Goal: Information Seeking & Learning: Compare options

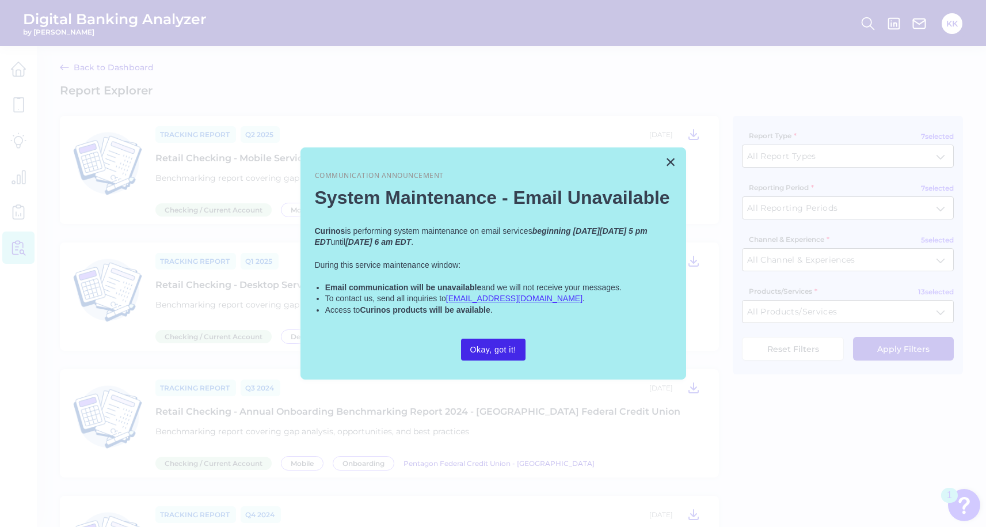
click at [478, 348] on button "Okay, got it!" at bounding box center [493, 349] width 64 height 22
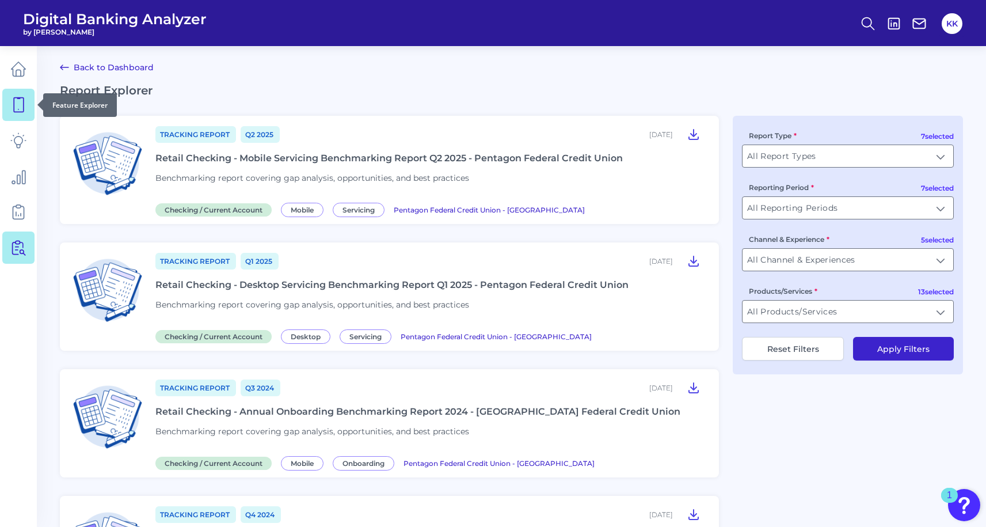
click at [28, 112] on link at bounding box center [18, 105] width 32 height 32
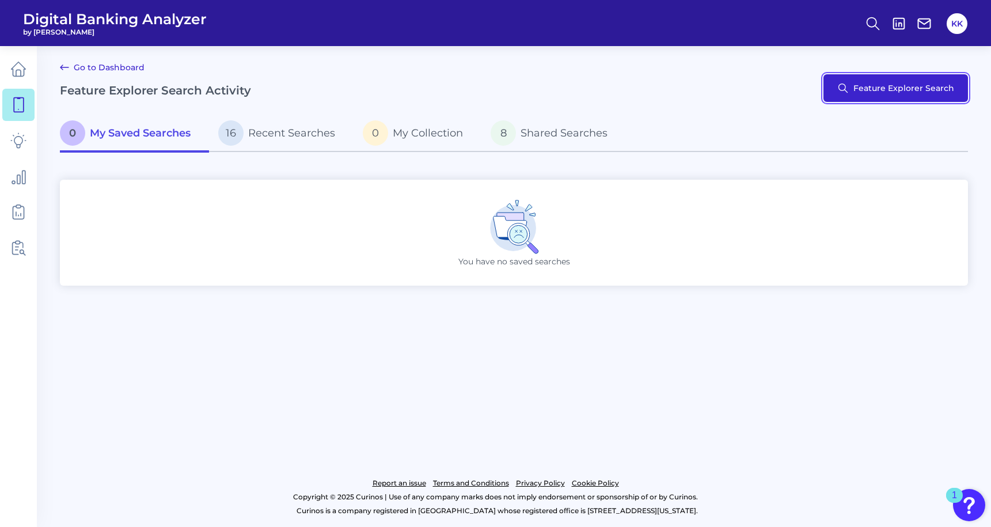
click at [859, 89] on button "Feature Explorer Search" at bounding box center [895, 88] width 144 height 28
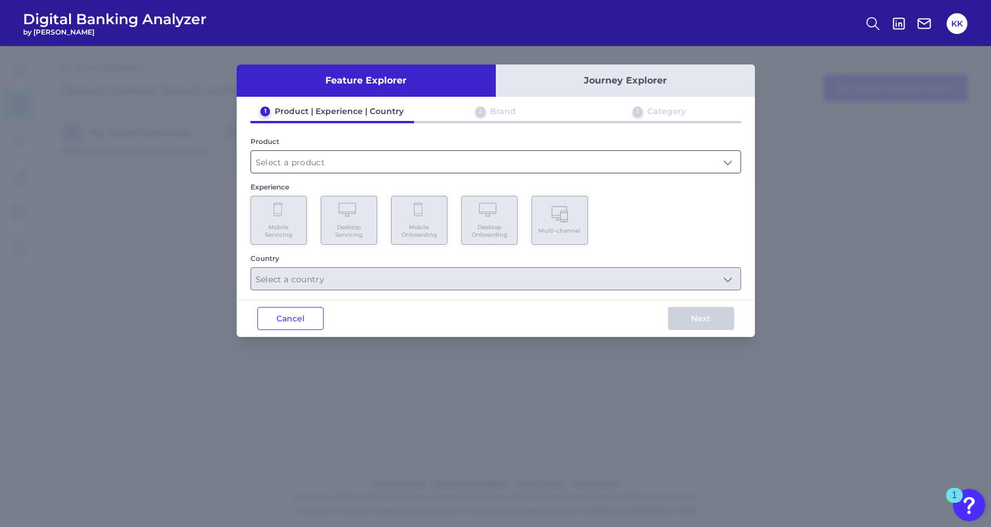
click at [345, 158] on input "text" at bounding box center [495, 162] width 489 height 22
click at [334, 163] on input "text" at bounding box center [495, 162] width 489 height 22
click at [301, 161] on input "text" at bounding box center [495, 162] width 489 height 22
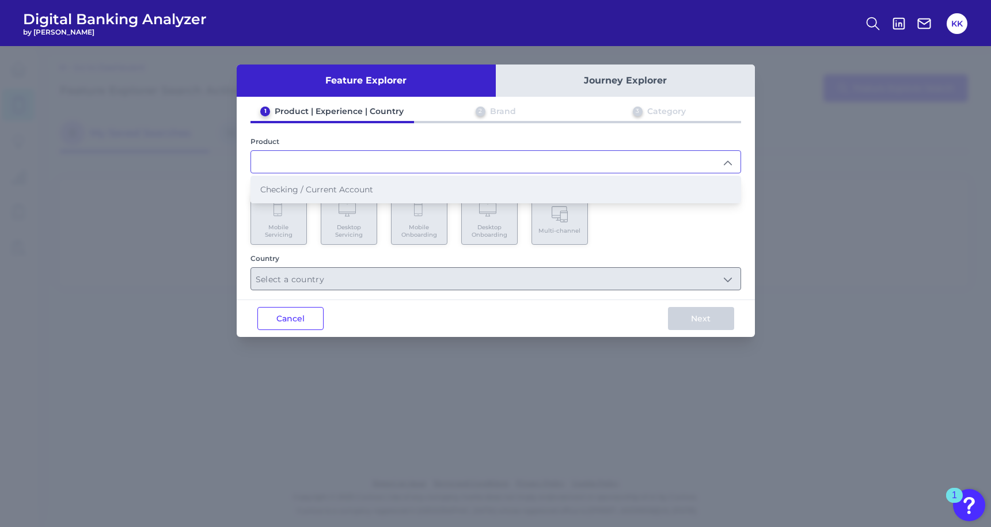
click at [302, 184] on span "Checking / Current Account" at bounding box center [316, 189] width 113 height 10
type input "Checking / Current Account"
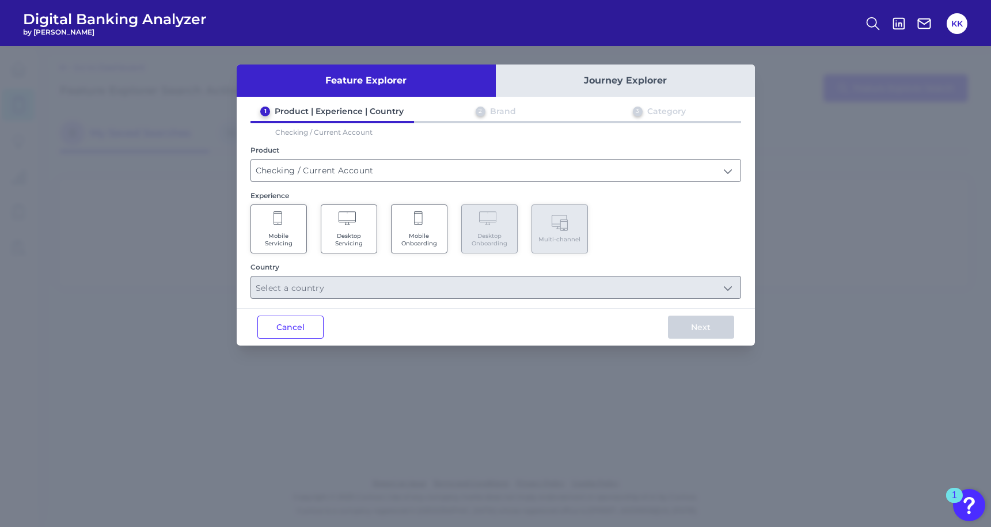
click at [280, 221] on icon at bounding box center [277, 218] width 9 height 14
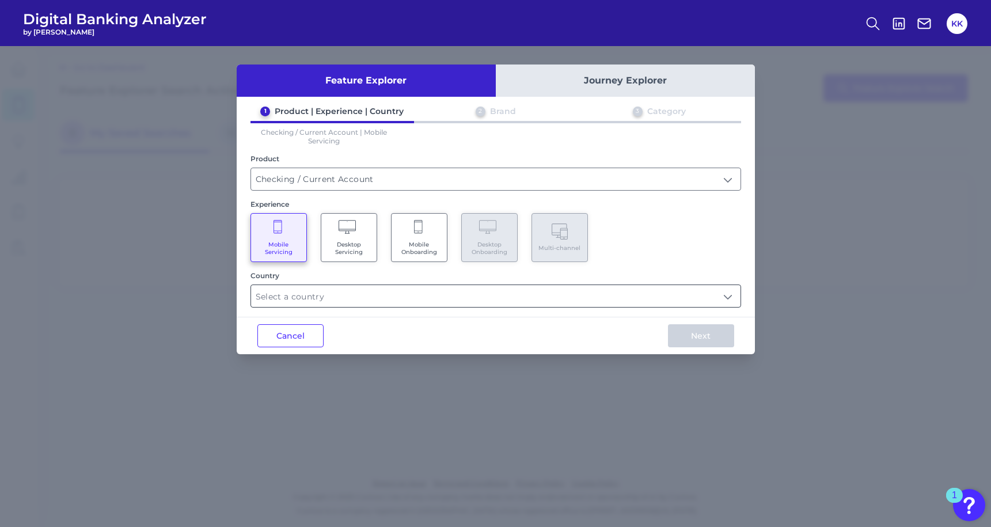
click at [314, 295] on input "text" at bounding box center [495, 296] width 489 height 22
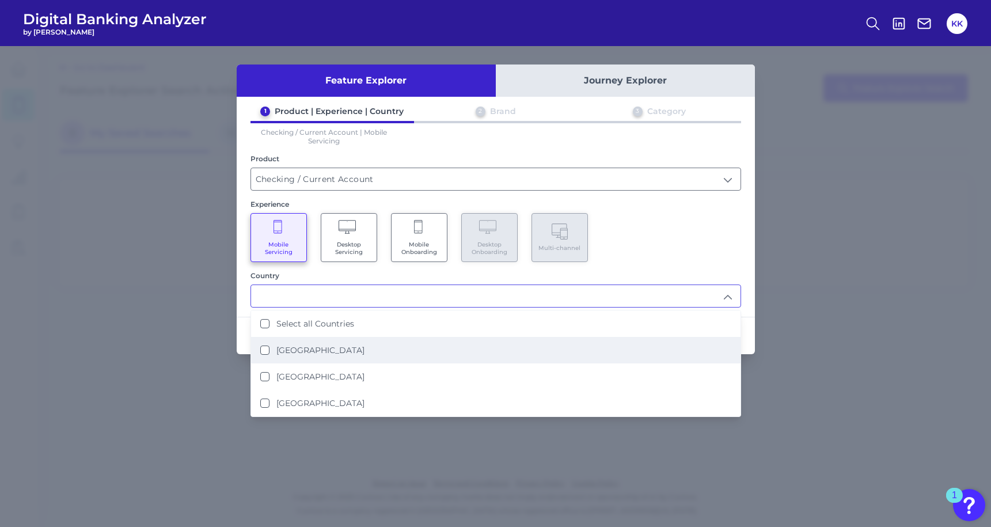
click at [265, 345] on States "[GEOGRAPHIC_DATA]" at bounding box center [264, 349] width 9 height 9
type input "[GEOGRAPHIC_DATA]"
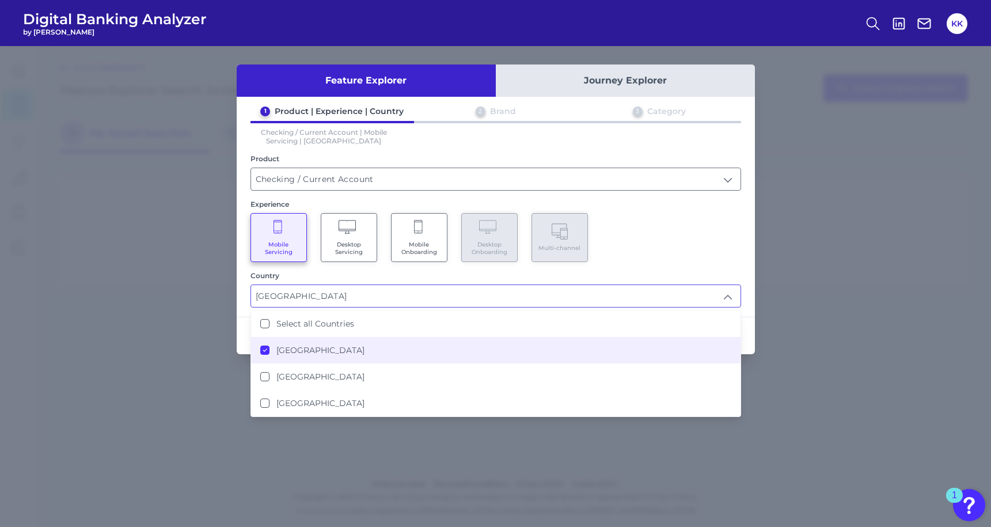
click at [429, 280] on div "Country [GEOGRAPHIC_DATA] [GEOGRAPHIC_DATA] Select all Countries [GEOGRAPHIC_DA…" at bounding box center [495, 289] width 490 height 36
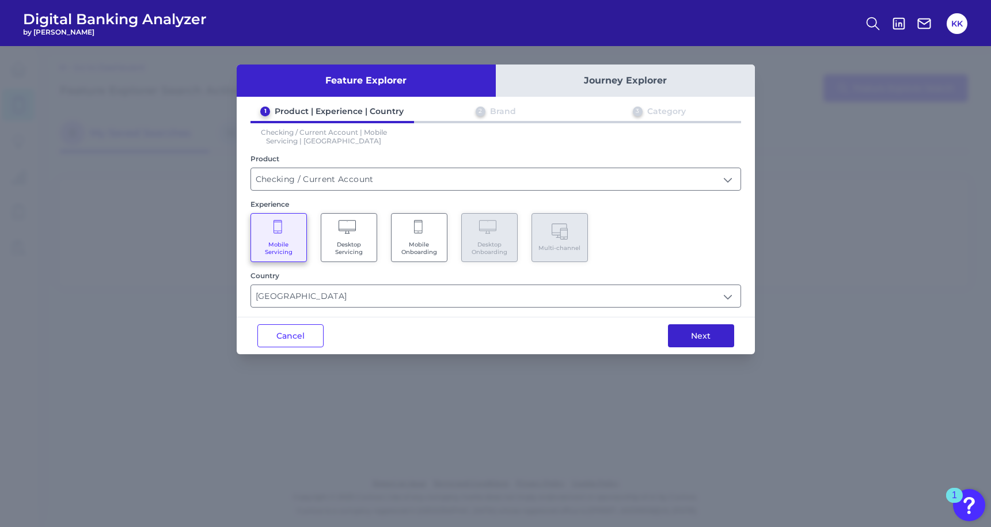
click at [699, 332] on button "Next" at bounding box center [701, 335] width 66 height 23
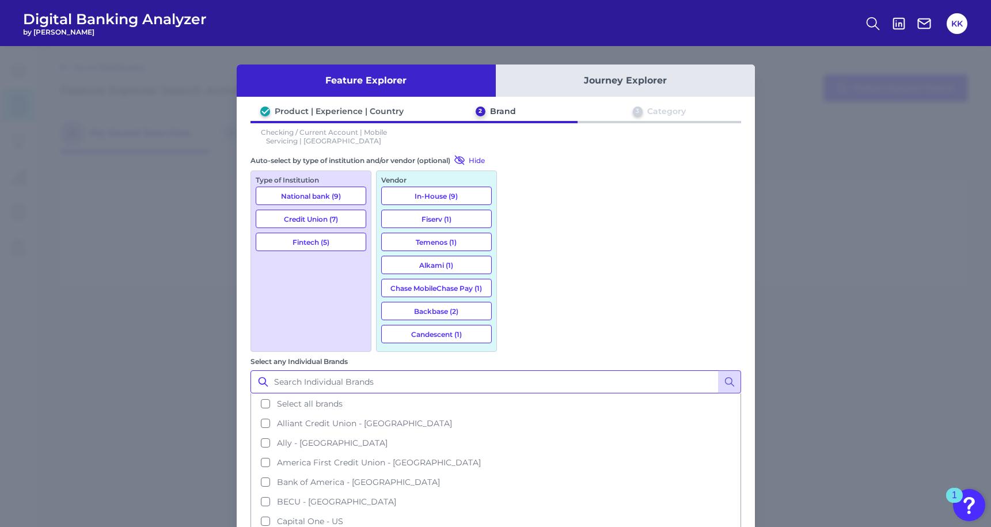
click at [538, 370] on input "Select any Individual Brands" at bounding box center [495, 381] width 490 height 23
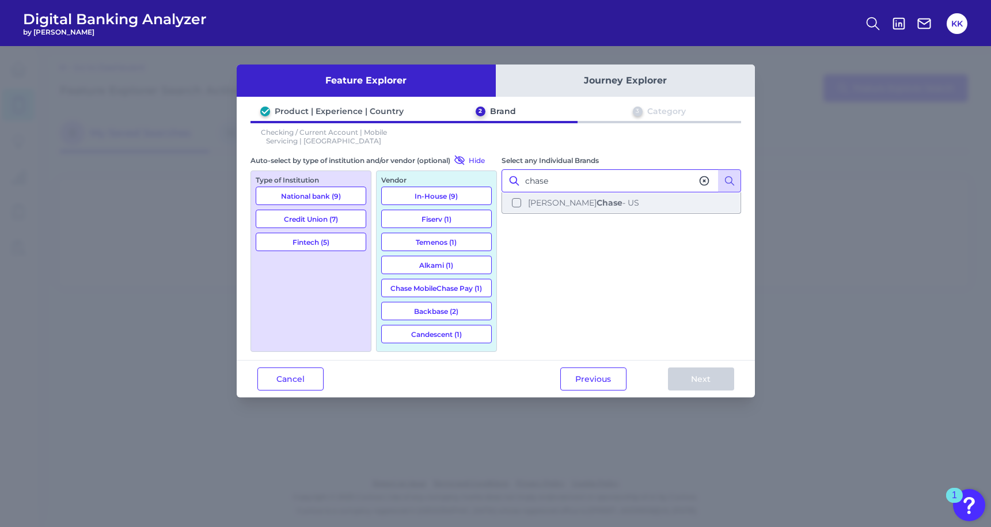
click at [516, 201] on button "[PERSON_NAME] [PERSON_NAME] - [GEOGRAPHIC_DATA]" at bounding box center [621, 203] width 237 height 20
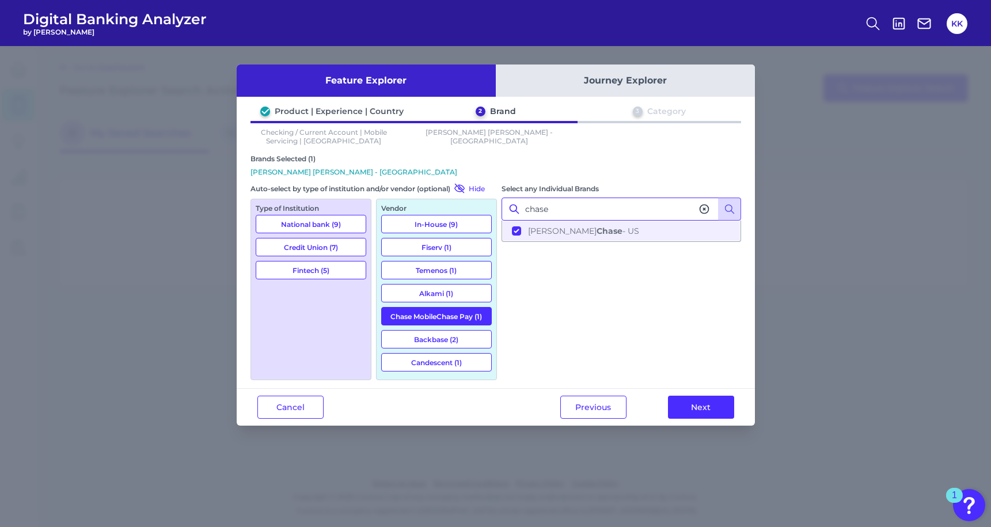
type input "chase"
click at [703, 210] on icon at bounding box center [704, 209] width 12 height 12
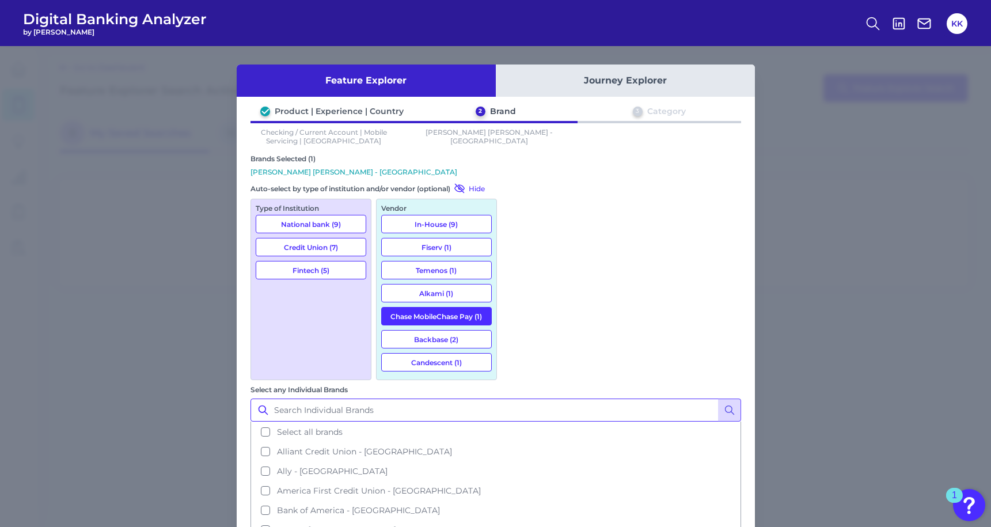
click at [610, 398] on input "Select any Individual Brands" at bounding box center [495, 409] width 490 height 23
type input "sofi"
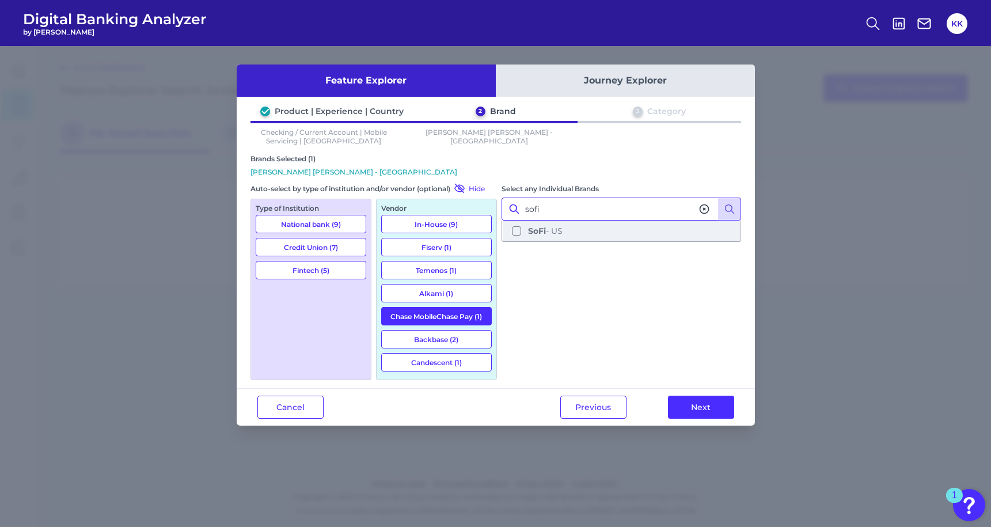
click at [517, 232] on button "SoFi - US" at bounding box center [621, 231] width 237 height 20
click at [568, 210] on input "sofi" at bounding box center [620, 208] width 239 height 23
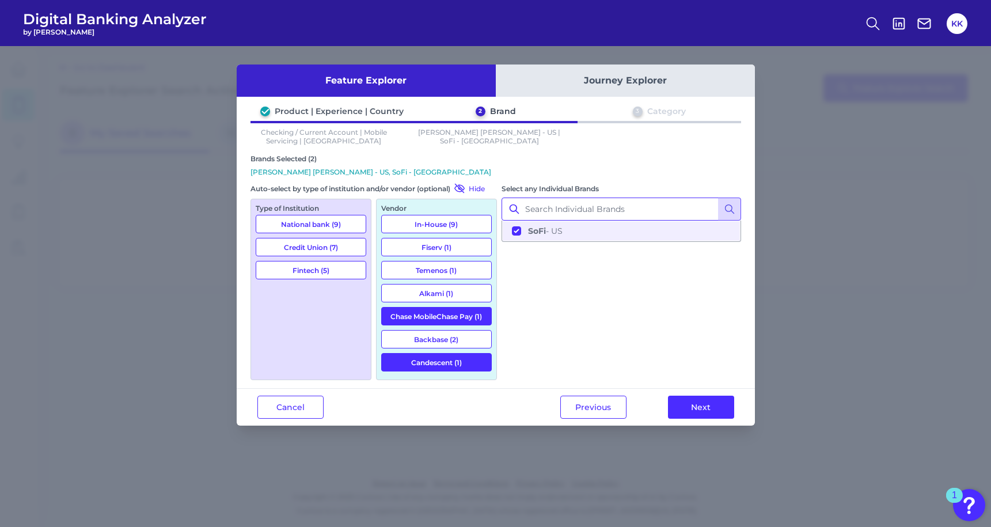
click at [547, 208] on input "Select any Individual Brands" at bounding box center [620, 208] width 239 height 23
click at [516, 231] on button "Navy Federal Credit Union - [GEOGRAPHIC_DATA]" at bounding box center [621, 231] width 237 height 20
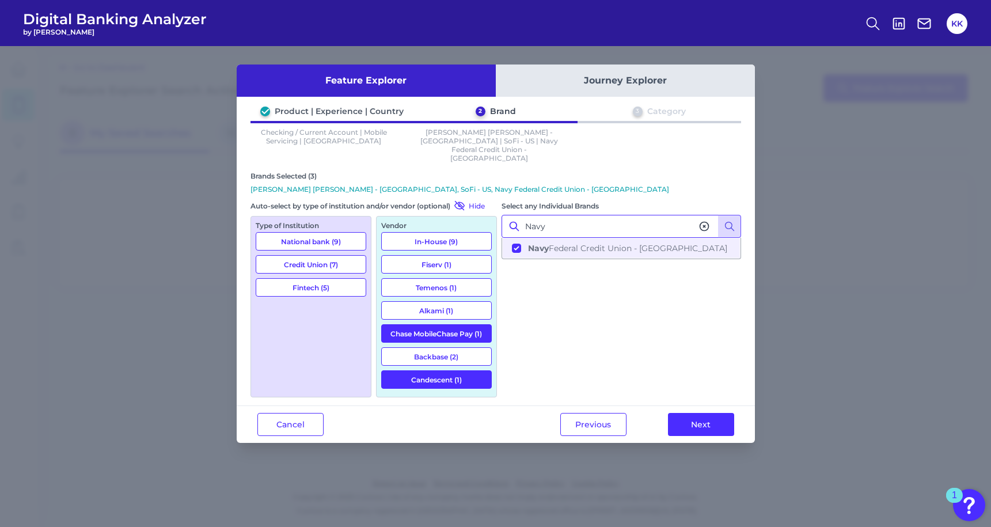
click at [576, 215] on input "Navy" at bounding box center [620, 226] width 239 height 23
click at [516, 238] on button "Chime - [GEOGRAPHIC_DATA]" at bounding box center [621, 248] width 237 height 20
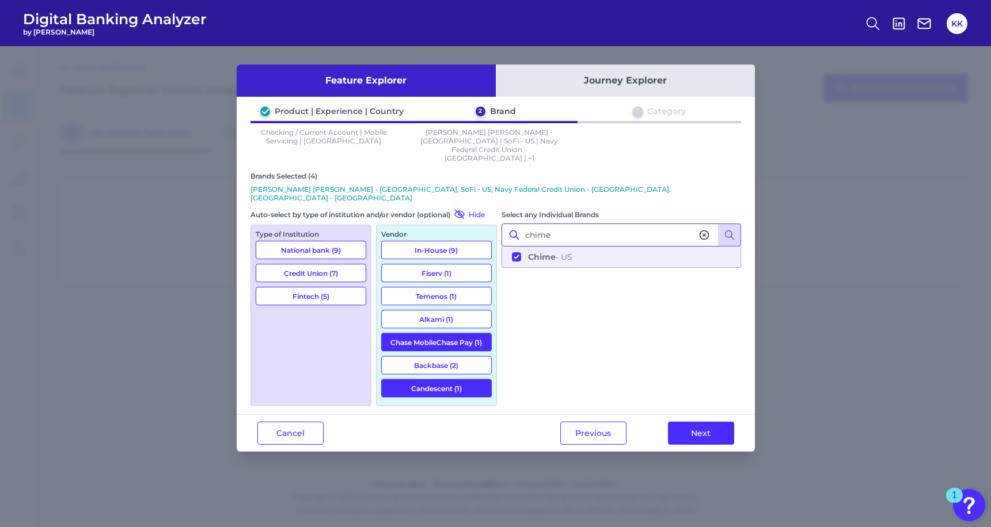
click at [576, 223] on input "chime" at bounding box center [620, 234] width 239 height 23
click at [511, 247] on button "Varo Bank - US" at bounding box center [621, 257] width 237 height 20
click at [554, 223] on input "Varo" at bounding box center [620, 234] width 239 height 23
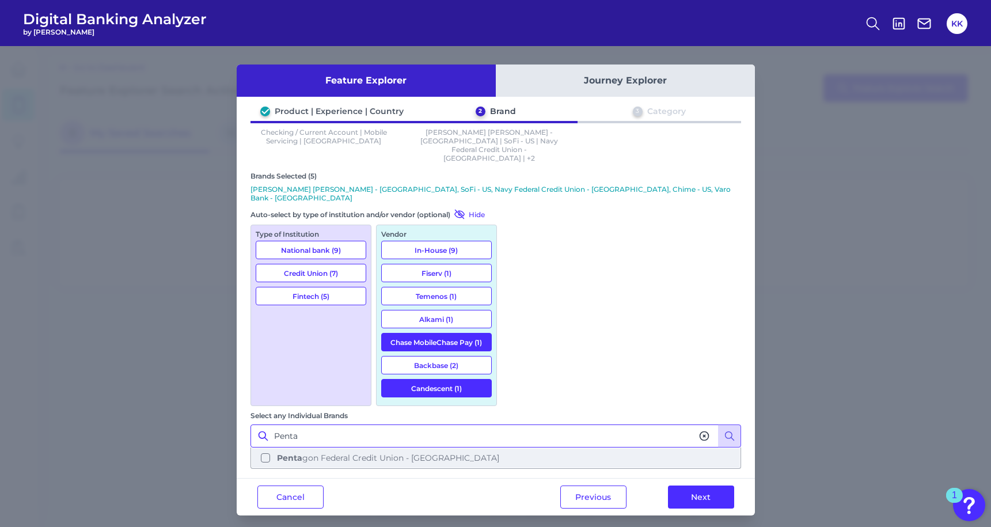
click at [520, 448] on button "Penta gon Federal Credit Union - [GEOGRAPHIC_DATA]" at bounding box center [496, 458] width 488 height 20
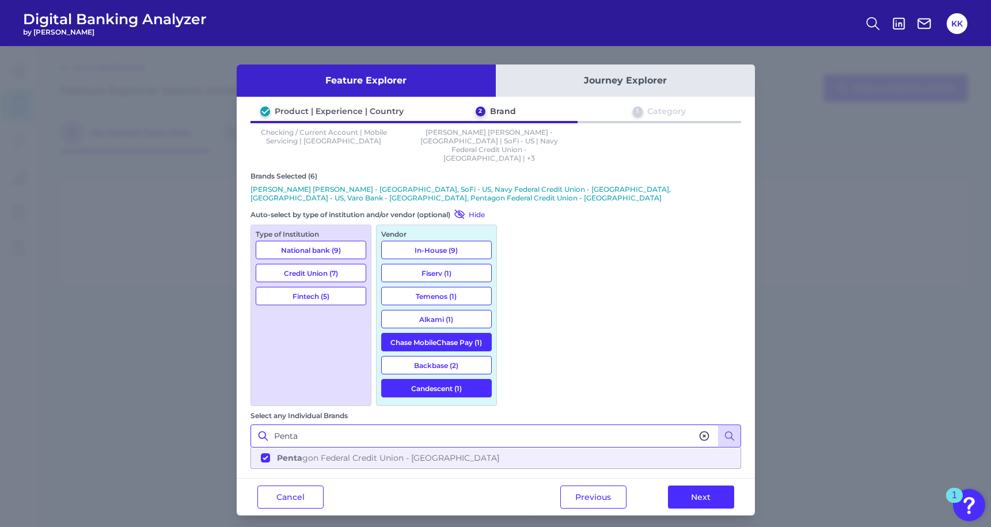
type input "Penta"
click at [701, 478] on div "Previous Next" at bounding box center [646, 496] width 215 height 37
click at [699, 485] on button "Next" at bounding box center [701, 496] width 66 height 23
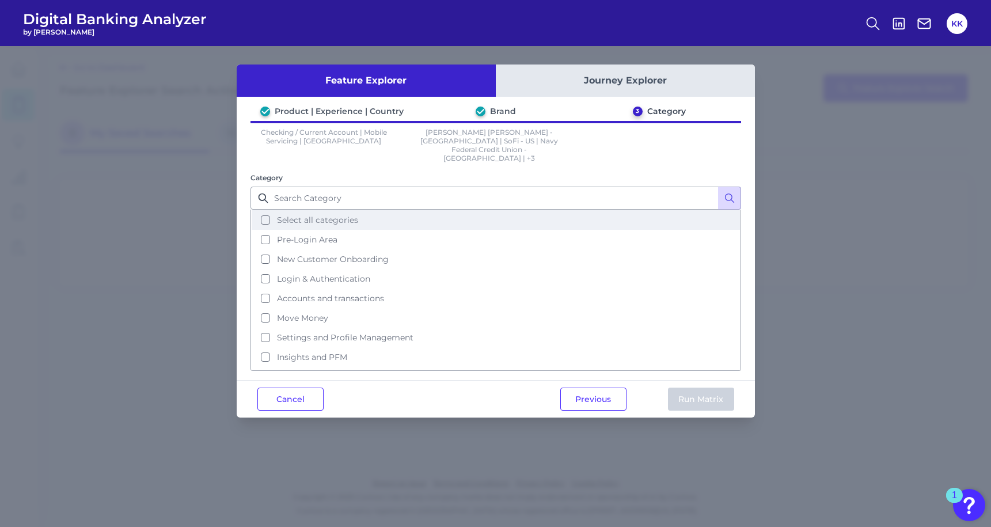
click at [267, 210] on button "Select all categories" at bounding box center [496, 220] width 488 height 20
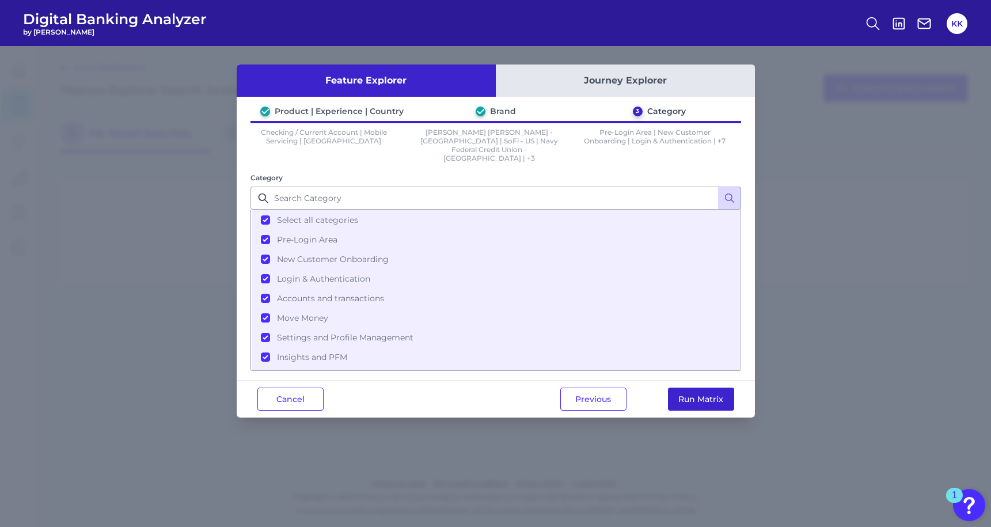
click at [692, 387] on button "Run Matrix" at bounding box center [701, 398] width 66 height 23
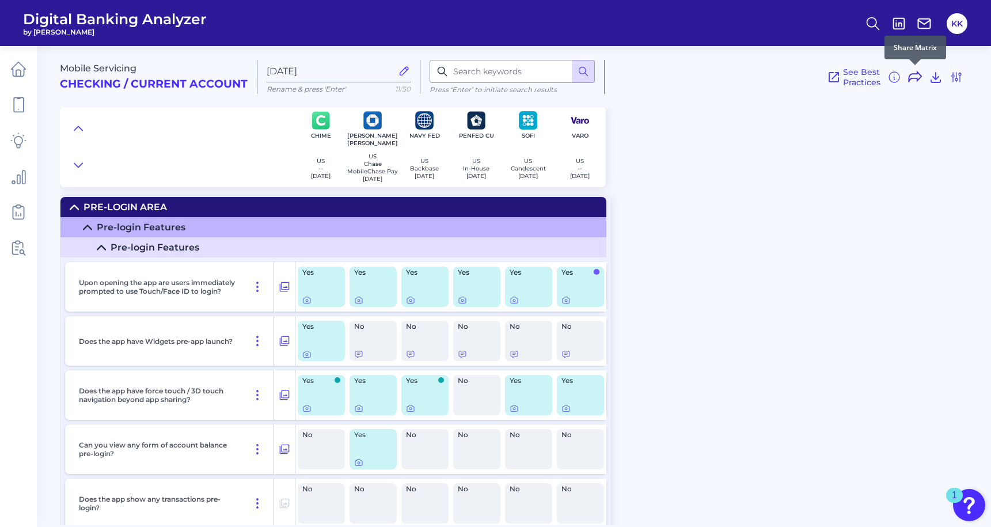
click at [908, 76] on icon at bounding box center [914, 76] width 13 height 10
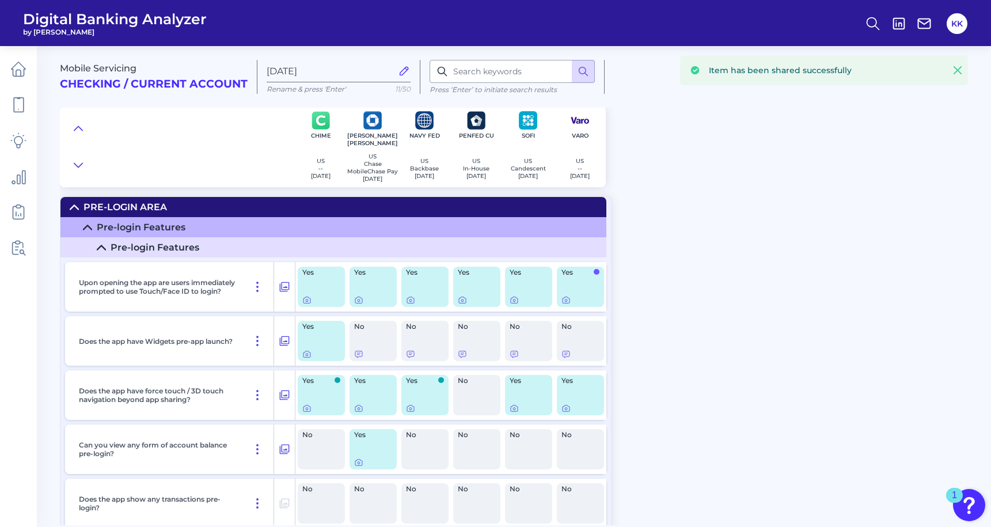
click at [957, 70] on icon at bounding box center [957, 70] width 7 height 7
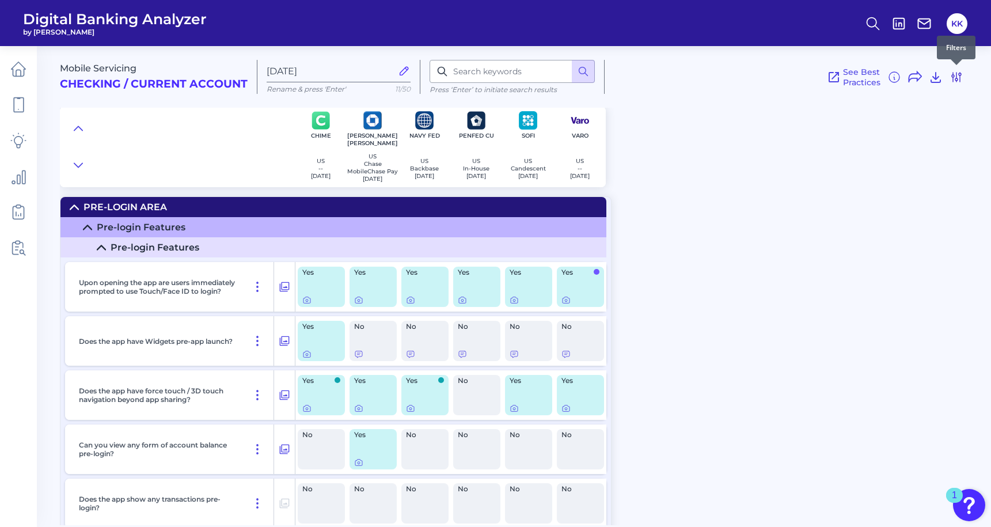
click at [957, 79] on icon at bounding box center [956, 77] width 9 height 9
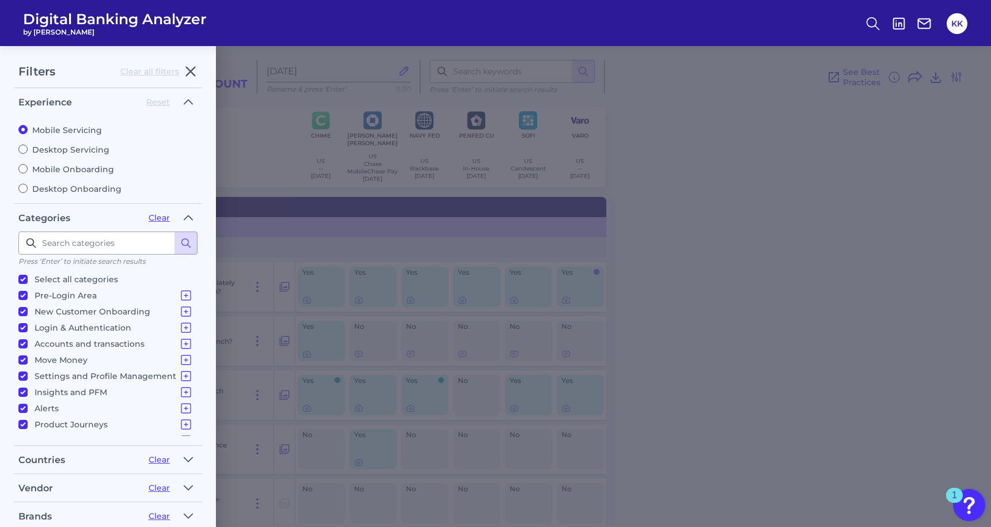
click at [444, 181] on div "Filters Clear all filters Experience Reset Mobile Servicing Desktop Servicing M…" at bounding box center [495, 286] width 991 height 481
click at [191, 75] on icon "button" at bounding box center [191, 71] width 14 height 14
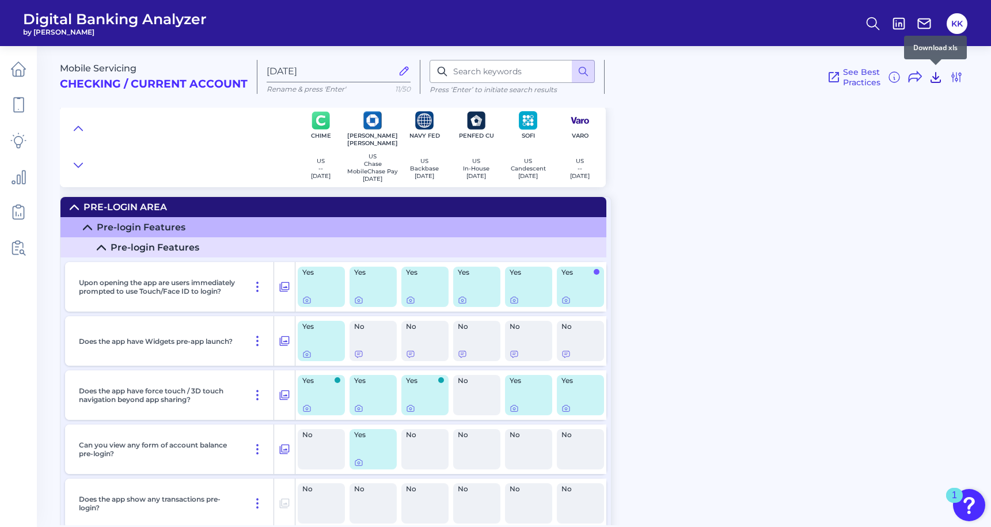
click at [935, 79] on icon at bounding box center [935, 77] width 14 height 14
click at [950, 71] on icon at bounding box center [956, 77] width 14 height 14
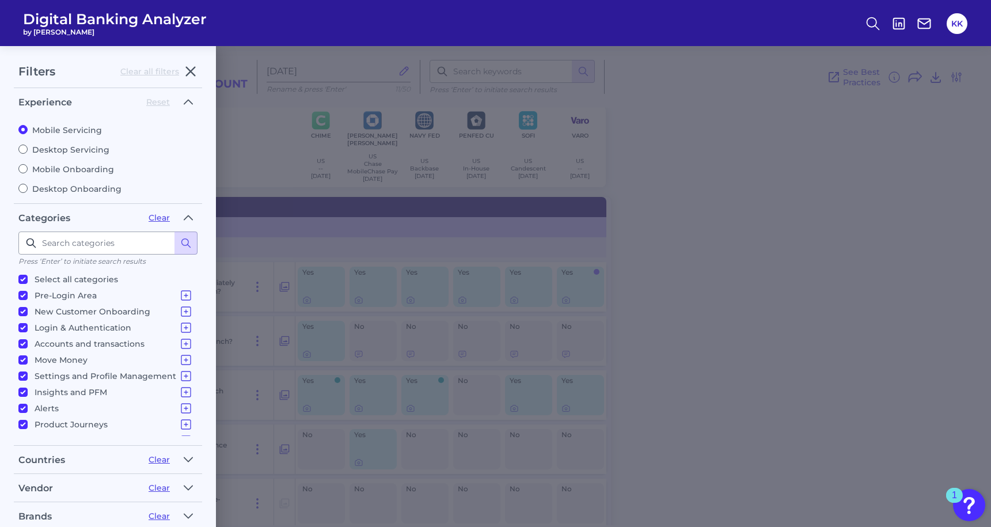
click at [22, 168] on input "Mobile Onboarding" at bounding box center [22, 168] width 9 height 9
radio input "true"
radio input "false"
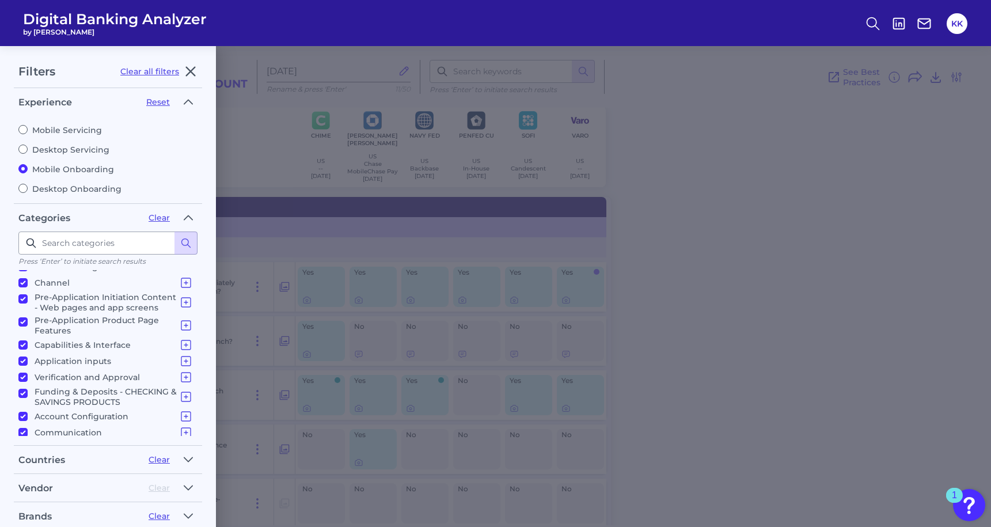
scroll to position [121, 0]
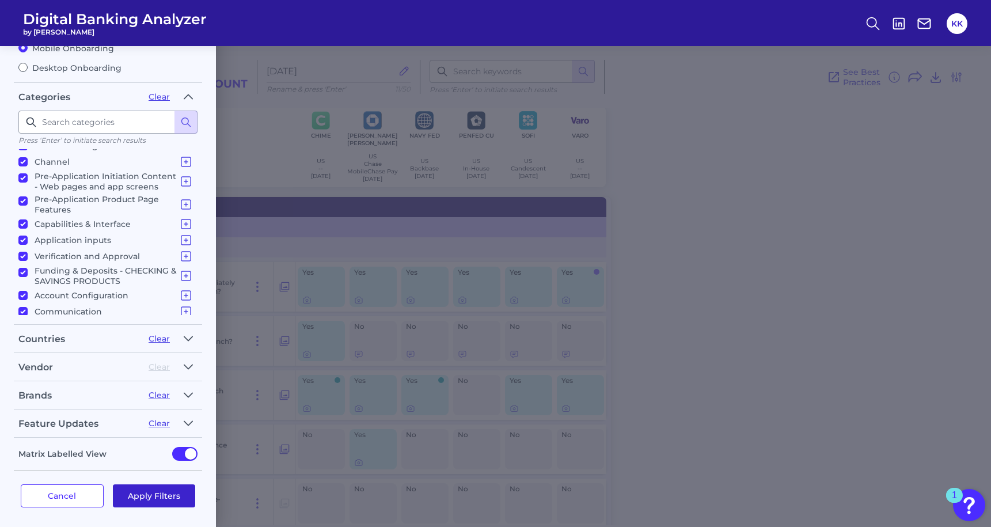
click at [135, 487] on button "Apply Filters" at bounding box center [154, 495] width 83 height 23
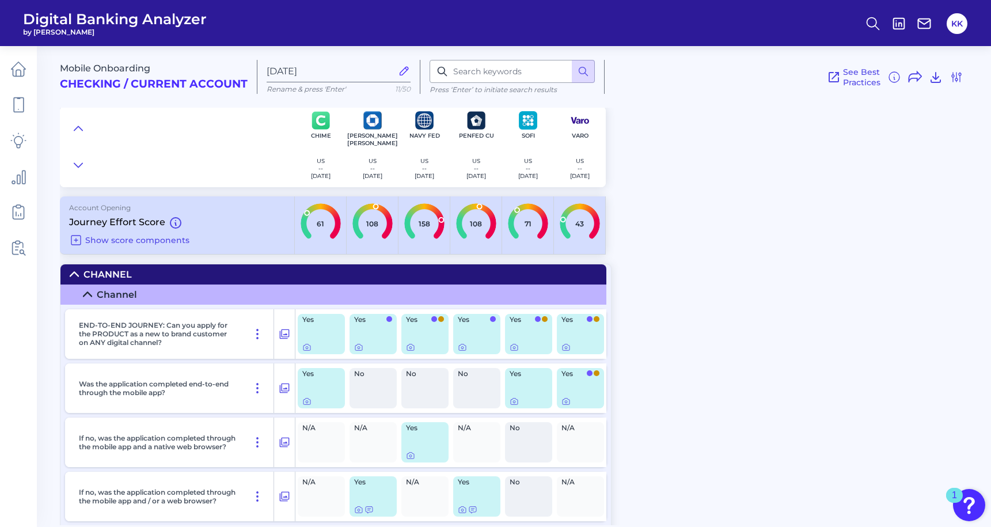
scroll to position [0, 0]
click at [938, 78] on icon at bounding box center [935, 77] width 14 height 14
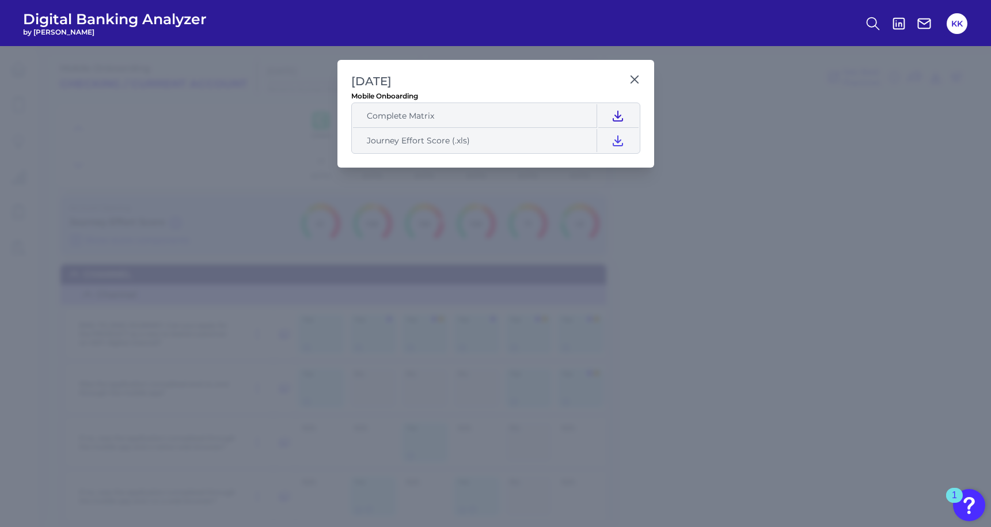
click at [618, 115] on icon at bounding box center [617, 116] width 9 height 10
click at [618, 139] on icon at bounding box center [618, 141] width 14 height 14
click at [633, 84] on div at bounding box center [634, 88] width 12 height 12
click at [633, 75] on icon at bounding box center [635, 80] width 12 height 12
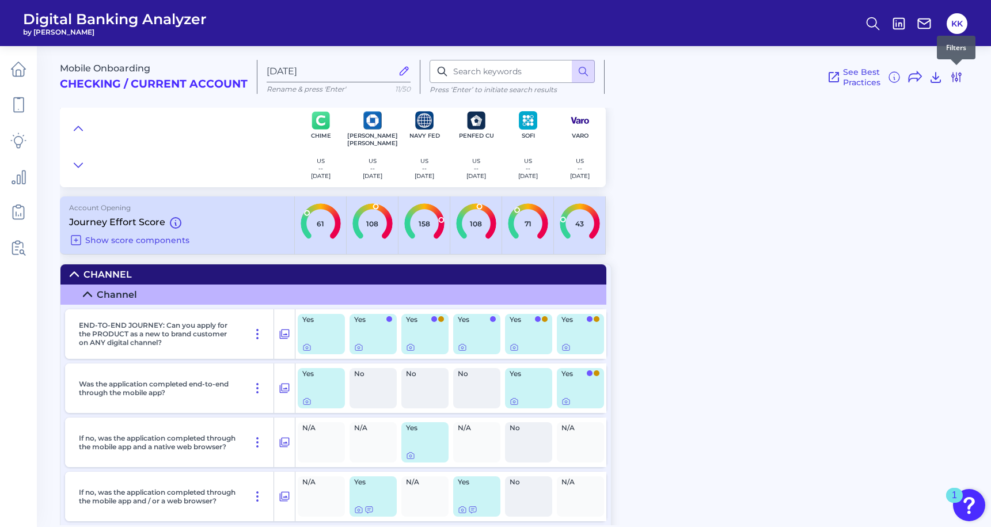
click at [960, 76] on icon at bounding box center [956, 77] width 14 height 14
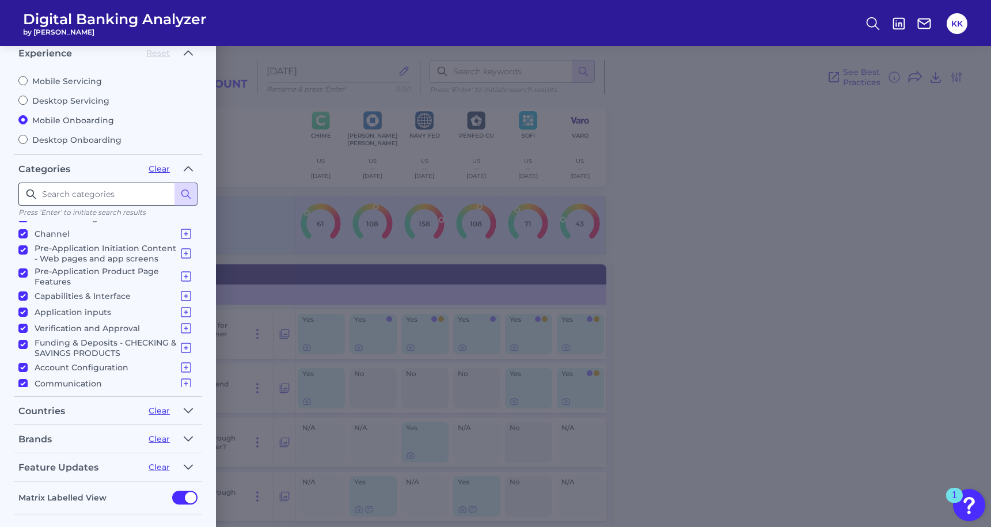
scroll to position [3, 0]
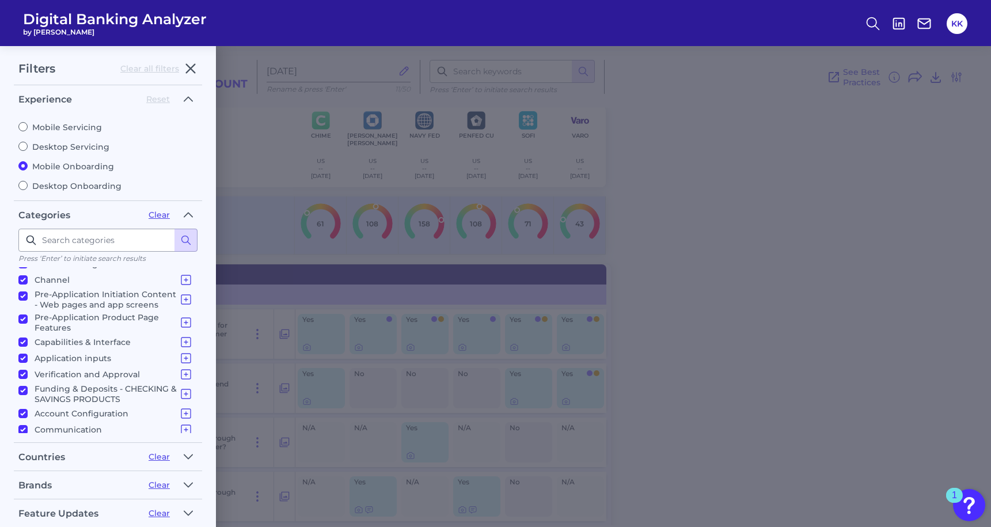
click at [27, 144] on input "Desktop Servicing" at bounding box center [22, 146] width 9 height 9
radio input "true"
radio input "false"
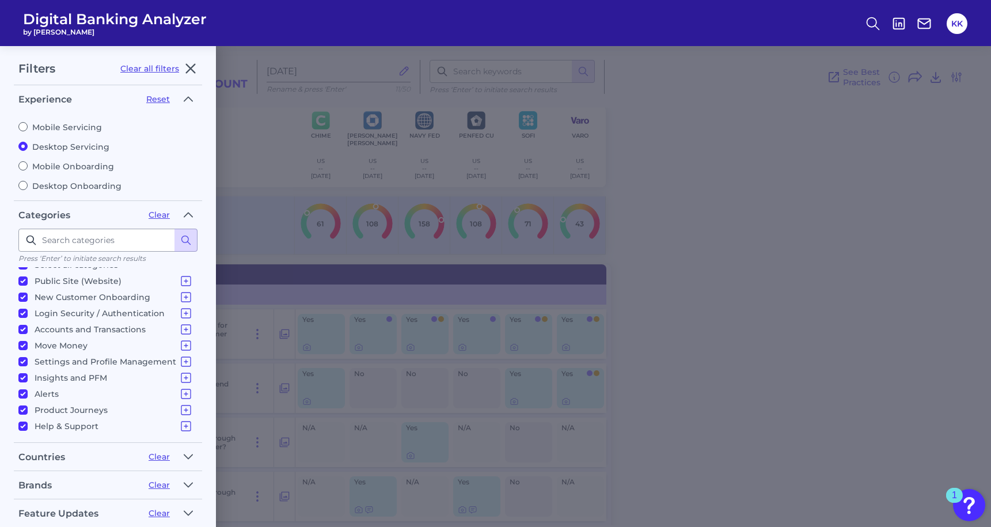
scroll to position [93, 0]
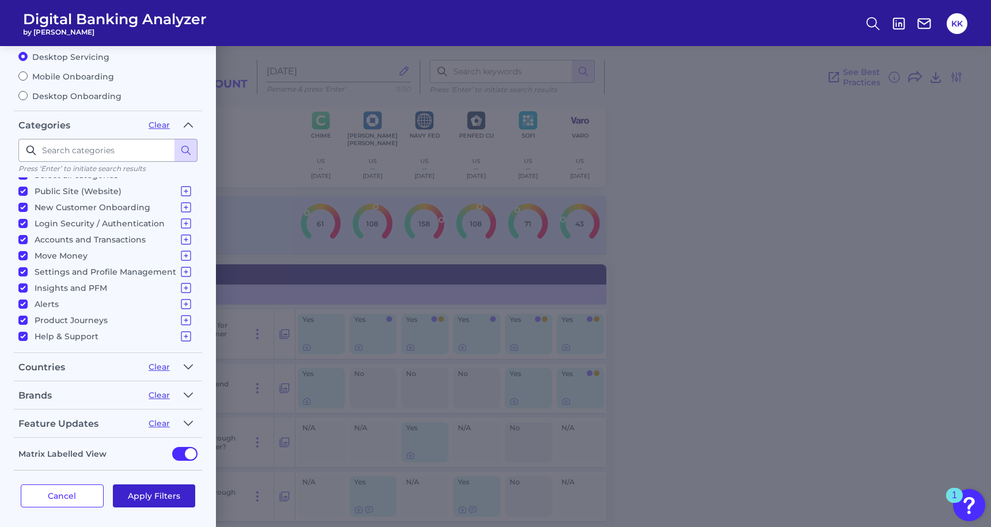
click at [145, 493] on button "Apply Filters" at bounding box center [154, 495] width 83 height 23
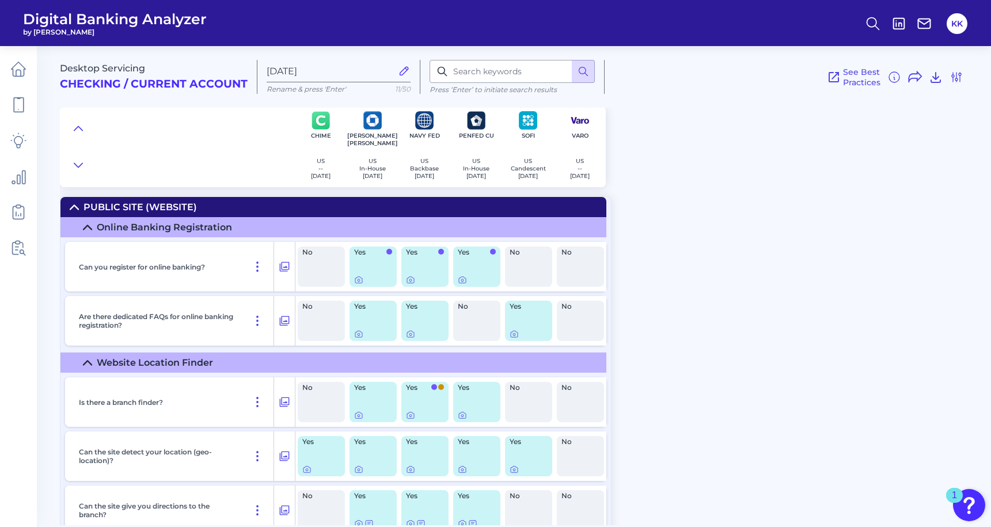
scroll to position [0, 0]
click at [941, 75] on icon at bounding box center [935, 77] width 14 height 14
click at [958, 68] on div at bounding box center [956, 65] width 12 height 12
click at [958, 78] on icon at bounding box center [956, 77] width 14 height 14
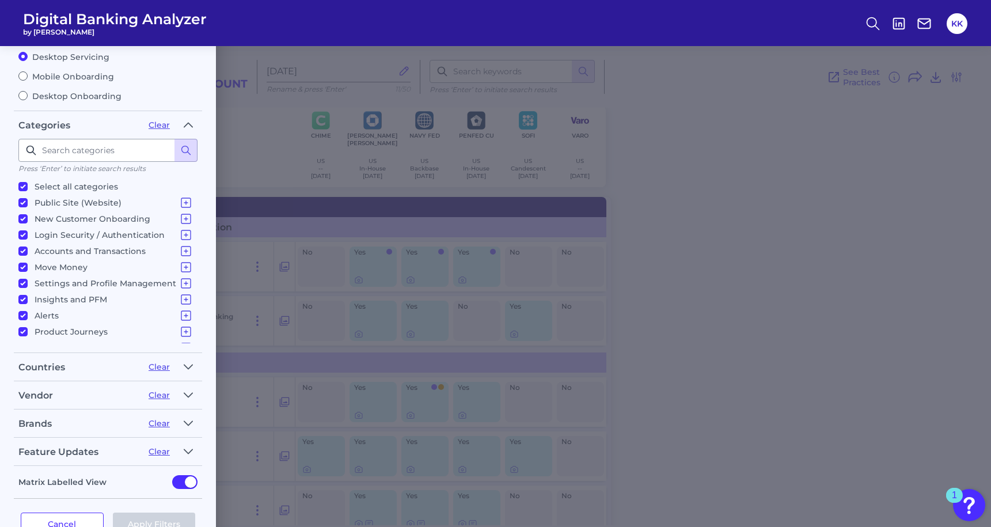
scroll to position [12, 0]
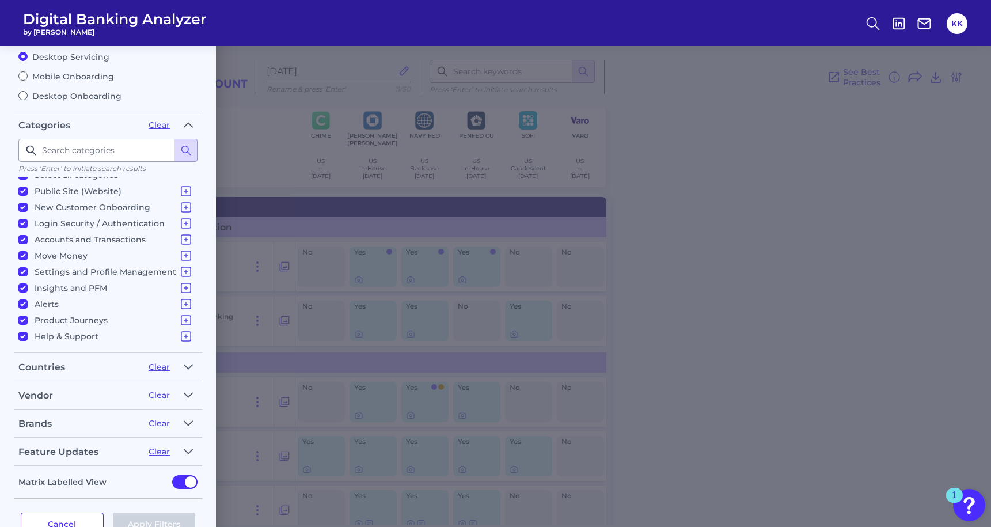
click at [20, 94] on input "Desktop Onboarding" at bounding box center [22, 95] width 9 height 9
radio input "true"
radio input "false"
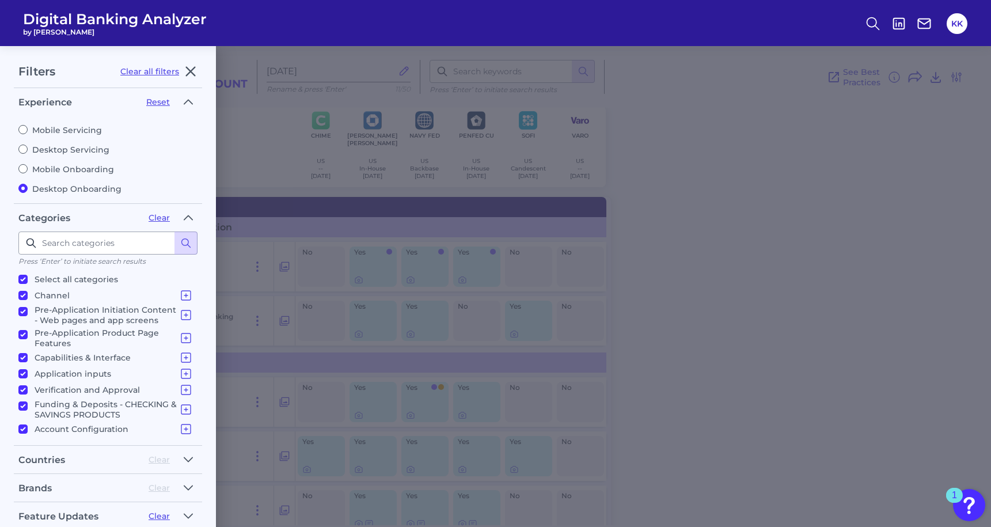
scroll to position [89, 0]
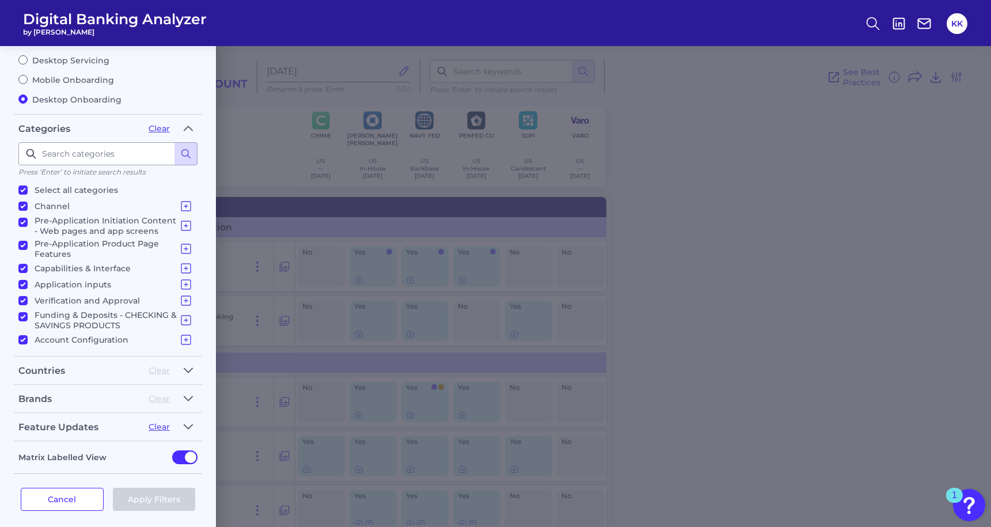
click at [22, 188] on input "Select all categories" at bounding box center [22, 189] width 9 height 9
checkbox input "false"
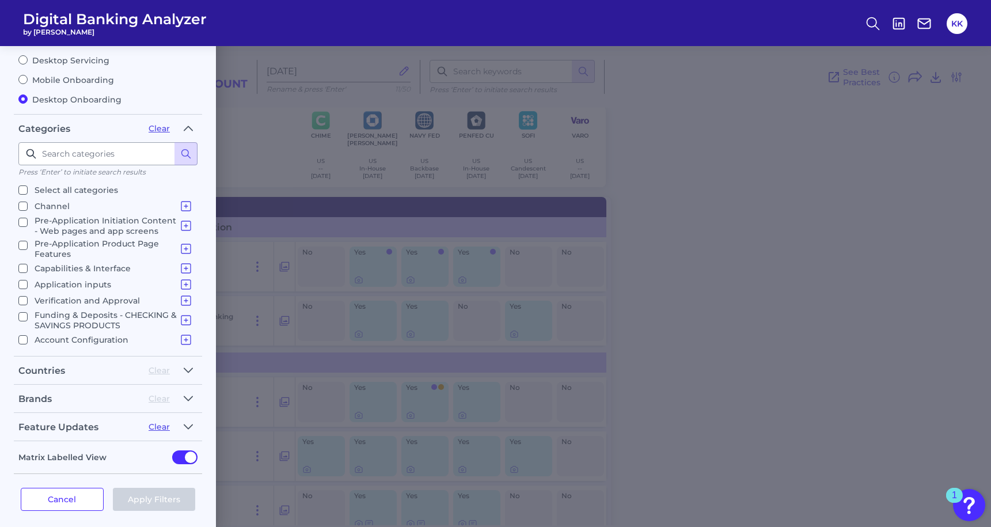
checkbox input "false"
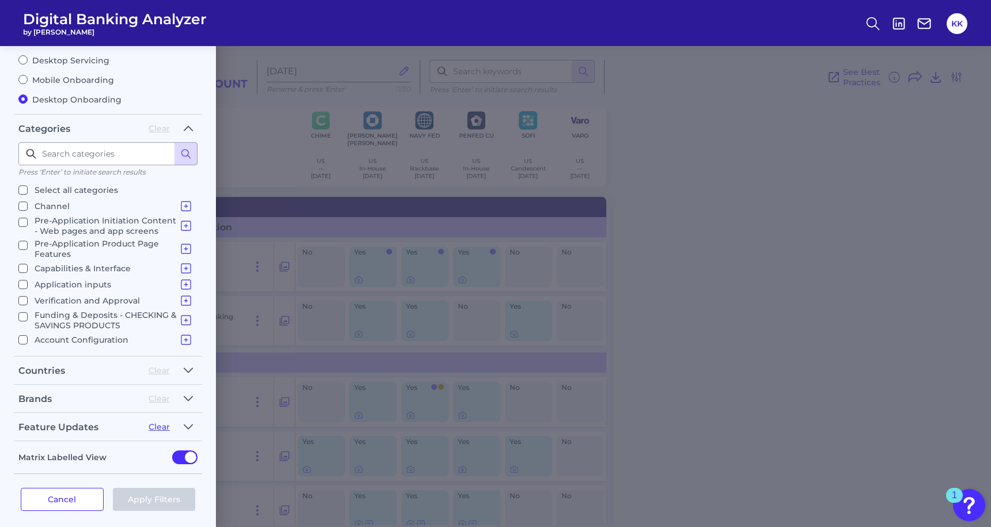
click at [22, 188] on input "Select all categories" at bounding box center [22, 189] width 9 height 9
checkbox input "true"
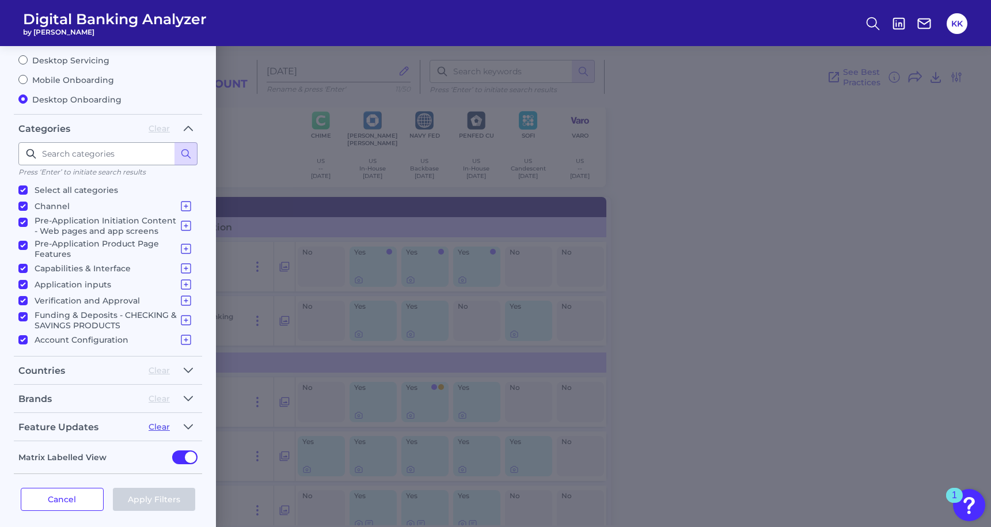
checkbox input "true"
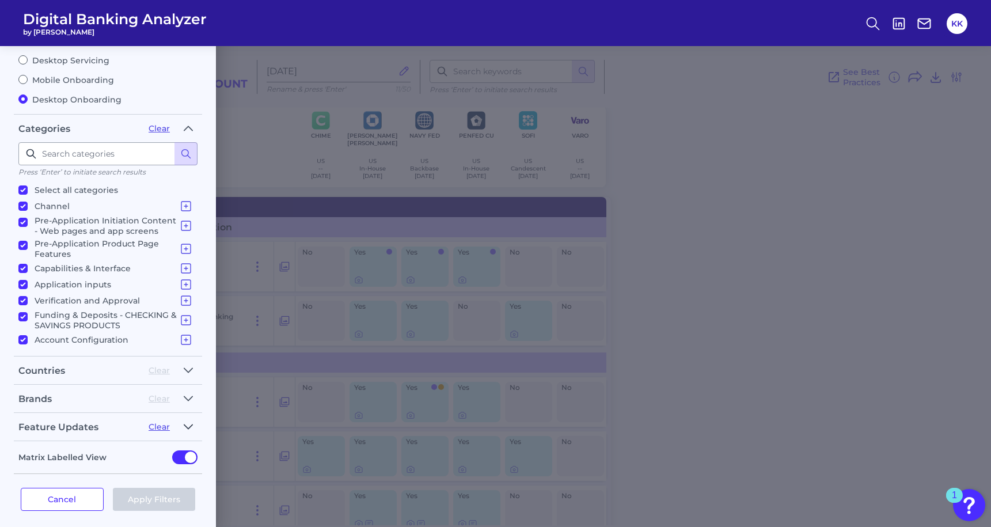
click at [184, 420] on icon "button" at bounding box center [188, 427] width 9 height 14
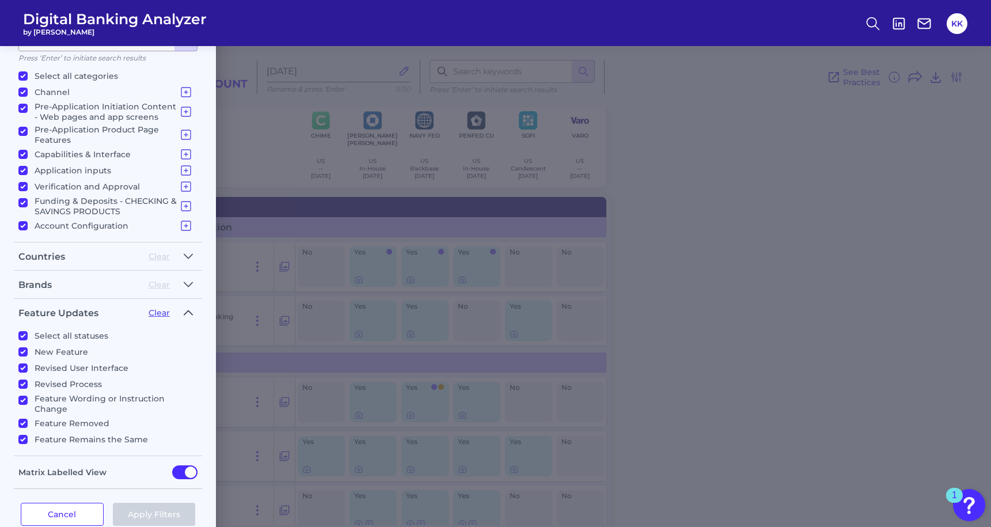
scroll to position [217, 0]
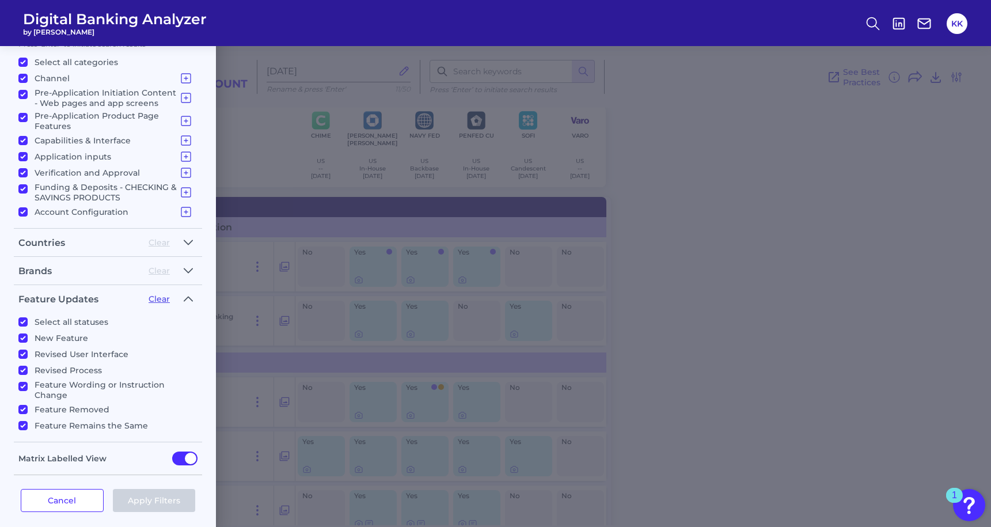
click at [25, 317] on input "Select all statuses" at bounding box center [22, 321] width 9 height 9
checkbox input "false"
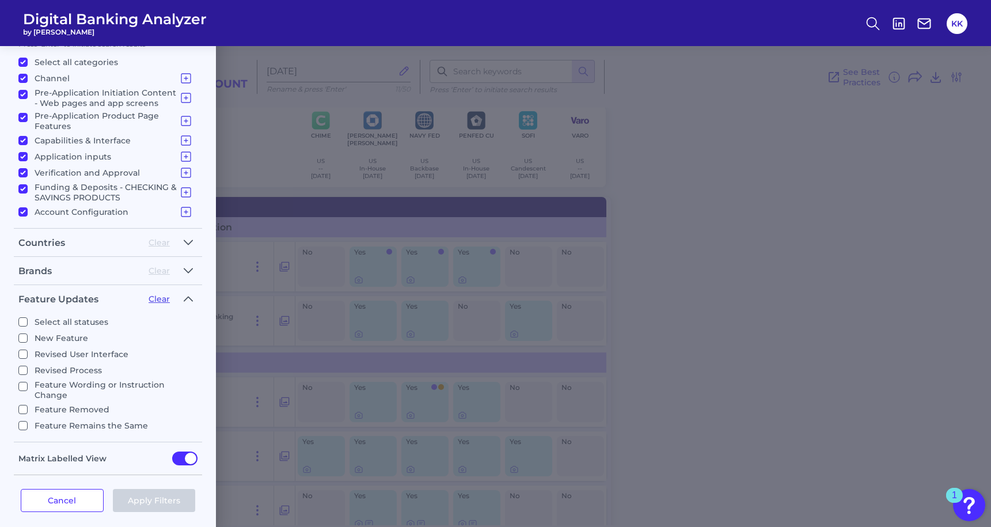
checkbox input "false"
click at [25, 317] on input "Select all statuses" at bounding box center [22, 321] width 9 height 9
checkbox input "true"
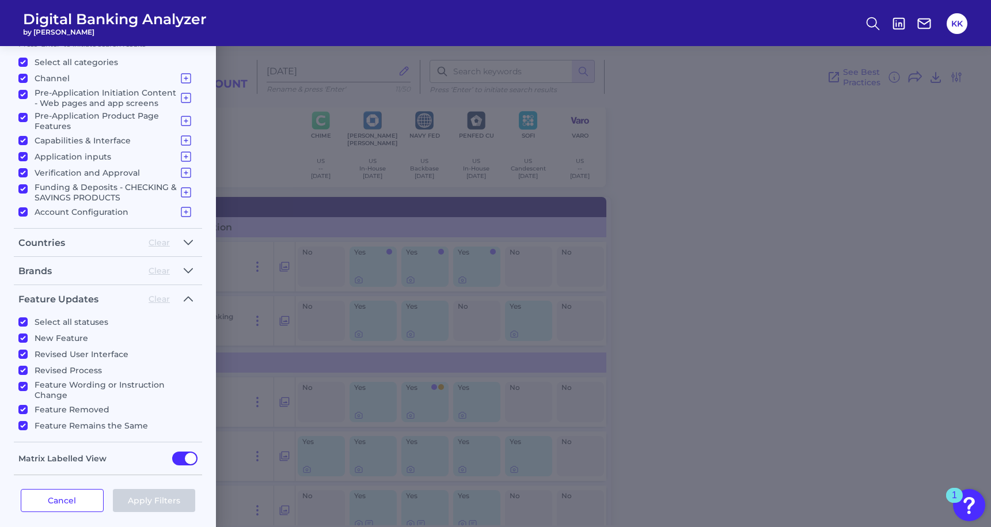
checkbox input "true"
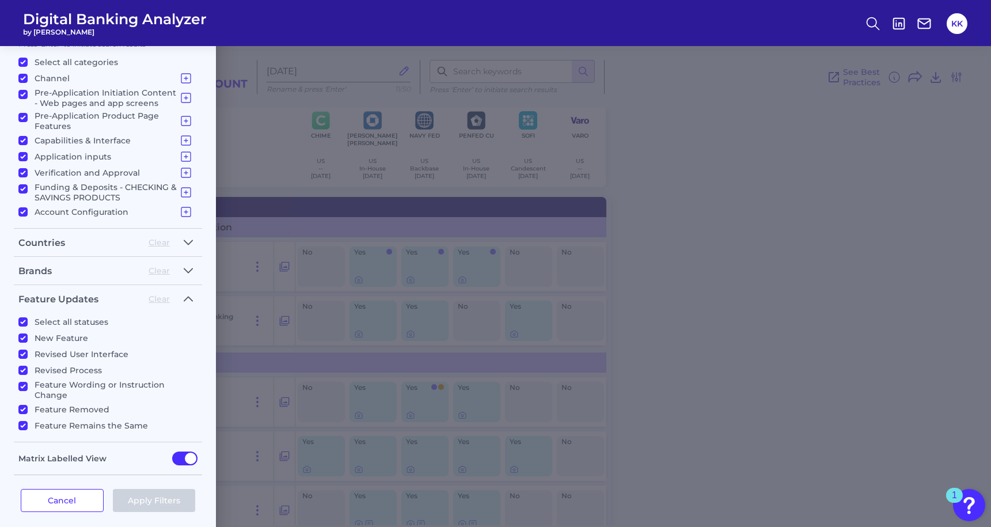
checkbox input "true"
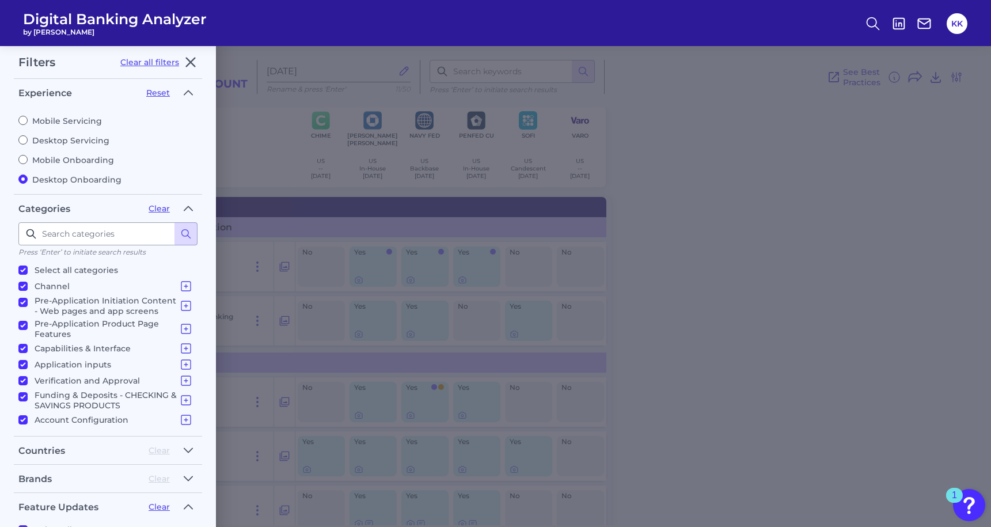
scroll to position [0, 0]
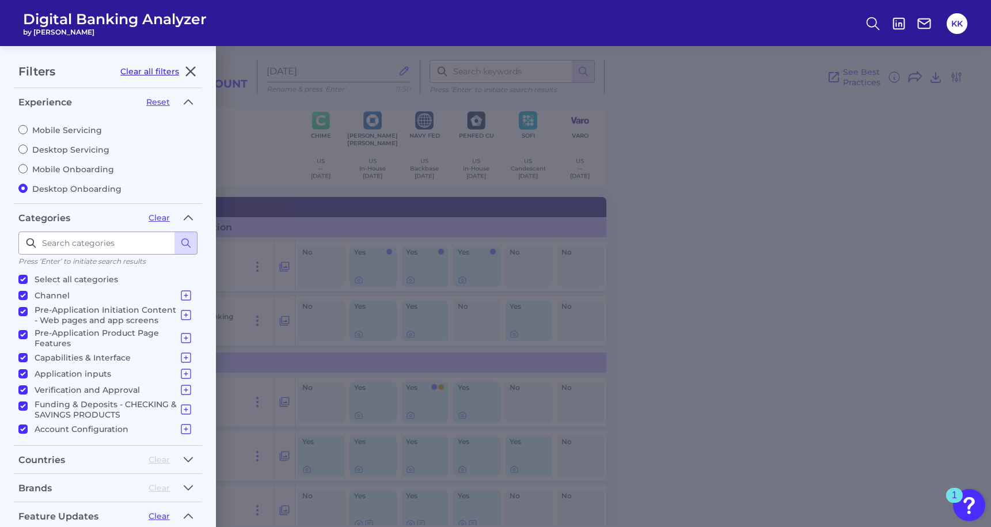
click at [143, 73] on button "Clear all filters" at bounding box center [149, 71] width 59 height 10
click at [24, 186] on input "Desktop Onboarding" at bounding box center [22, 188] width 9 height 9
radio input "true"
click at [22, 151] on input "Desktop Servicing" at bounding box center [22, 148] width 9 height 9
radio input "true"
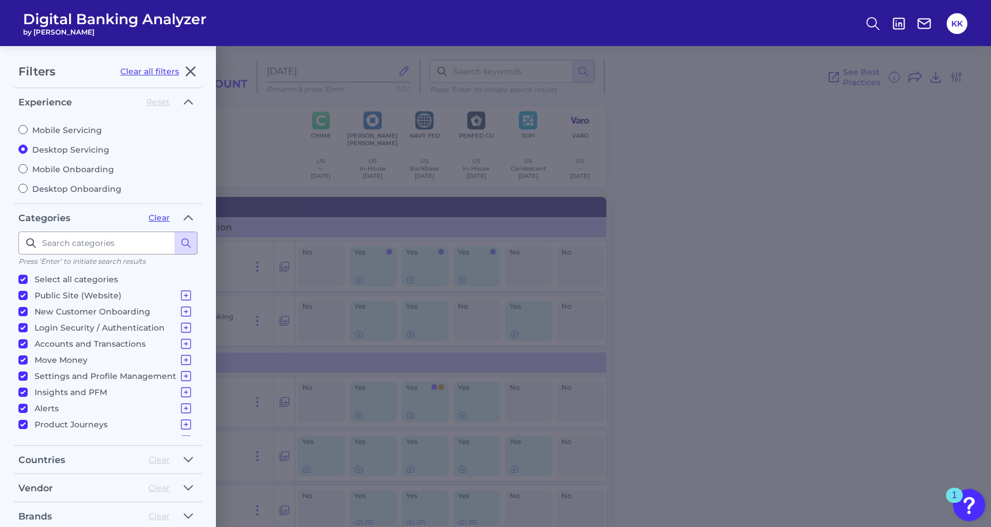
click at [22, 189] on input "Desktop Onboarding" at bounding box center [22, 188] width 9 height 9
radio input "true"
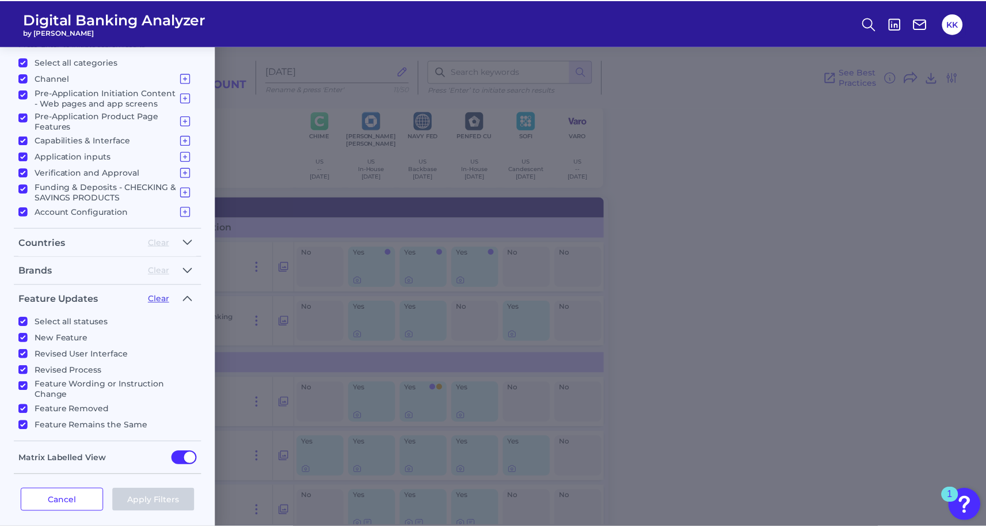
scroll to position [191, 0]
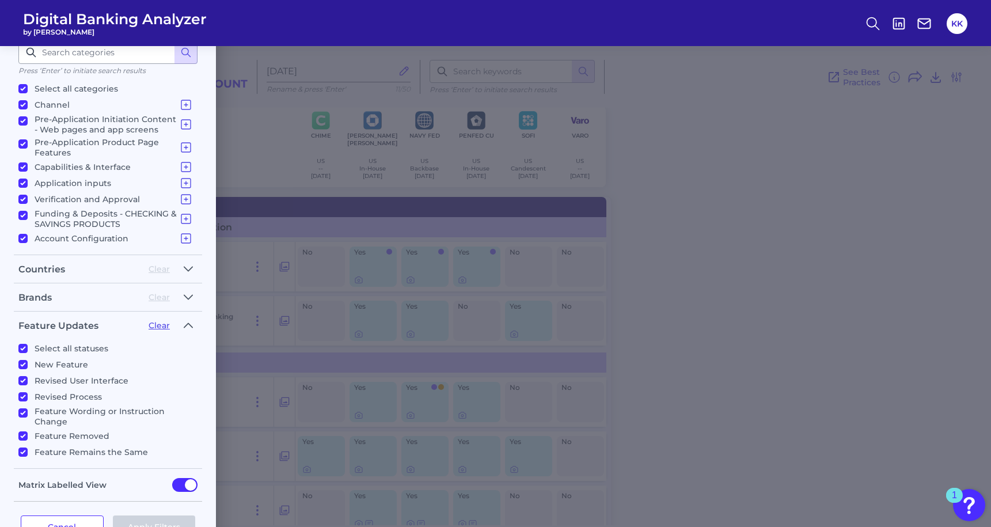
click at [330, 136] on div "Filters Clear all filters Experience Reset Mobile Servicing Desktop Servicing M…" at bounding box center [495, 286] width 991 height 481
click at [926, 176] on div "Filters Clear all filters Experience Reset Mobile Servicing Desktop Servicing M…" at bounding box center [495, 286] width 991 height 481
click at [58, 520] on button "Cancel" at bounding box center [62, 526] width 83 height 23
radio input "true"
radio input "false"
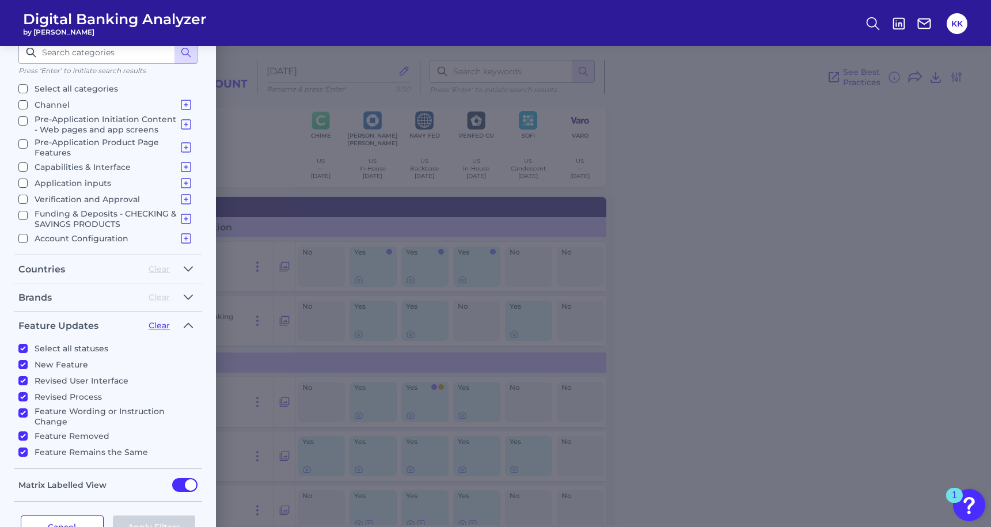
checkbox input "false"
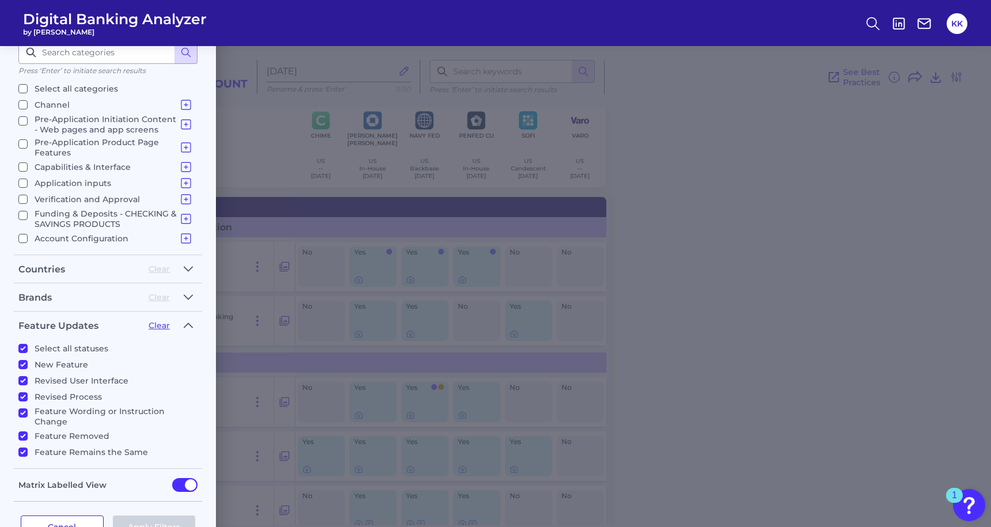
checkbox input "false"
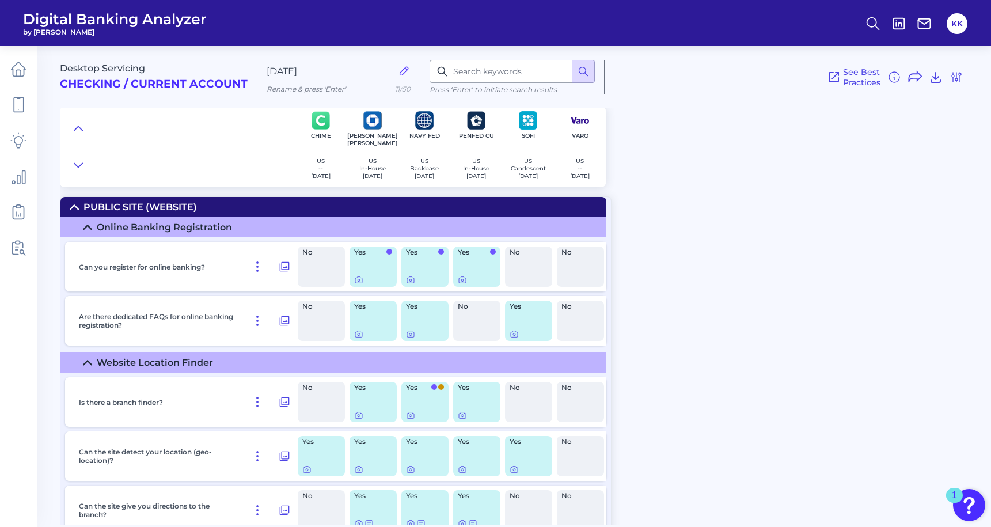
checkbox input "true"
click at [20, 183] on icon at bounding box center [18, 176] width 13 height 13
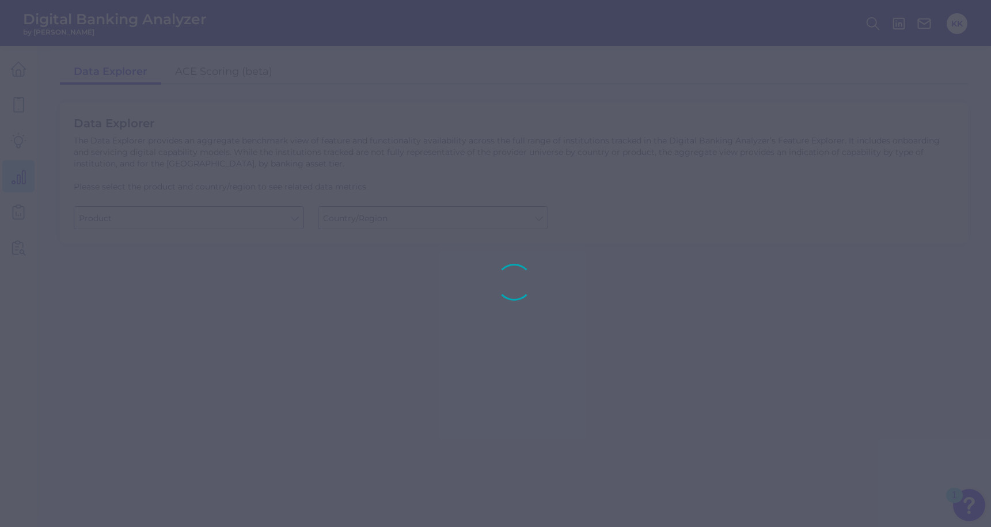
type input "Checking / Current Account"
type input "[GEOGRAPHIC_DATA]"
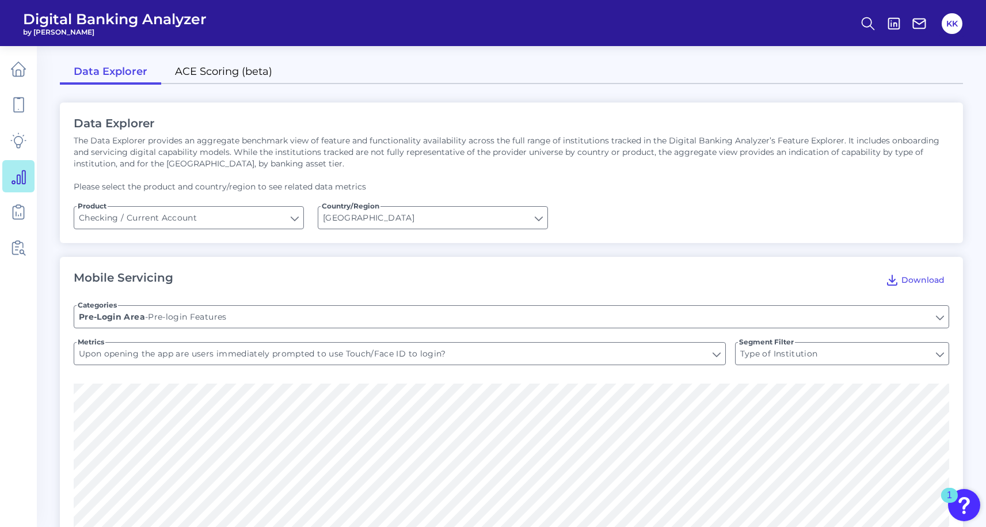
click at [215, 68] on link "ACE Scoring (beta)" at bounding box center [223, 72] width 125 height 24
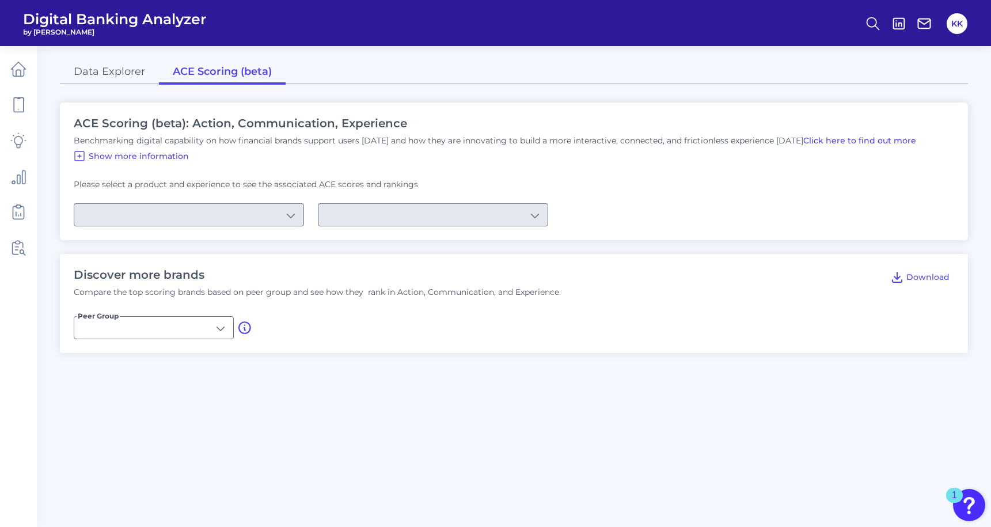
type input "U.S. Brands"
type input "Checking / Current Account"
type input "Mobile Servicing"
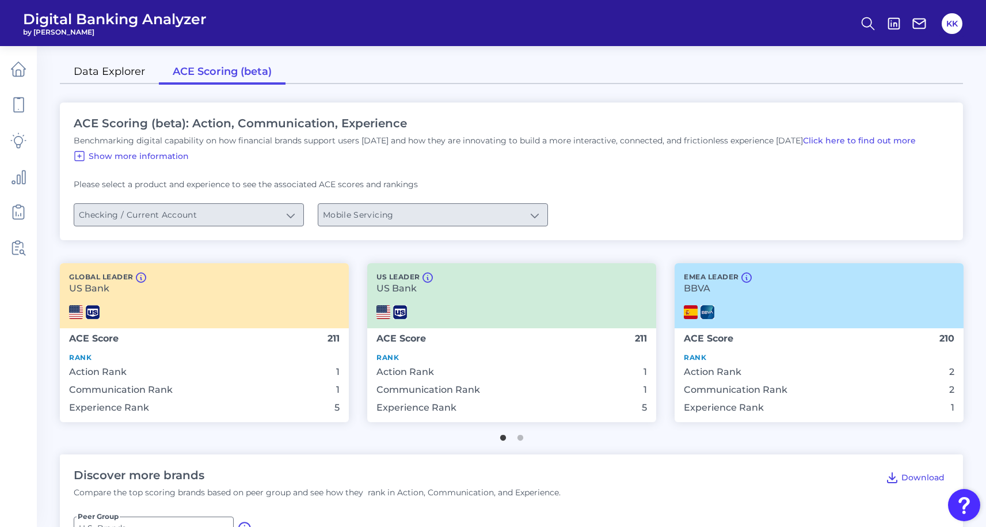
click at [125, 67] on link "Data Explorer" at bounding box center [109, 72] width 99 height 24
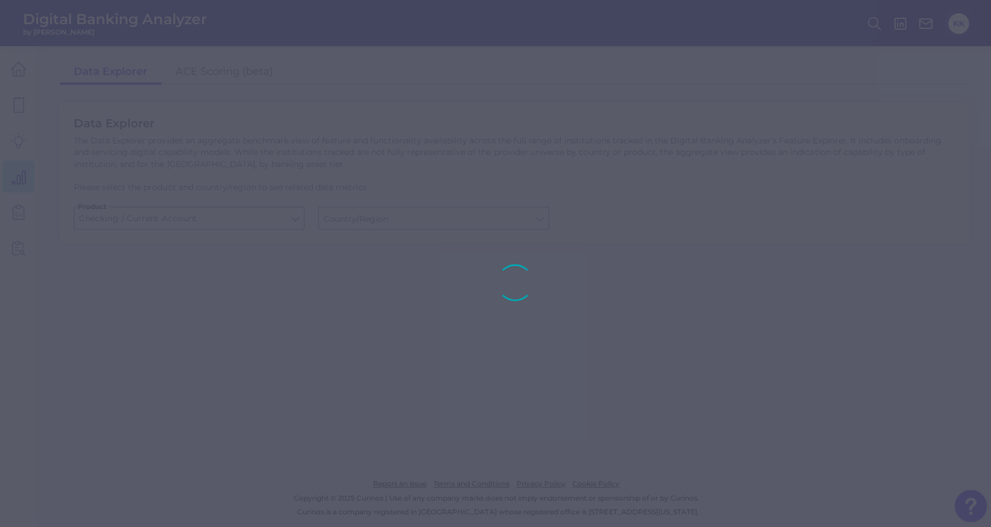
type input "[GEOGRAPHIC_DATA]"
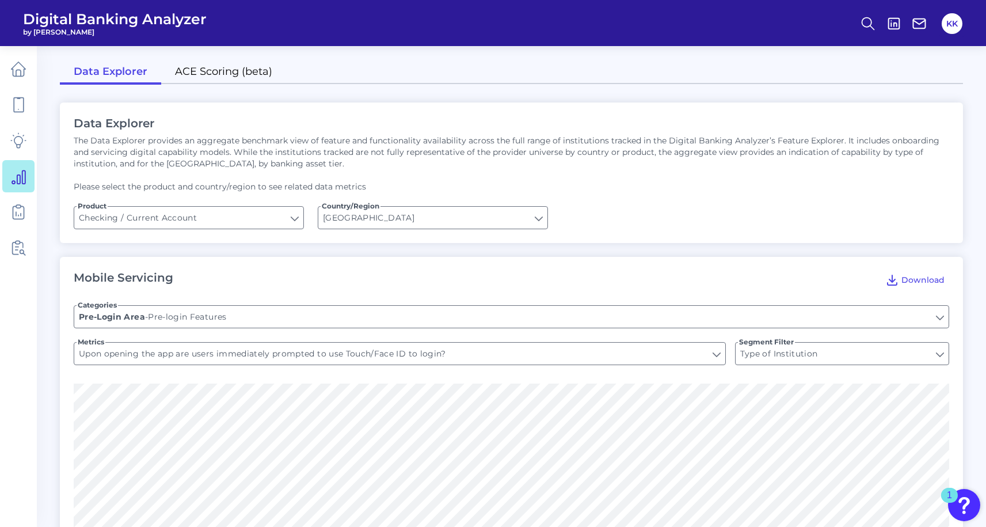
click at [222, 81] on link "ACE Scoring (beta)" at bounding box center [223, 72] width 125 height 24
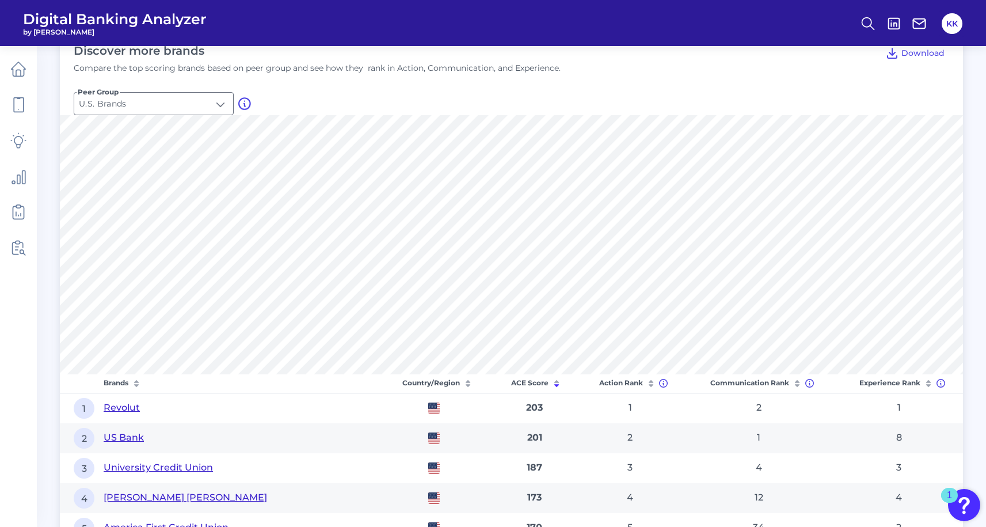
scroll to position [397, 0]
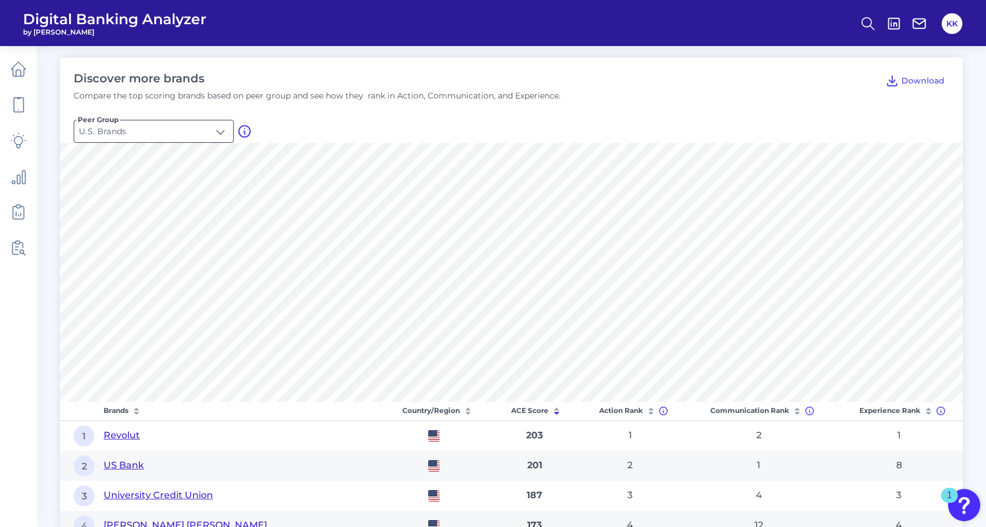
click at [212, 131] on input "U.S. Brands" at bounding box center [153, 131] width 159 height 22
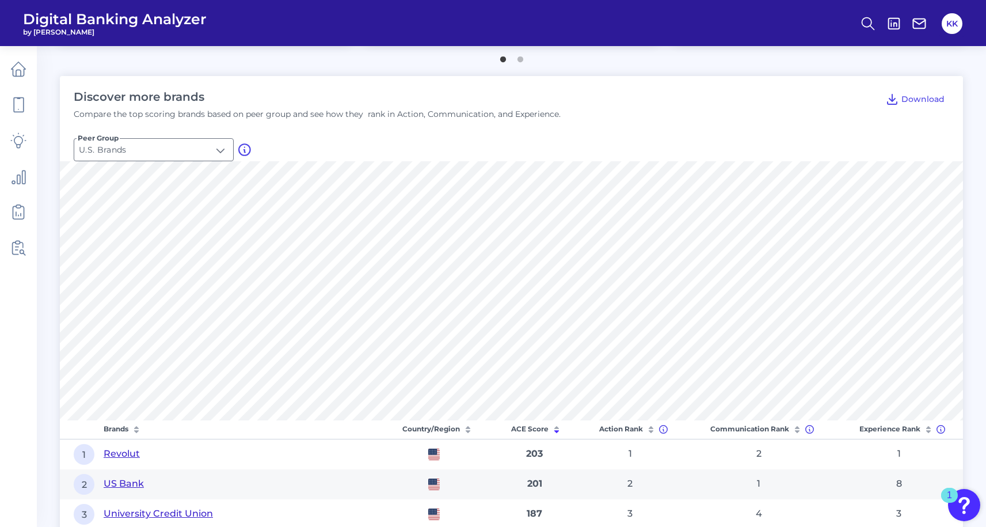
scroll to position [399, 0]
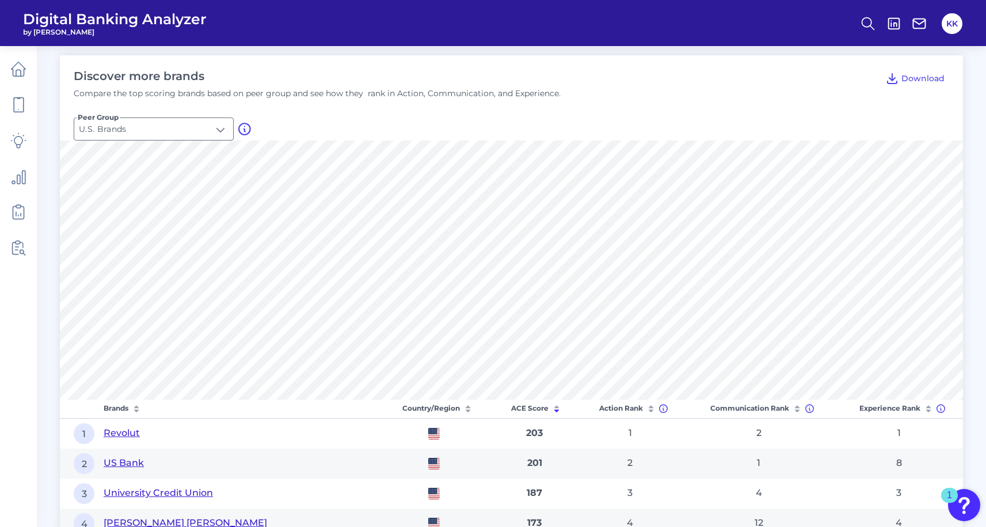
click at [931, 406] on icon at bounding box center [929, 409] width 12 height 12
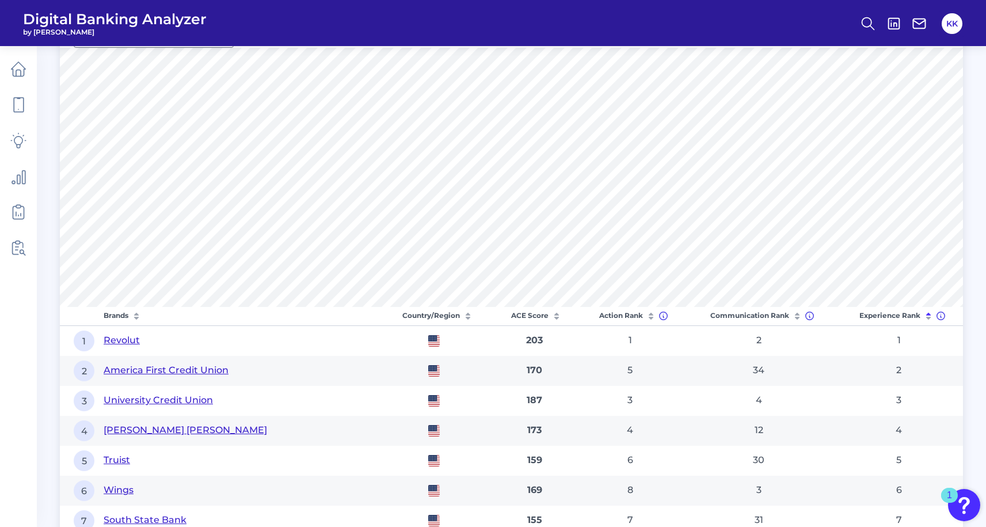
scroll to position [683, 0]
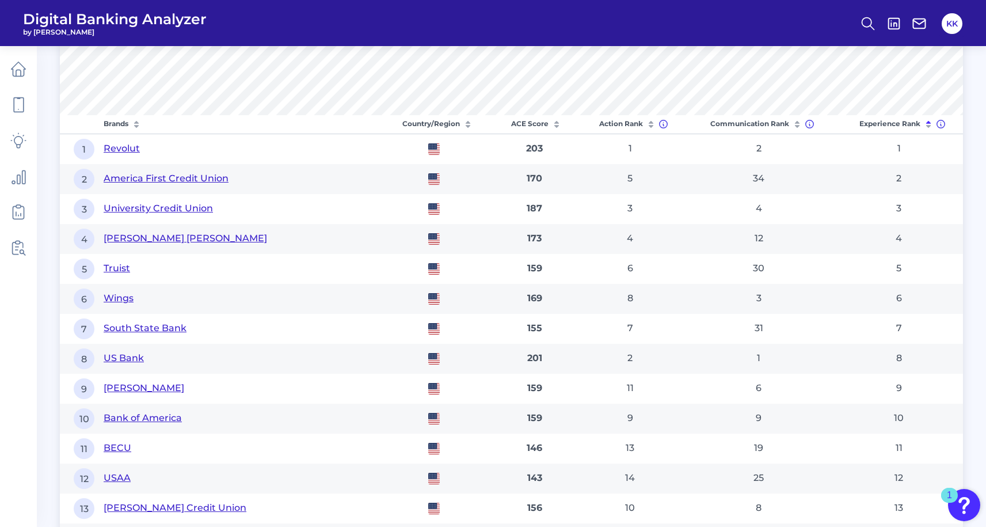
click at [798, 123] on icon at bounding box center [797, 122] width 5 height 3
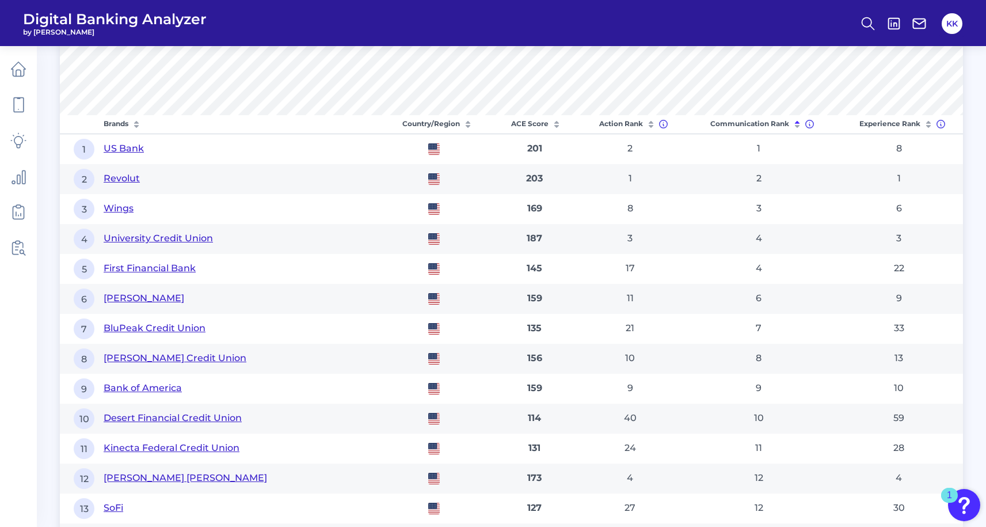
click at [558, 123] on icon at bounding box center [556, 122] width 5 height 3
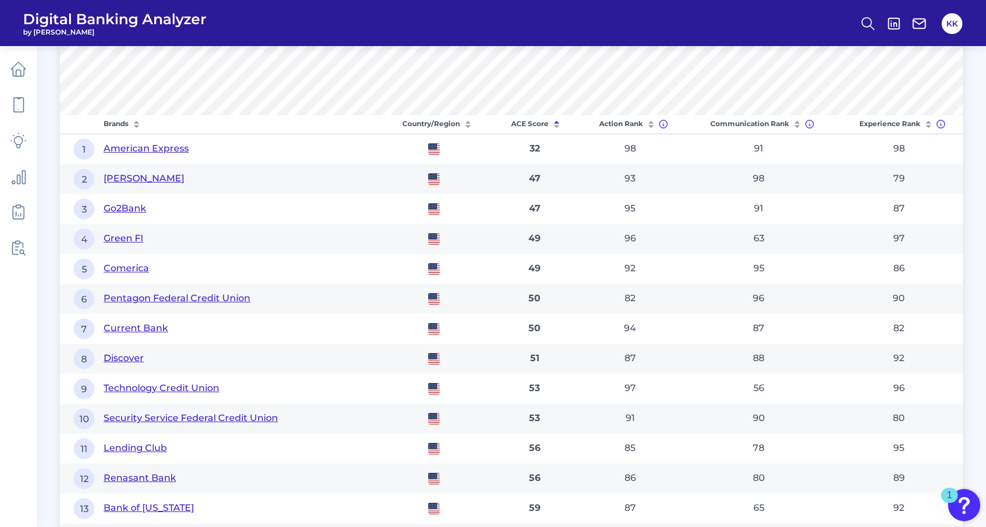
click at [137, 124] on icon at bounding box center [137, 125] width 12 height 12
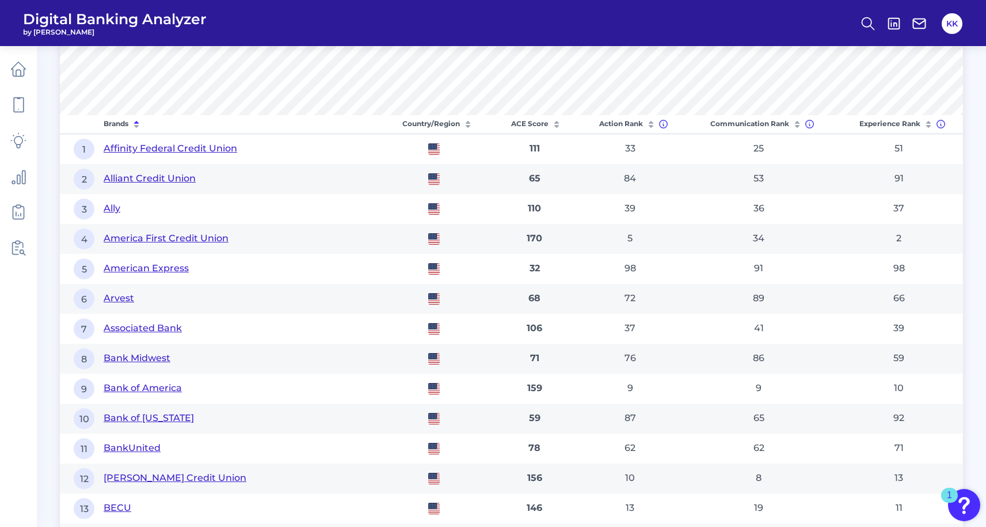
click at [138, 123] on icon at bounding box center [136, 122] width 5 height 3
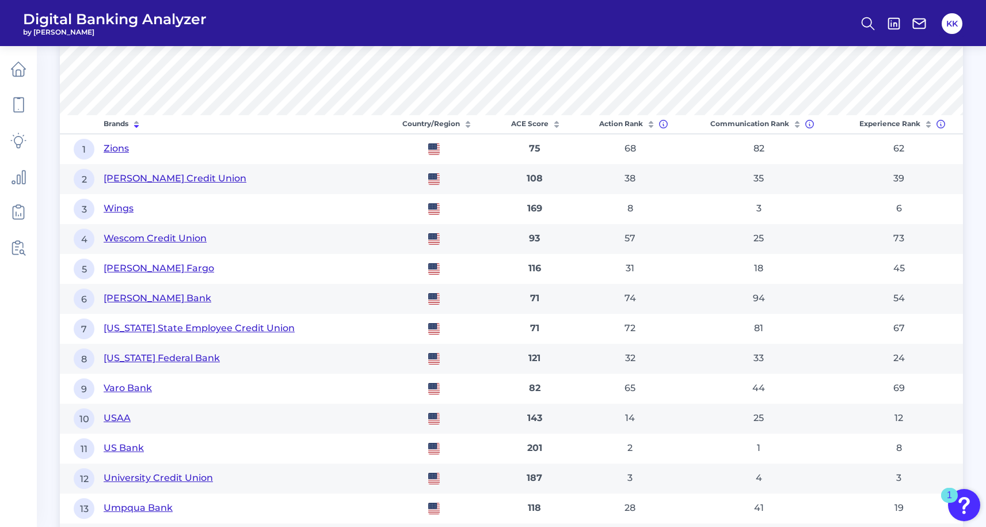
click at [558, 123] on icon at bounding box center [556, 122] width 5 height 3
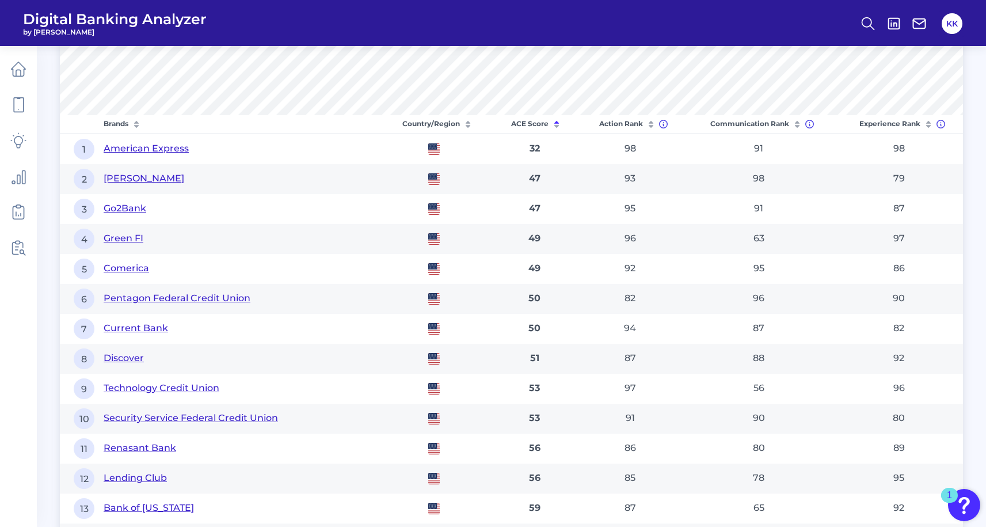
click at [561, 123] on icon at bounding box center [557, 125] width 12 height 12
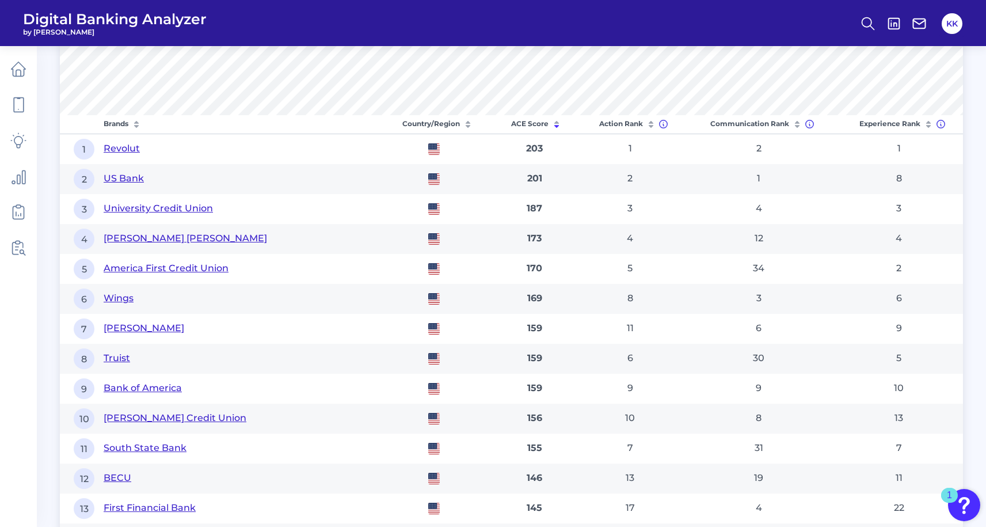
click at [560, 123] on icon at bounding box center [557, 125] width 12 height 12
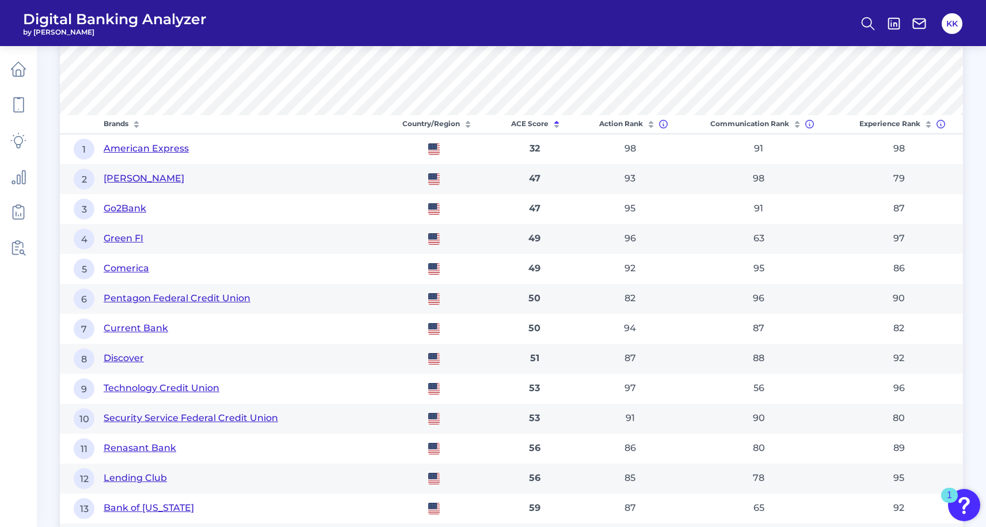
click at [560, 123] on icon at bounding box center [557, 125] width 12 height 12
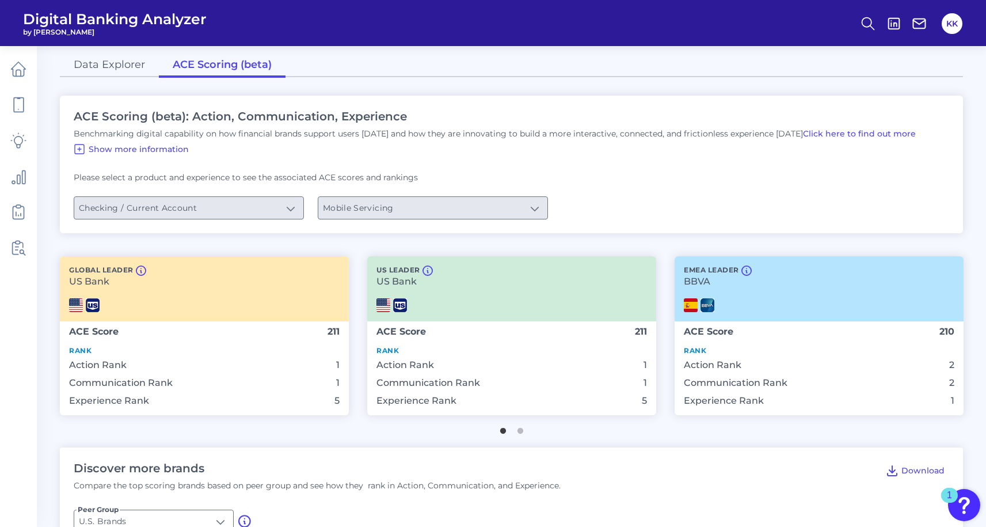
scroll to position [0, 0]
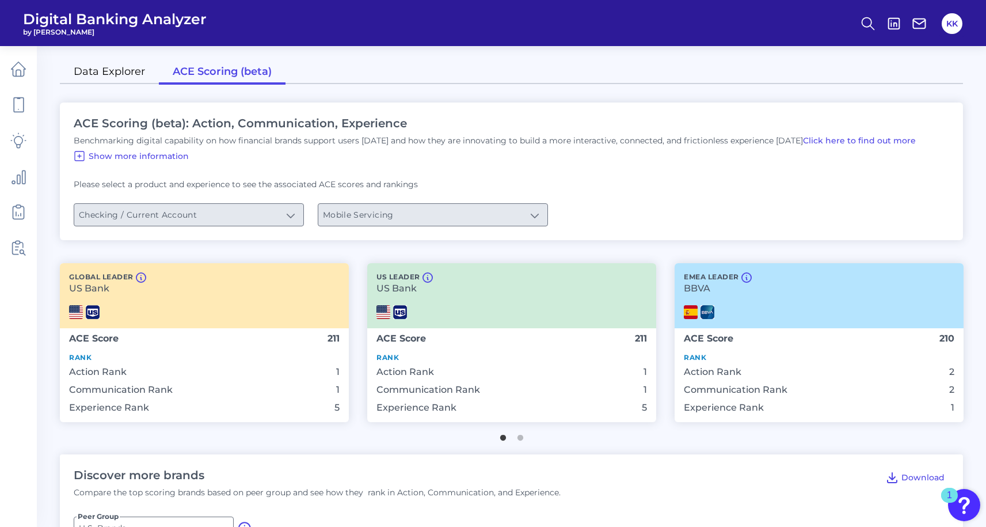
click at [117, 73] on link "Data Explorer" at bounding box center [109, 72] width 99 height 24
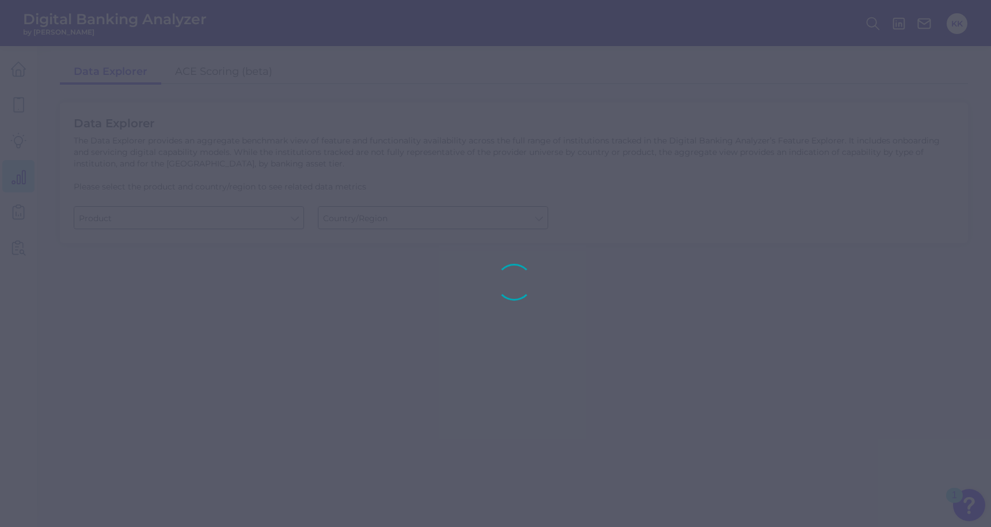
type input "Checking / Current Account"
type input "[GEOGRAPHIC_DATA]"
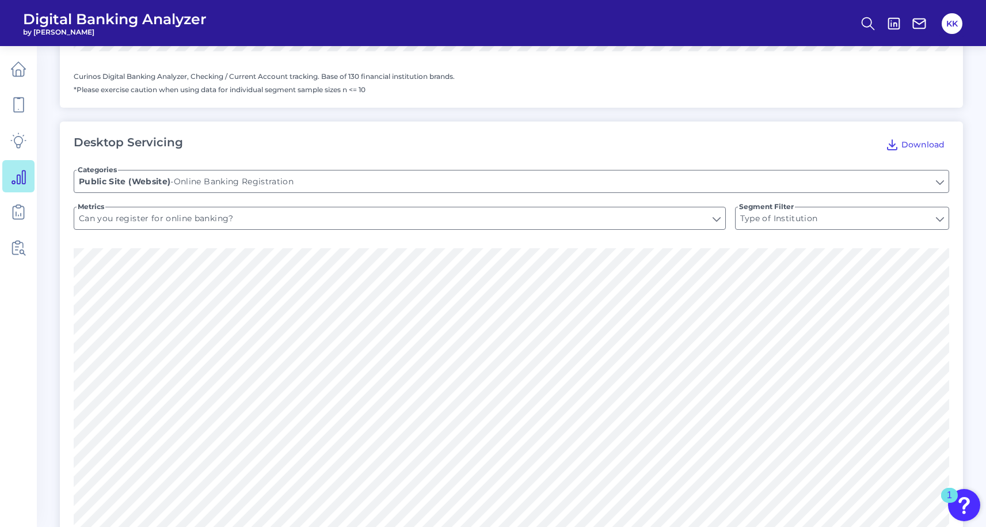
scroll to position [707, 0]
click at [21, 204] on icon at bounding box center [18, 212] width 16 height 16
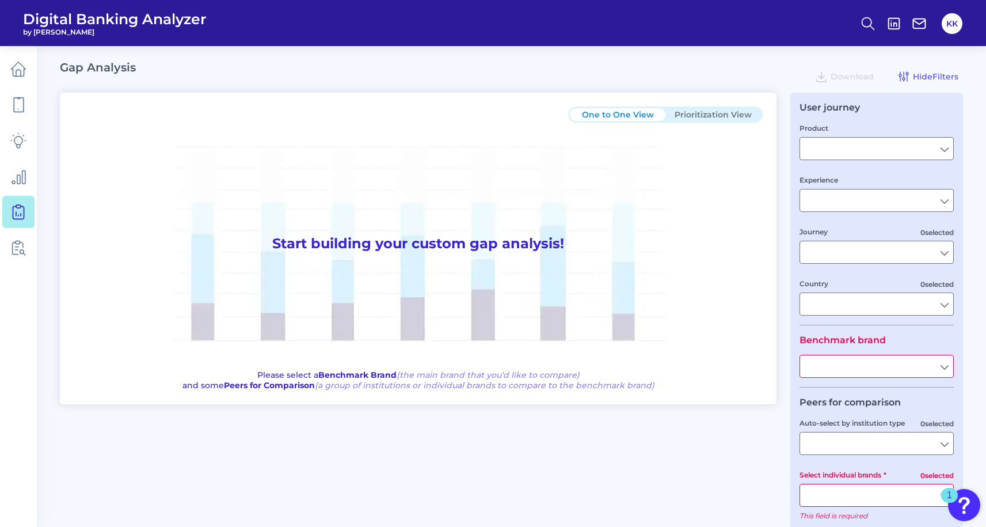
click at [448, 253] on h1 "Start building your custom gap analysis!" at bounding box center [418, 244] width 689 height 242
click at [698, 115] on button "Prioritization View" at bounding box center [713, 114] width 96 height 13
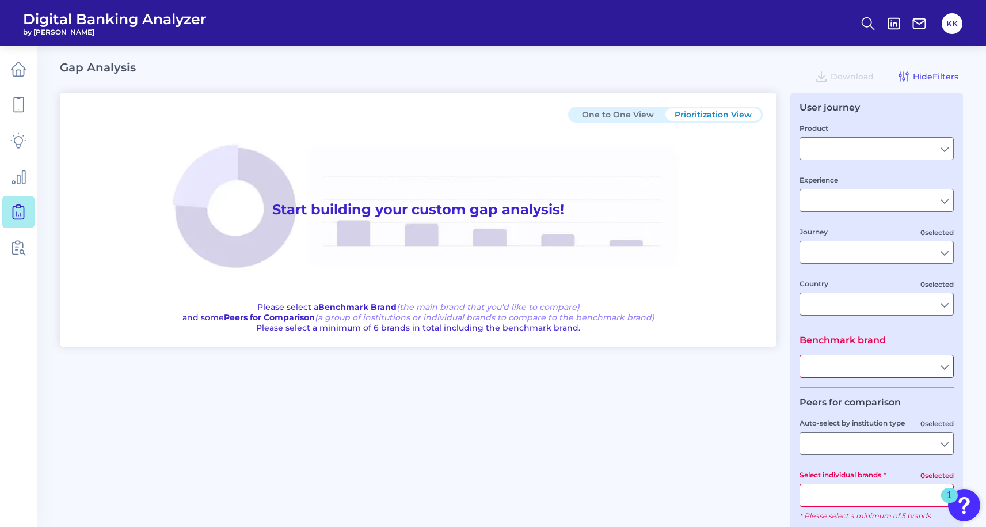
click at [645, 113] on button "One to One View" at bounding box center [618, 114] width 96 height 13
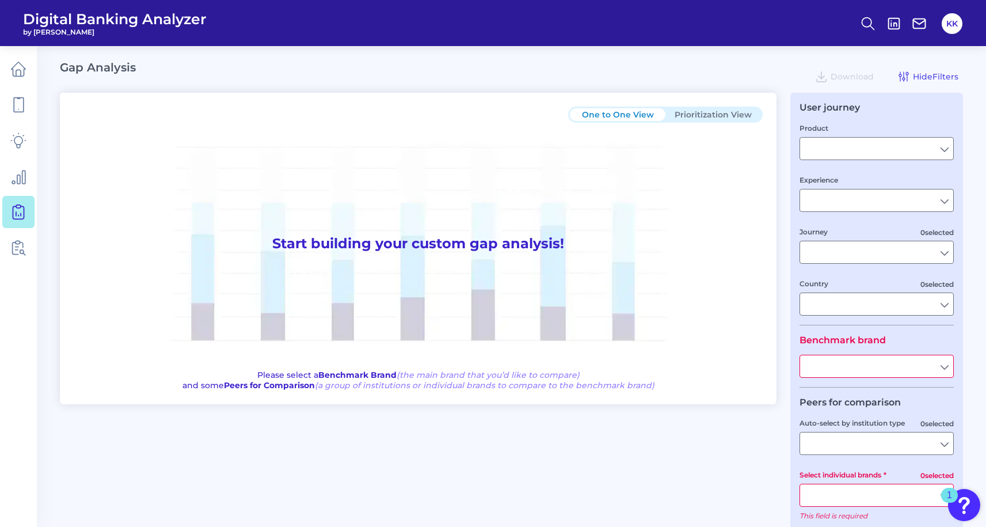
click at [353, 376] on b "Benchmark Brand" at bounding box center [357, 375] width 78 height 10
click at [876, 151] on input "Product" at bounding box center [876, 149] width 153 height 22
click at [873, 177] on span "Checking / Current Account" at bounding box center [866, 174] width 113 height 10
type input "Checking / Current Account"
click at [863, 205] on input "Experience" at bounding box center [876, 200] width 153 height 22
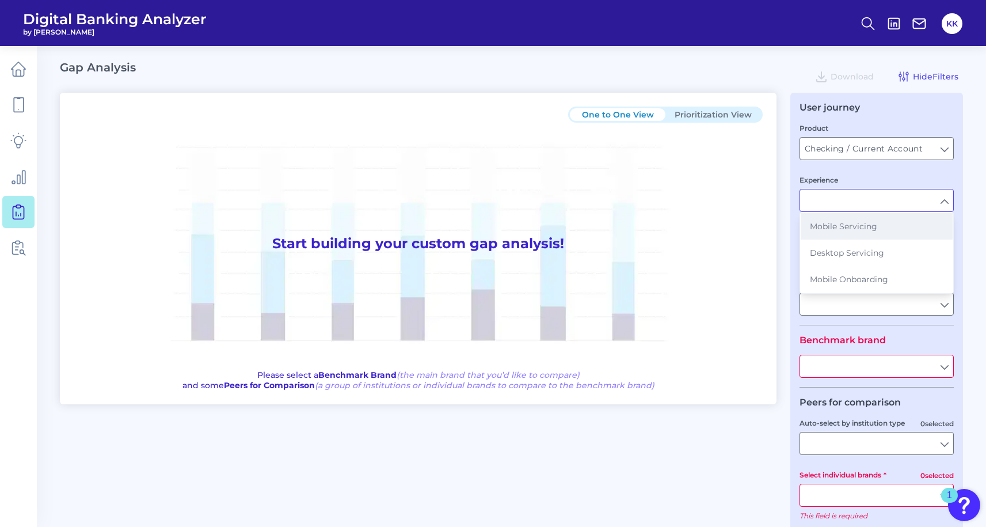
click at [861, 229] on span "Mobile Servicing" at bounding box center [843, 226] width 67 height 10
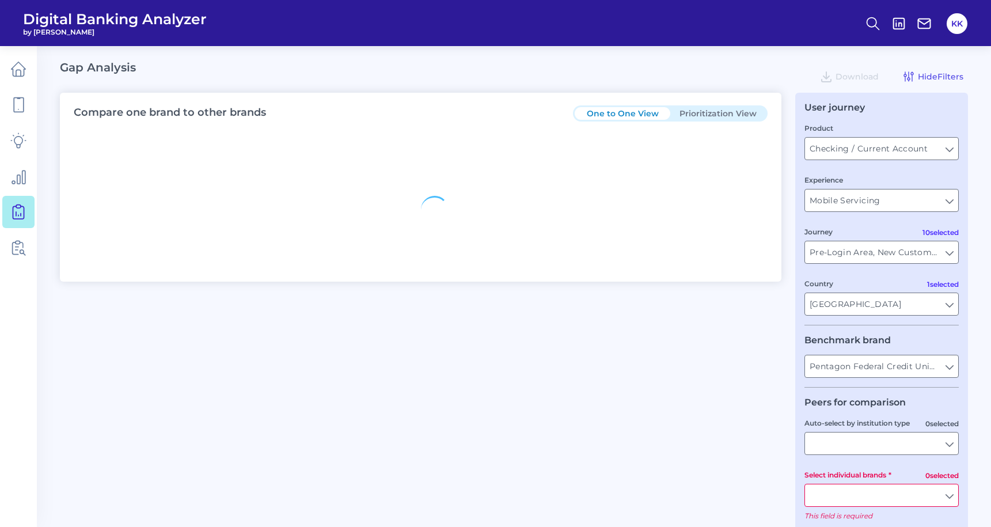
type input "All Journeys"
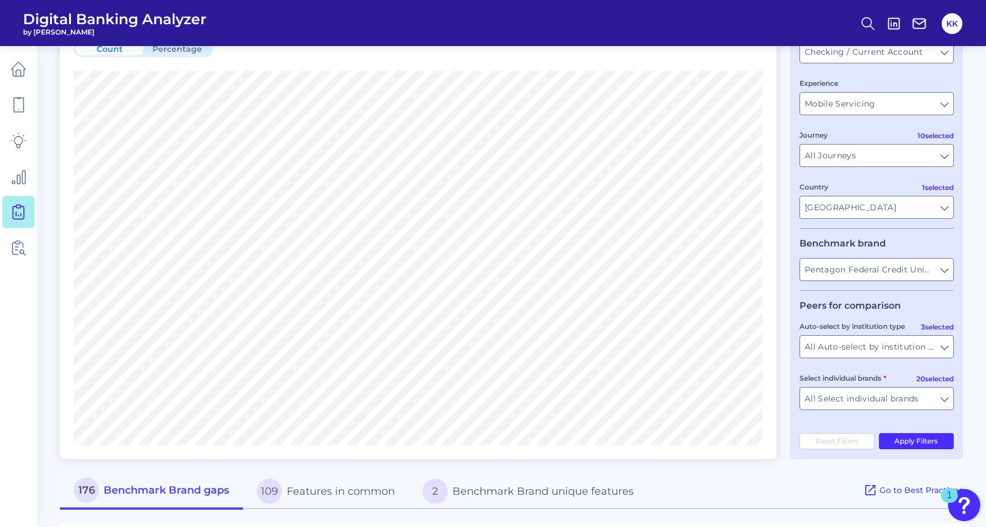
scroll to position [106, 0]
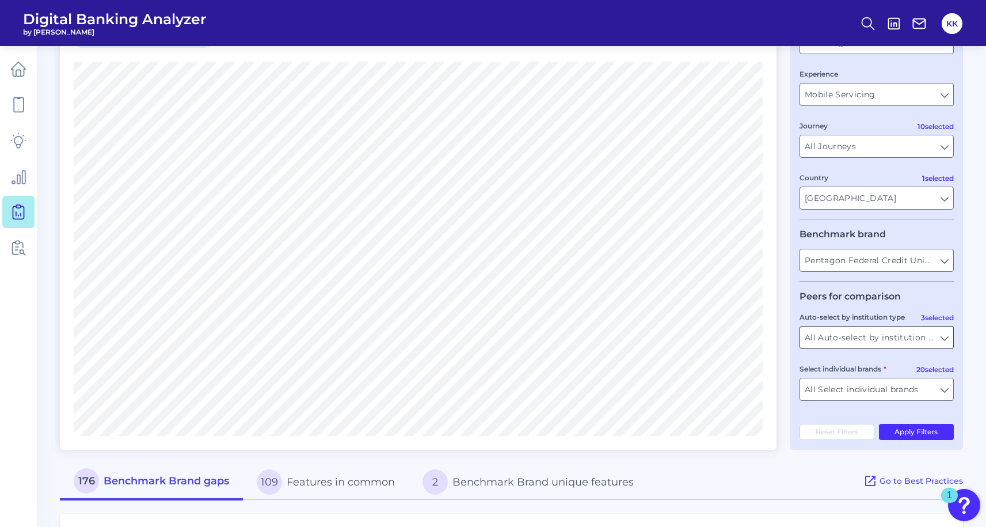
click at [937, 340] on input "All Auto-select by institution types" at bounding box center [876, 337] width 153 height 22
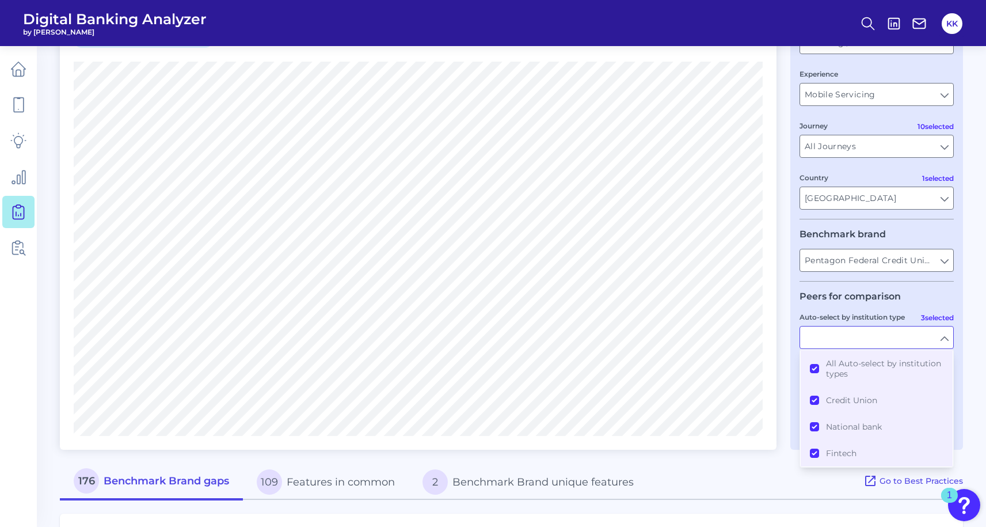
click at [938, 341] on input "Auto-select by institution type" at bounding box center [876, 337] width 153 height 22
type input "All Auto-select by institution types"
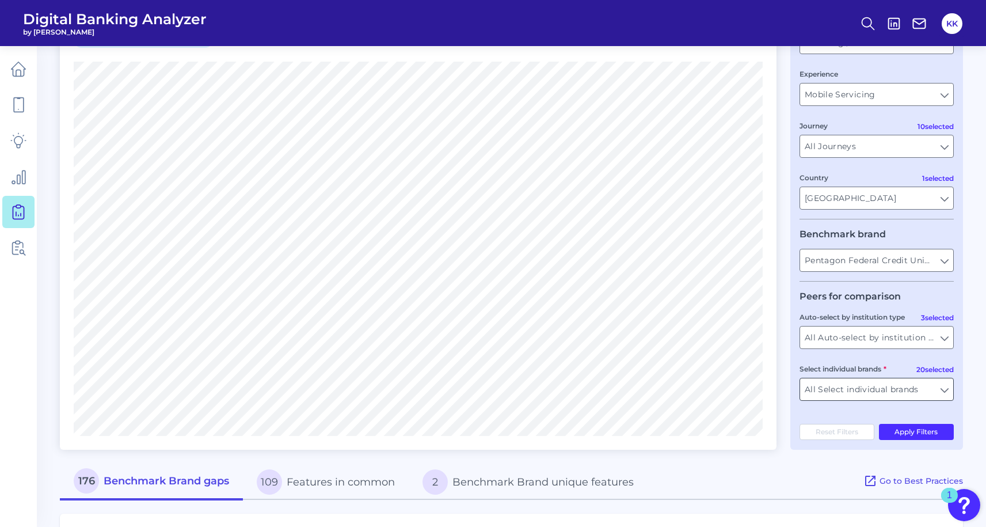
click at [903, 390] on input "All Select individual brands" at bounding box center [876, 389] width 153 height 22
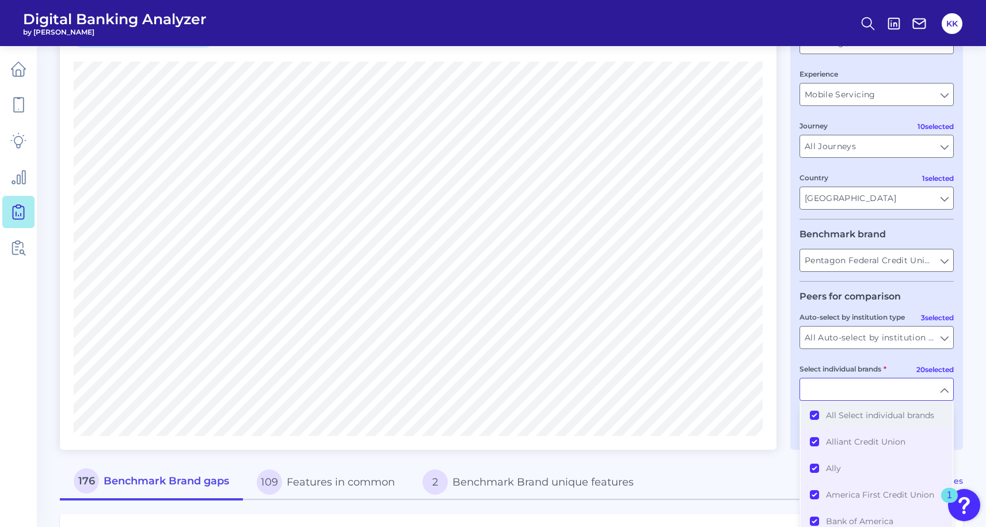
click at [814, 418] on button "All Select individual brands" at bounding box center [877, 415] width 152 height 26
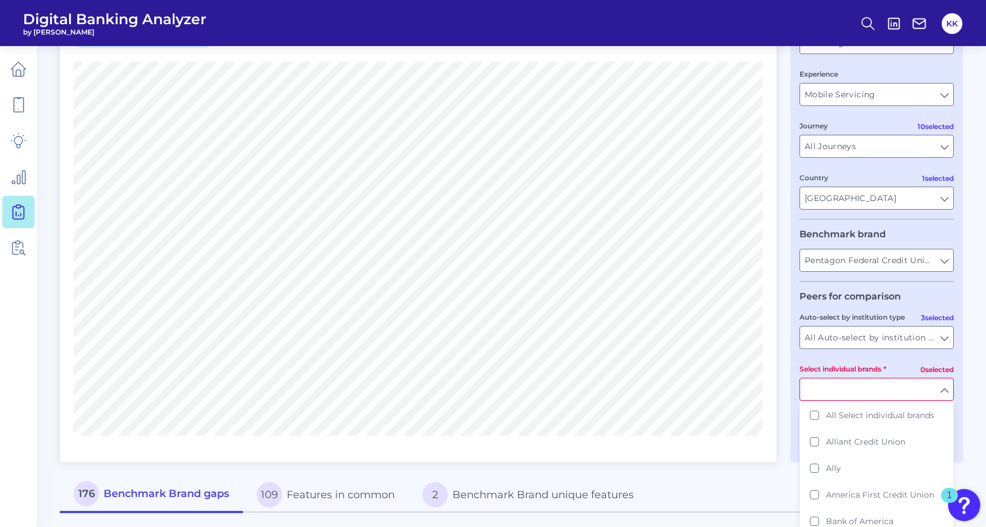
click at [820, 399] on input "Select individual brands" at bounding box center [876, 389] width 153 height 22
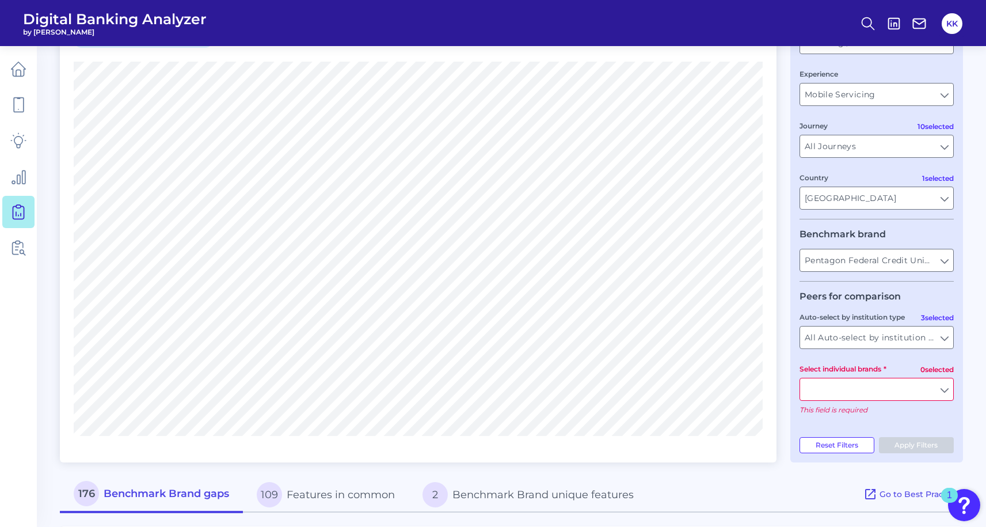
click at [823, 395] on input "Select individual brands" at bounding box center [876, 389] width 153 height 22
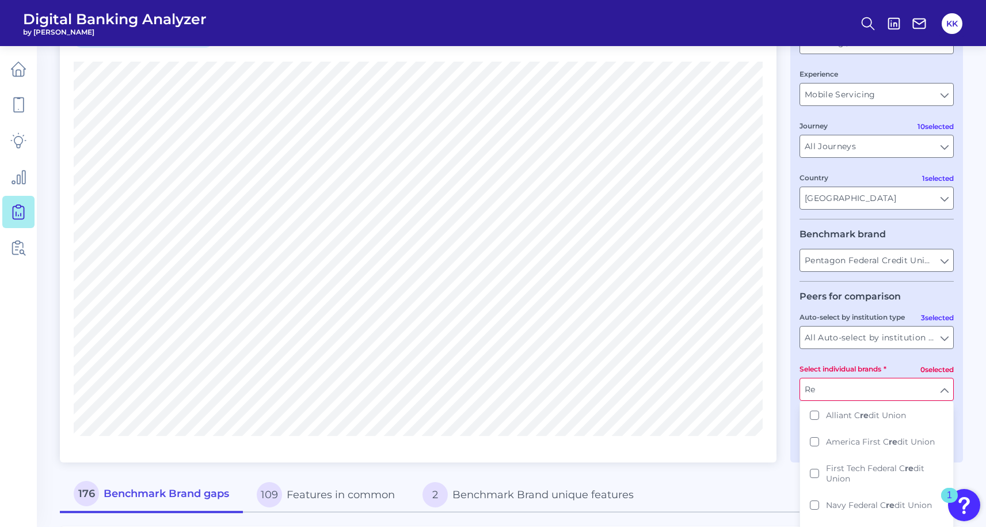
type input "Rev"
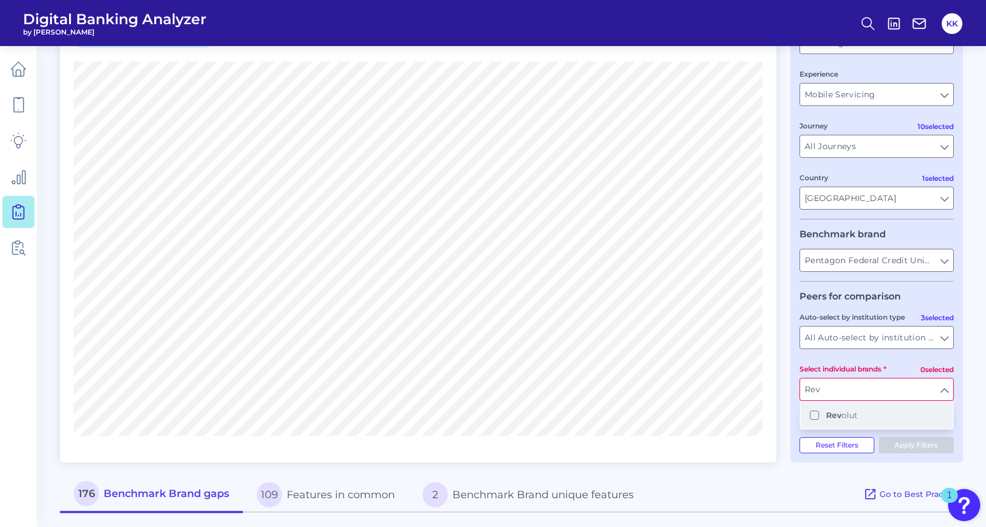
click at [841, 420] on b "Rev" at bounding box center [834, 415] width 16 height 10
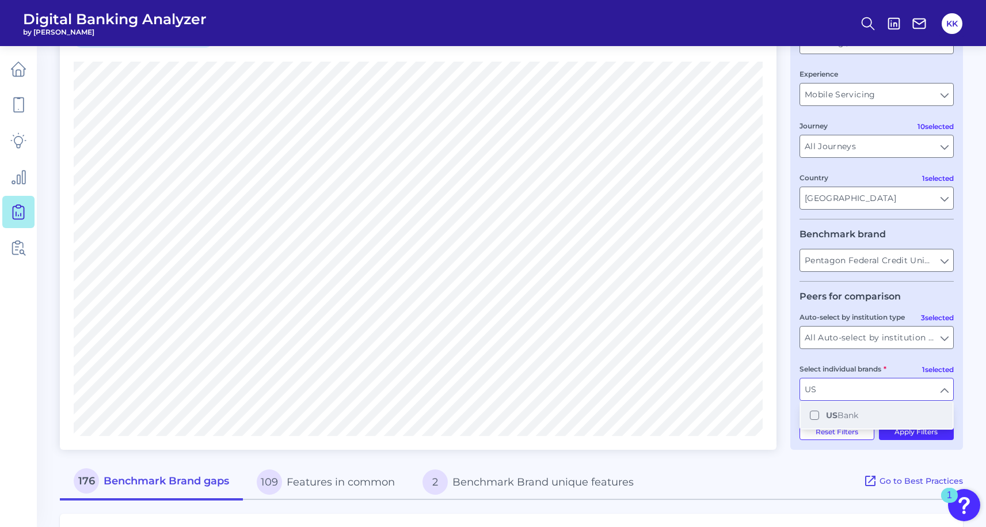
click at [852, 420] on span "US Bank" at bounding box center [842, 415] width 32 height 10
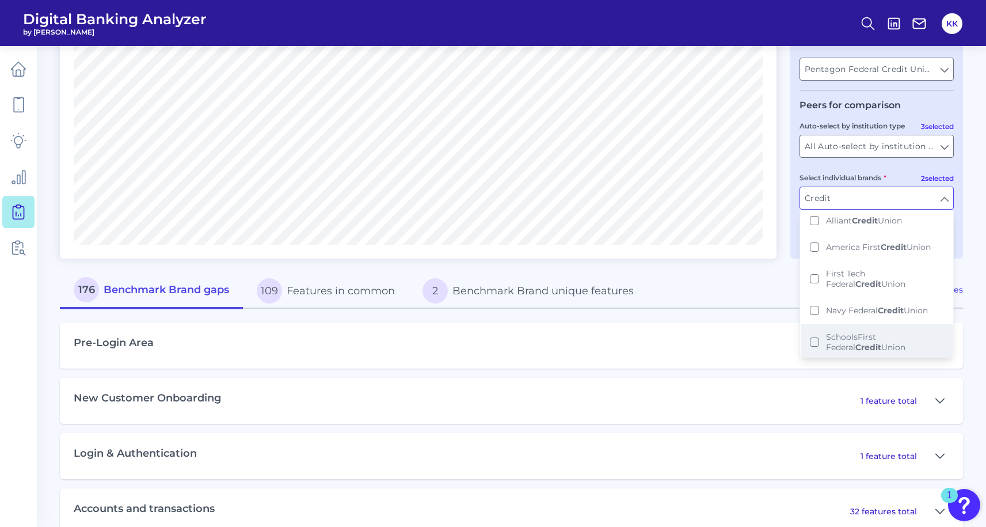
scroll to position [0, 0]
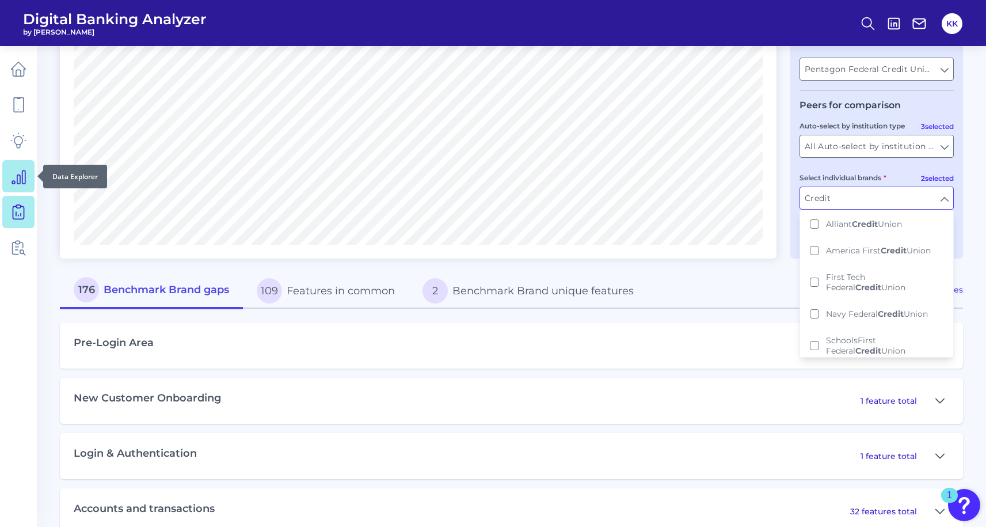
type input "Credit"
click at [24, 176] on icon at bounding box center [18, 176] width 16 height 16
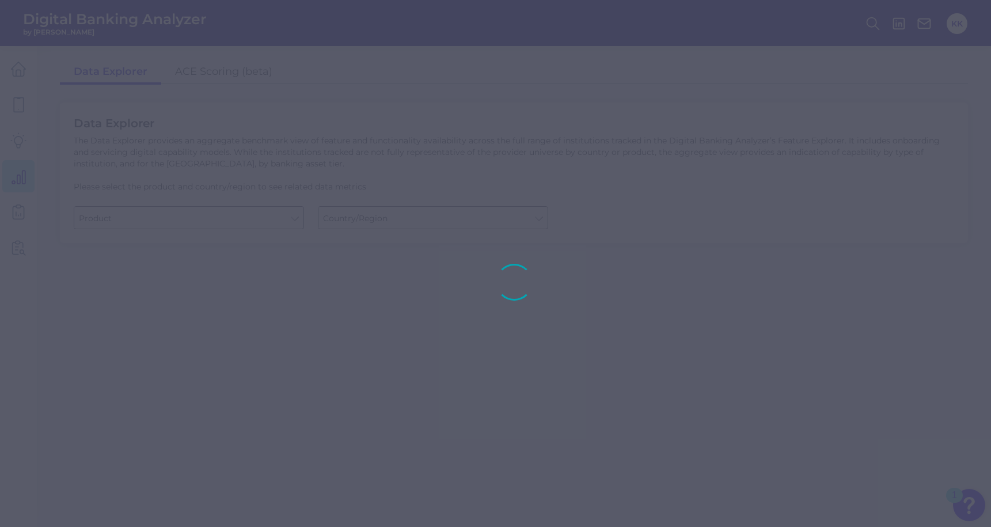
type input "Checking / Current Account"
type input "[GEOGRAPHIC_DATA]"
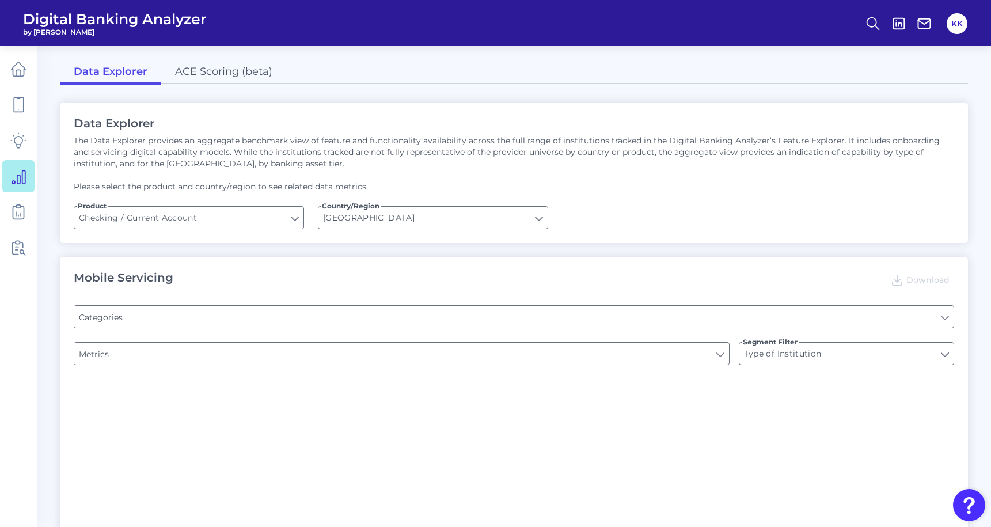
type input "Pre-login Features"
type input "Online Banking Registration"
type input "Channel"
type input "Upon opening the app are users immediately prompted to use Touch/Face ID to log…"
type input "Can you register for online banking?"
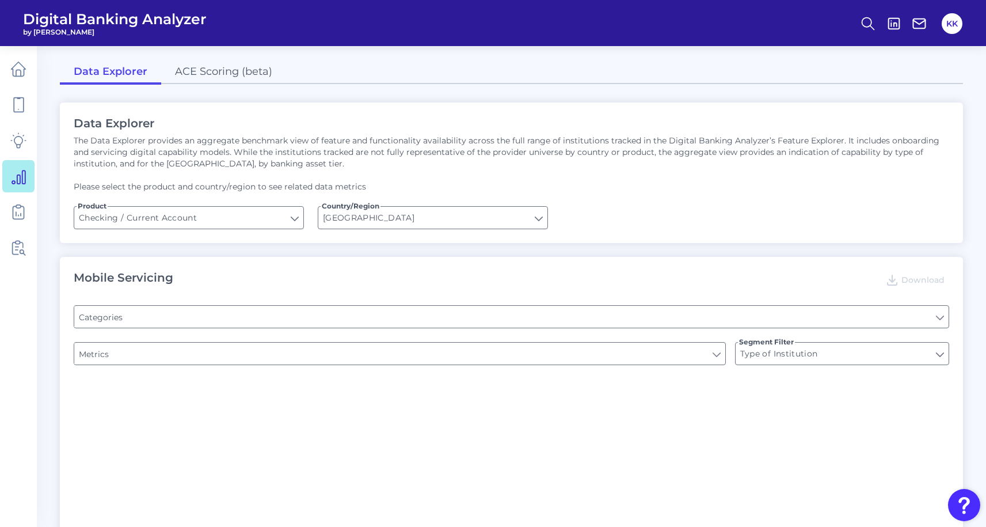
type input "END-TO-END JOURNEY: Can you apply for the PRODUCT as a new to brand customer on…"
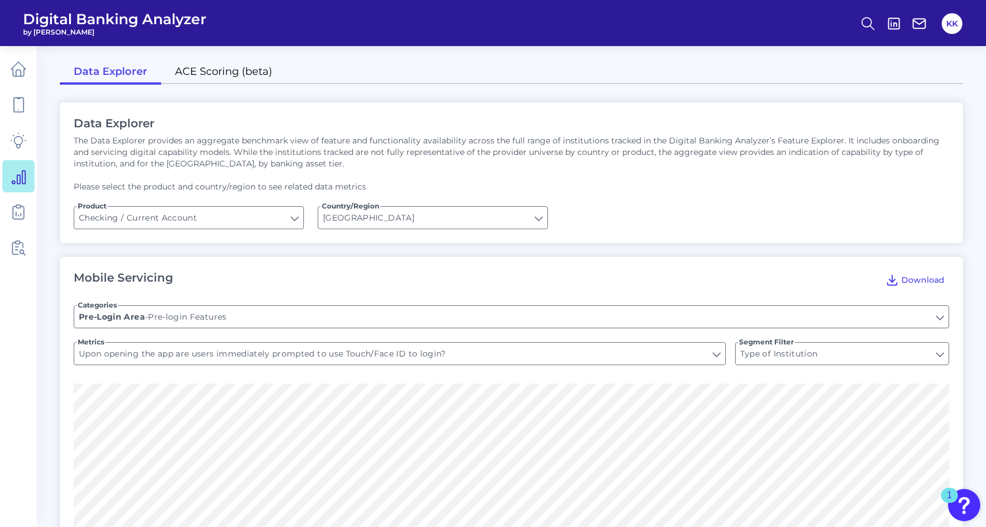
click at [206, 77] on link "ACE Scoring (beta)" at bounding box center [223, 72] width 125 height 24
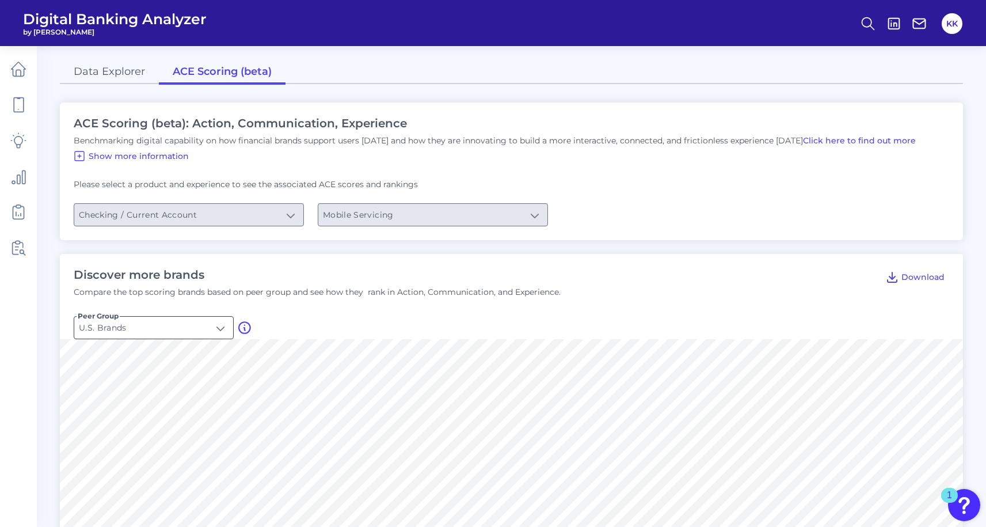
click at [195, 329] on input "U.S. Brands" at bounding box center [153, 328] width 159 height 22
click at [141, 357] on li "U.S. Brands" at bounding box center [153, 355] width 159 height 26
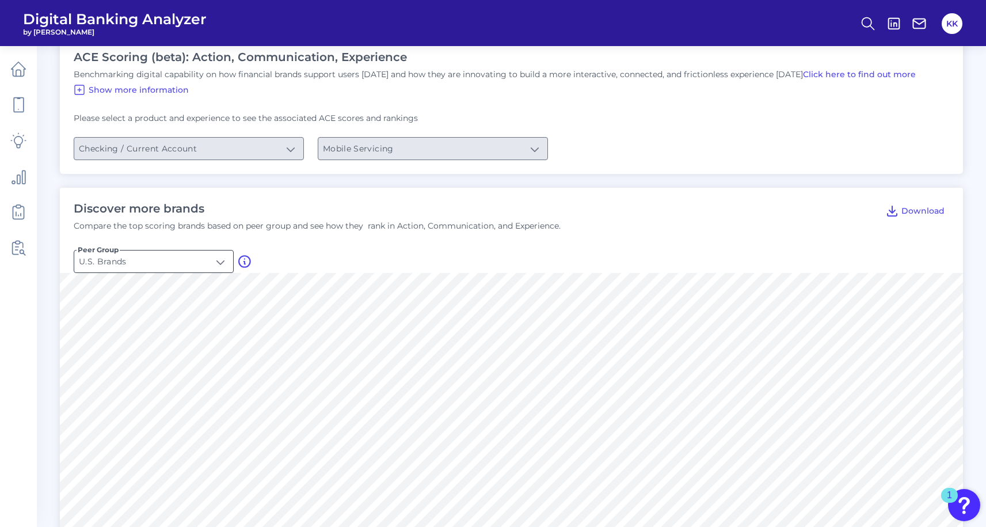
scroll to position [83, 0]
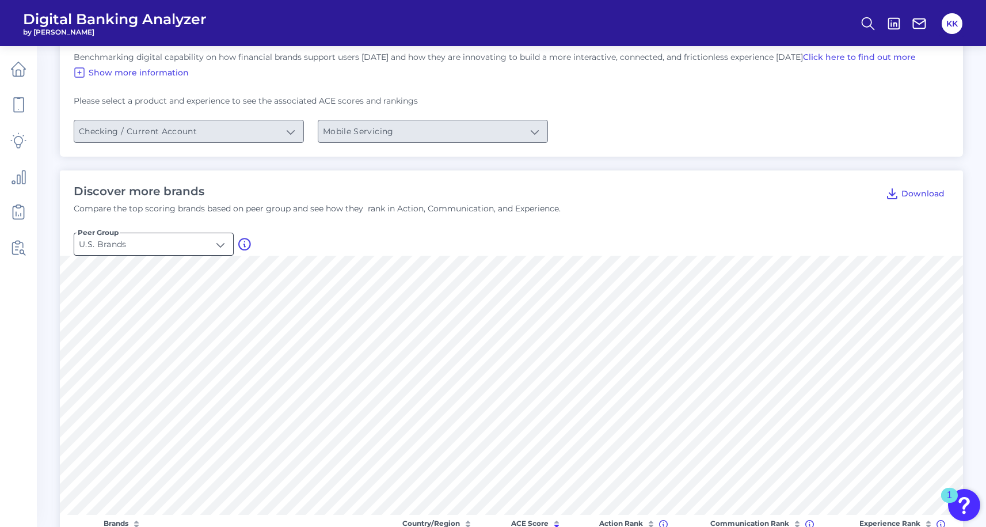
click at [222, 237] on input "U.S. Brands" at bounding box center [153, 244] width 159 height 22
click at [185, 320] on li "U.S. Credit Unions" at bounding box center [153, 324] width 159 height 26
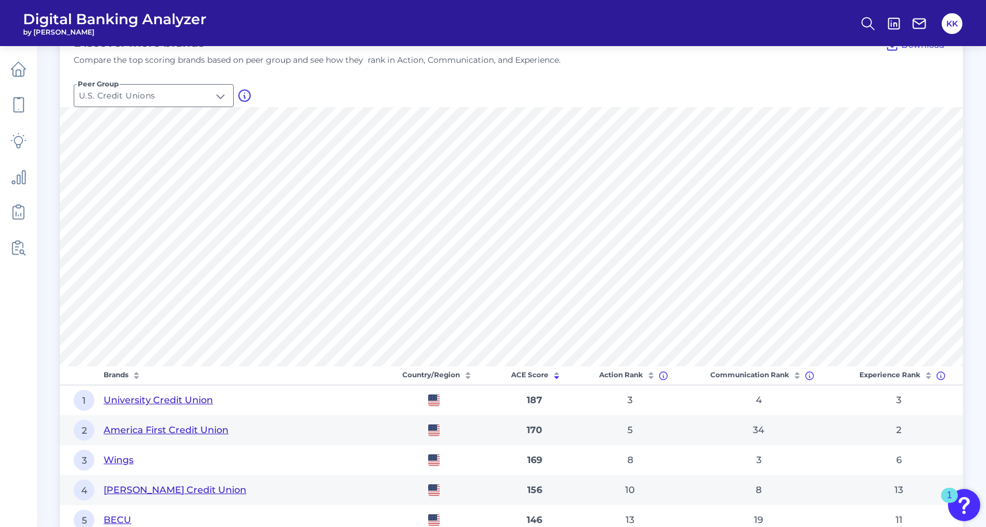
scroll to position [205, 0]
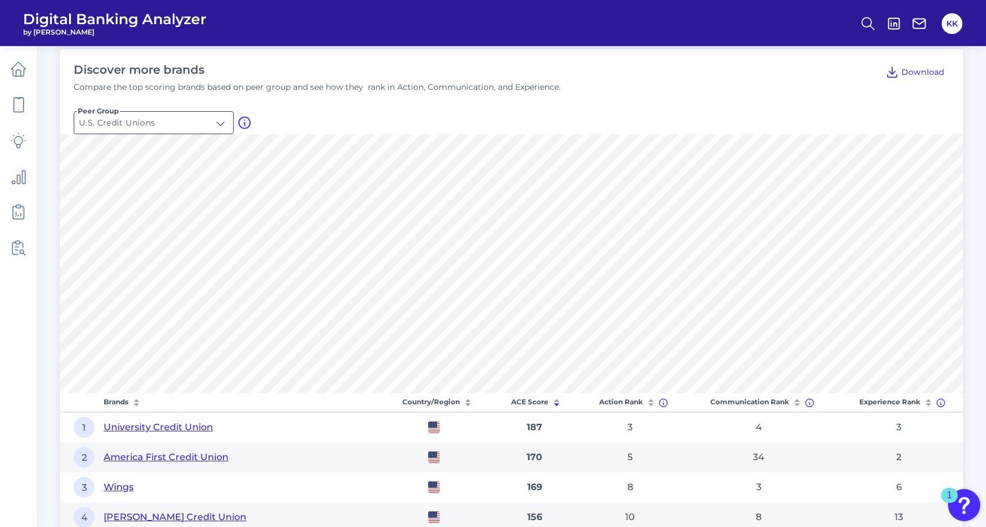
click at [127, 124] on input "U.S. Credit Unions" at bounding box center [153, 123] width 159 height 22
click at [128, 153] on span "U.S. Brands" at bounding box center [105, 150] width 45 height 10
type input "U.S. Brands"
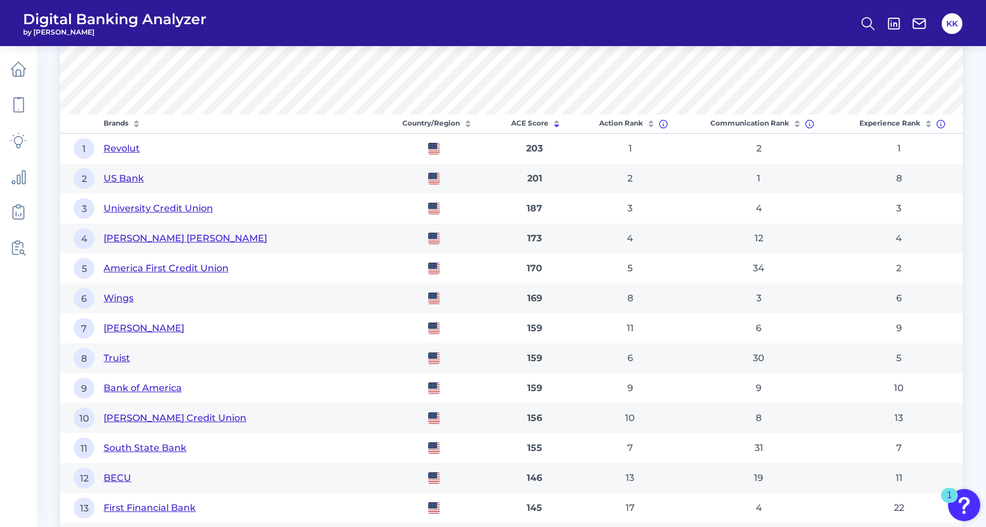
scroll to position [475, 0]
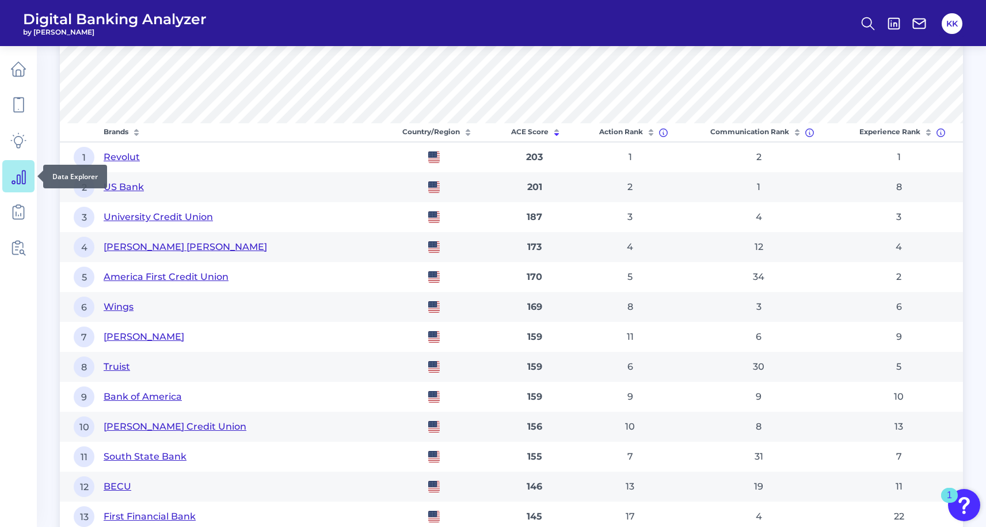
click at [24, 179] on icon at bounding box center [18, 176] width 16 height 16
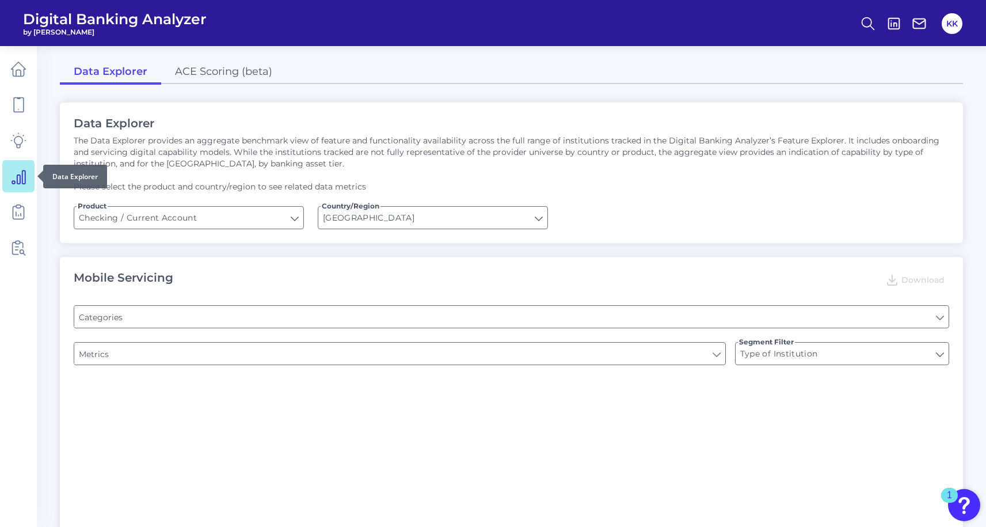
type input "Pre-login Features"
type input "Online Banking Registration"
type input "Channel"
type input "Upon opening the app are users immediately prompted to use Touch/Face ID to log…"
type input "Can you register for online banking?"
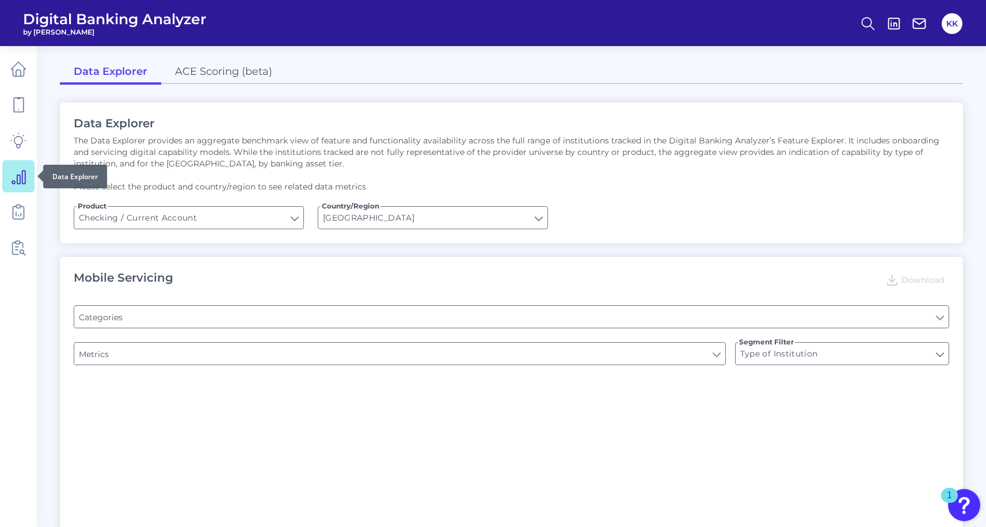
type input "END-TO-END JOURNEY: Can you apply for the PRODUCT as a new to brand customer on…"
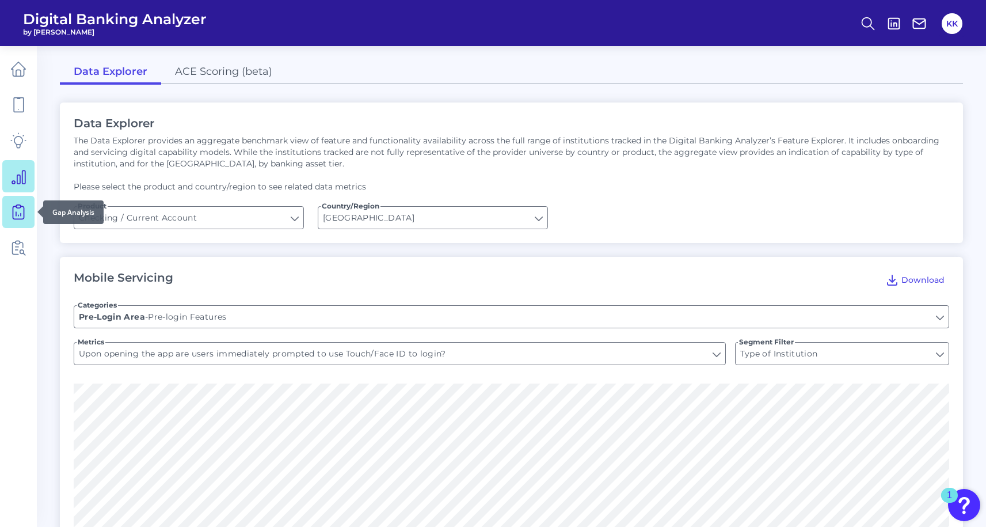
click at [18, 205] on icon at bounding box center [18, 212] width 16 height 16
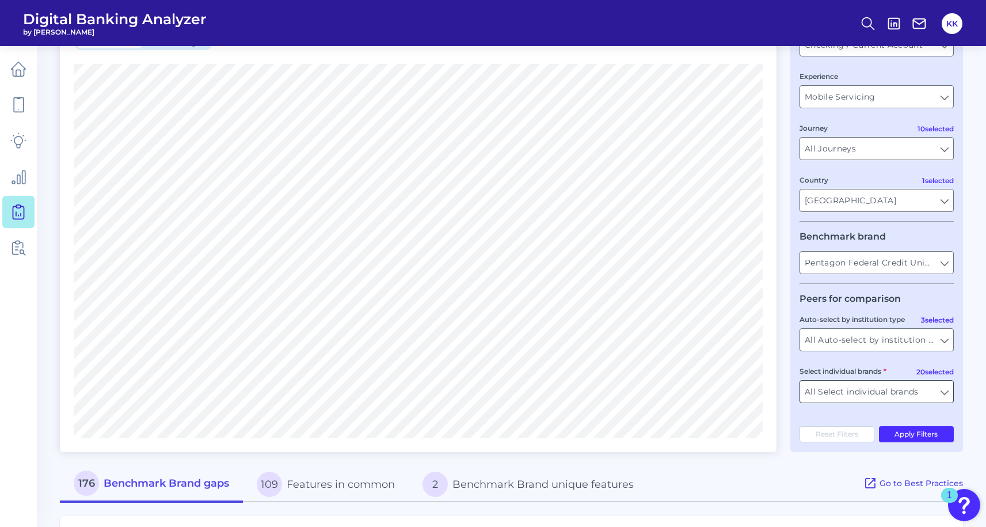
scroll to position [100, 0]
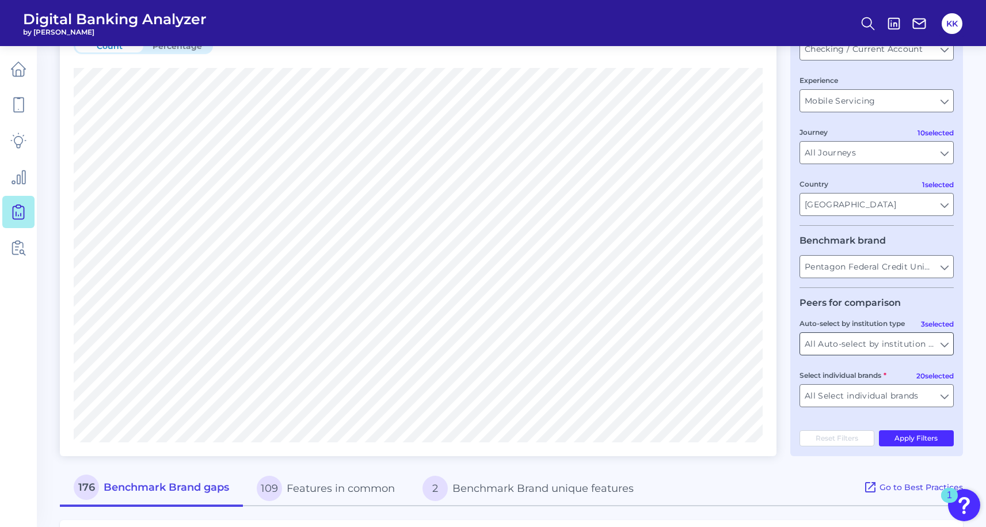
click at [882, 342] on input "All Auto-select by institution types" at bounding box center [876, 344] width 153 height 22
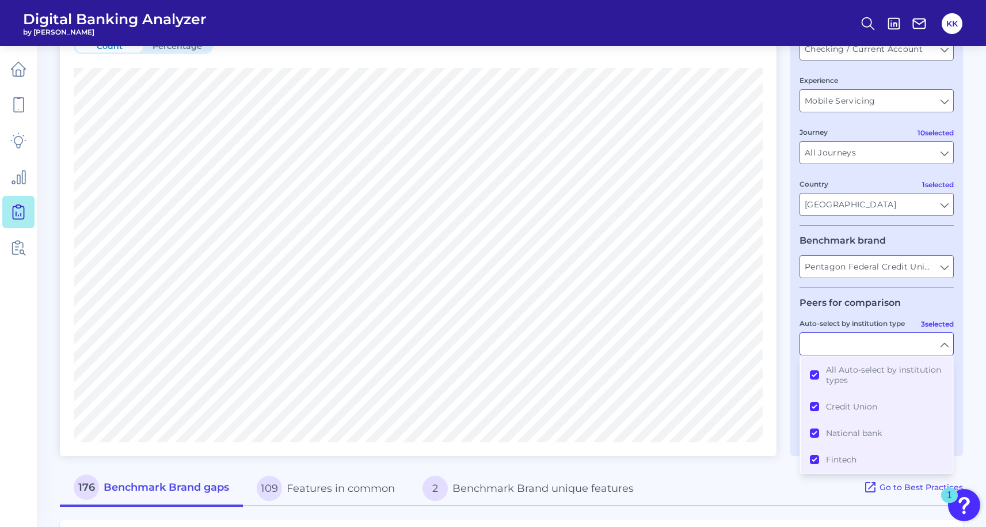
click at [882, 346] on input "Auto-select by institution type" at bounding box center [876, 344] width 153 height 22
type input "All Auto-select by institution types"
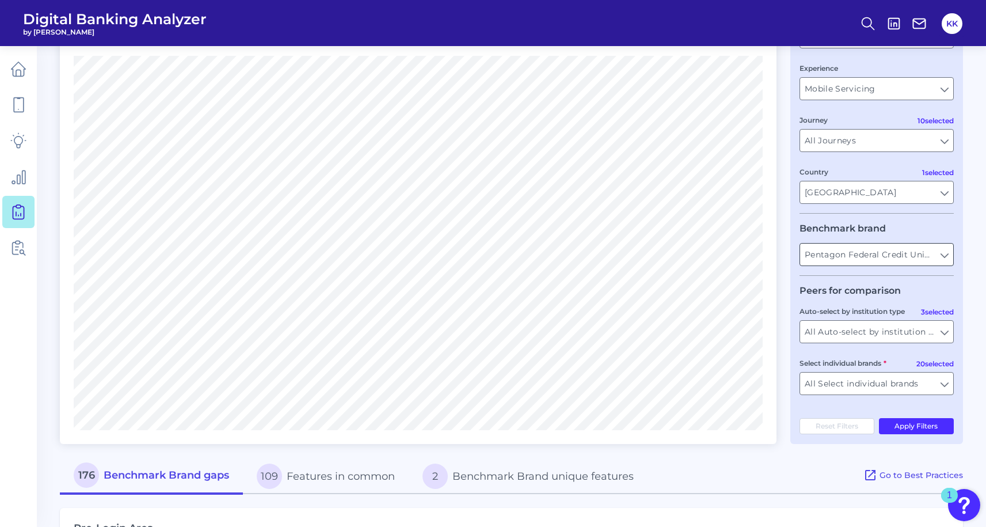
scroll to position [126, 0]
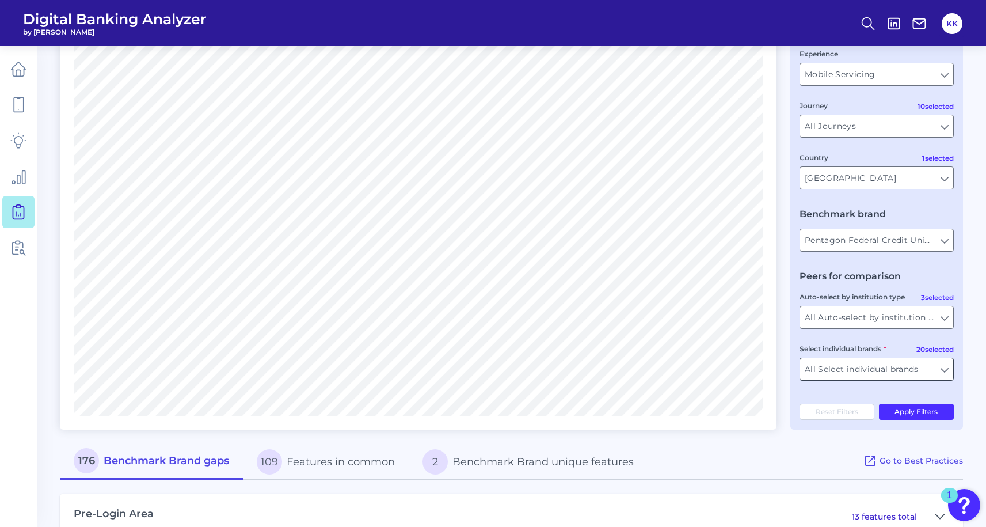
click at [858, 374] on input "All Select individual brands" at bounding box center [876, 369] width 153 height 22
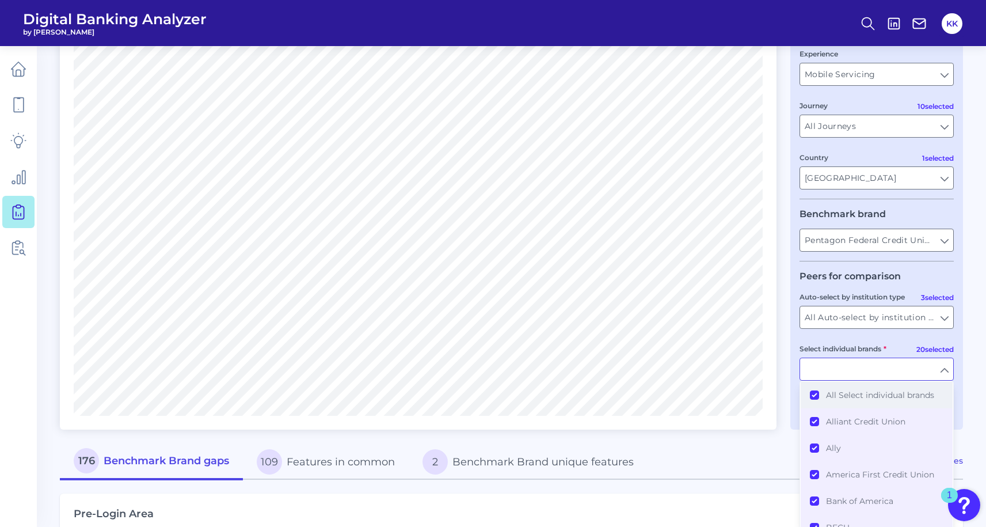
click at [815, 400] on button "All Select individual brands" at bounding box center [877, 395] width 152 height 26
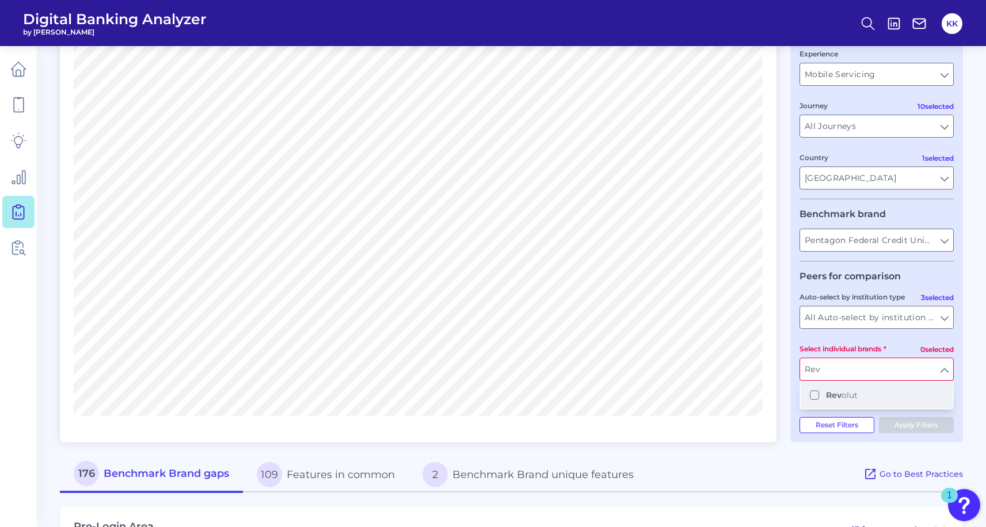
click at [815, 398] on button "Rev olut" at bounding box center [877, 395] width 152 height 26
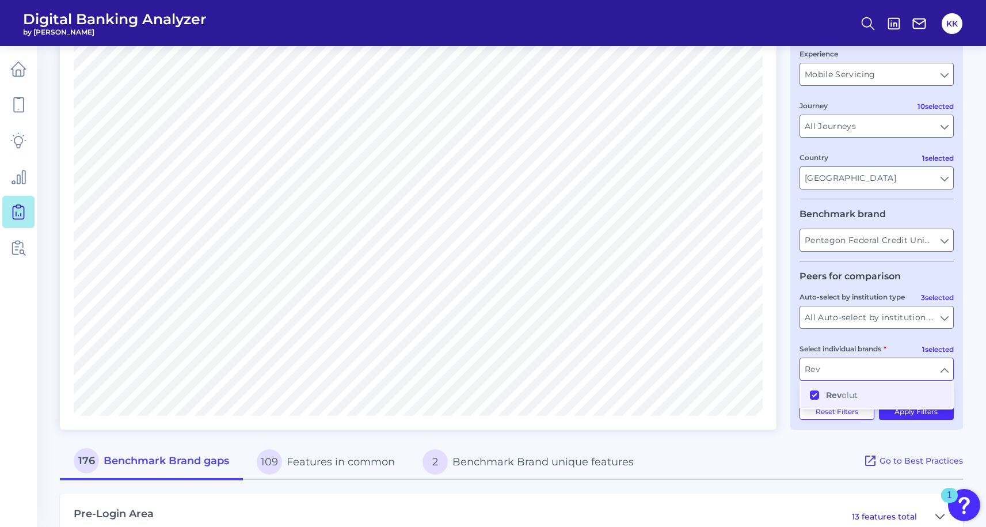
click at [821, 376] on input "Rev" at bounding box center [876, 369] width 153 height 22
type input "Revolut"
click at [891, 379] on input "Revolut" at bounding box center [876, 369] width 153 height 22
click at [815, 399] on button "US Bank" at bounding box center [877, 395] width 152 height 26
click at [832, 372] on input "US" at bounding box center [876, 369] width 153 height 22
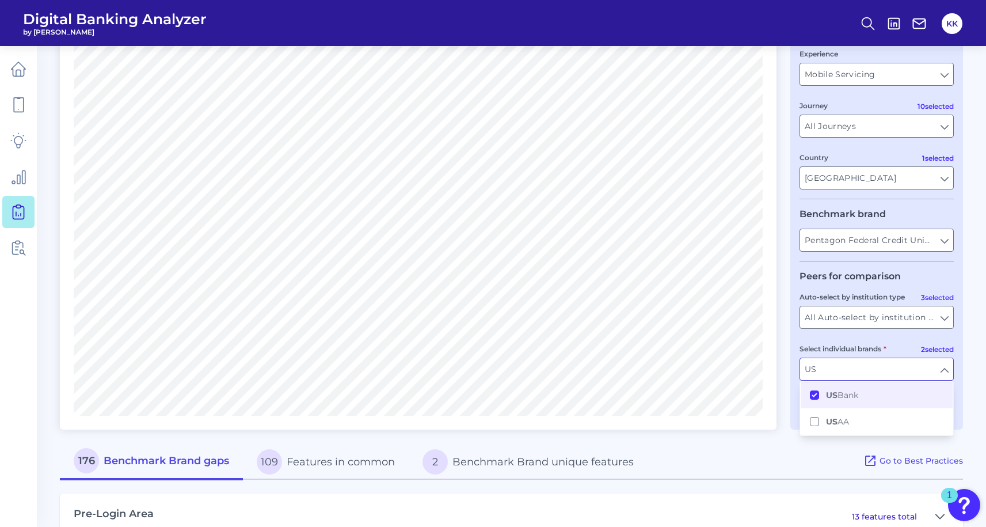
type input "Revolut, US Bank"
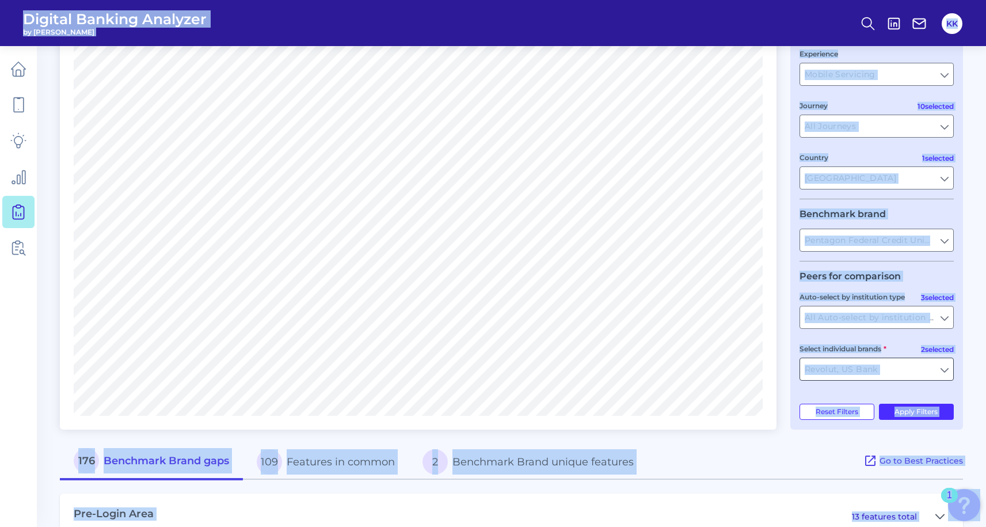
click at [832, 372] on input "Revolut, US Bank" at bounding box center [876, 369] width 153 height 22
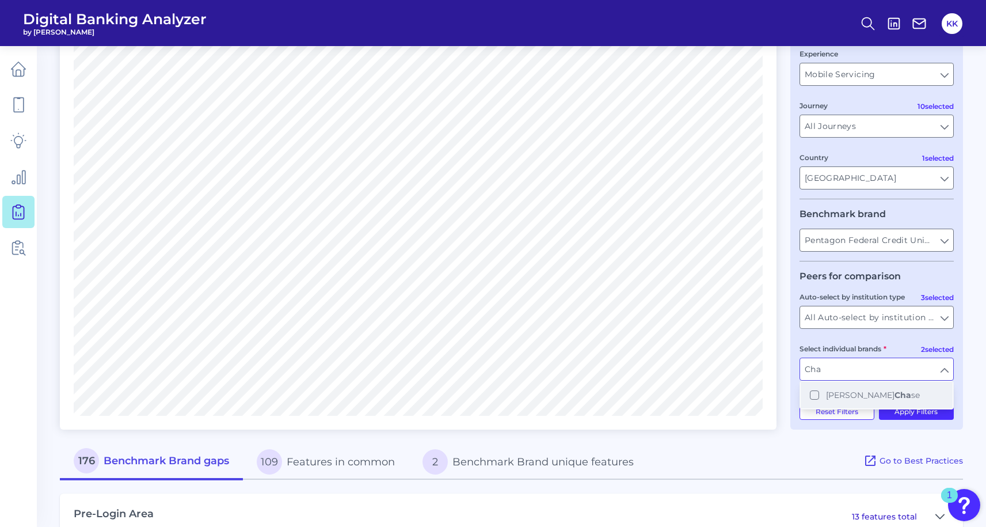
click at [814, 397] on button "JP Morgan Cha se" at bounding box center [877, 395] width 152 height 26
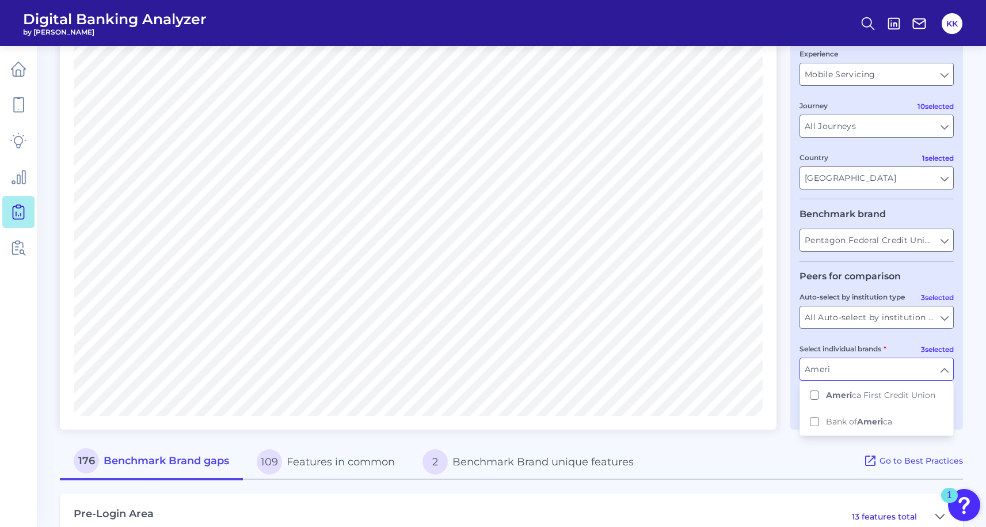
click at [800, 399] on ul "Ameri ca First Credit Union Bank of Ameri ca" at bounding box center [877, 407] width 154 height 55
click at [817, 398] on button "Ameri ca First Credit Union" at bounding box center [877, 395] width 152 height 26
click at [843, 372] on input "Ameri" at bounding box center [876, 369] width 153 height 22
type input "Revolut, US Bank, JP Morgan Chase, America First Credit Union"
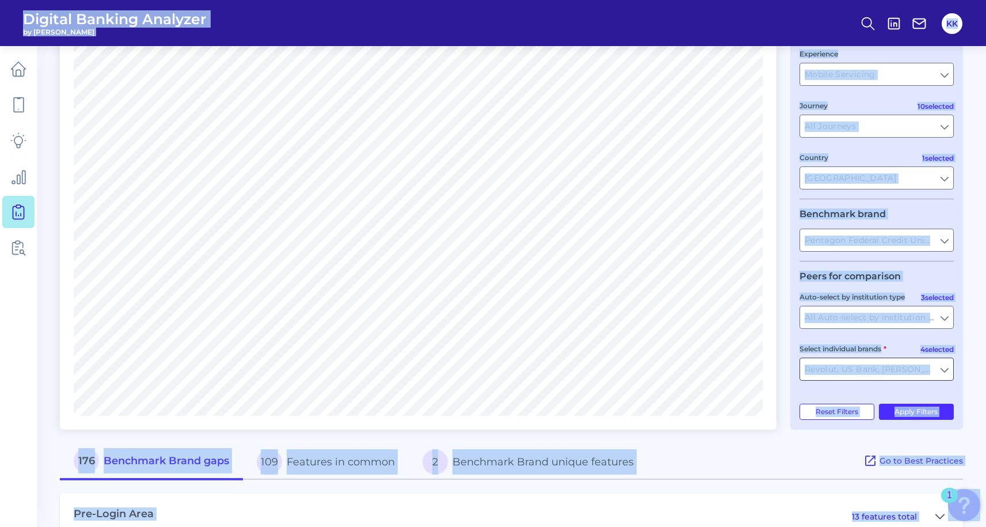
click at [843, 372] on input "Revolut, US Bank, JP Morgan Chase, America First Credit Union" at bounding box center [876, 369] width 153 height 22
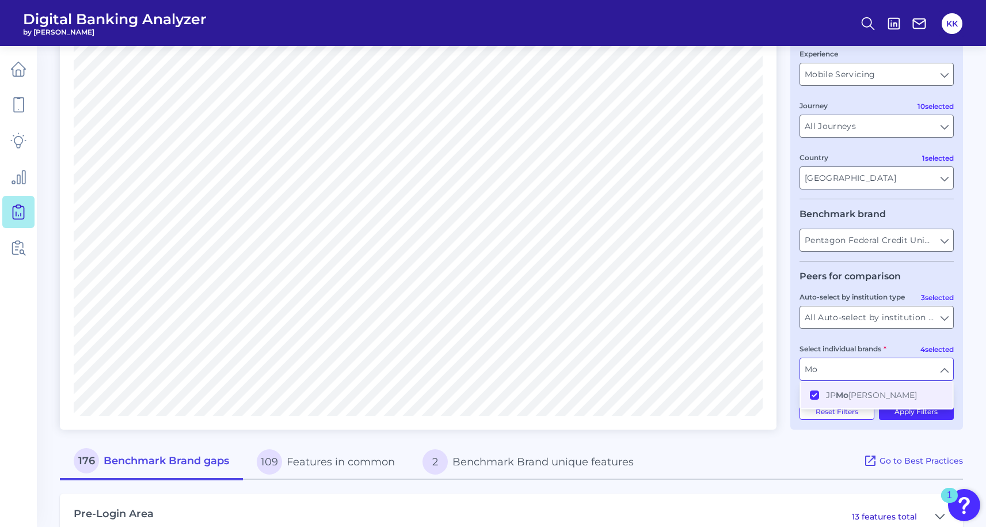
type input "Mon"
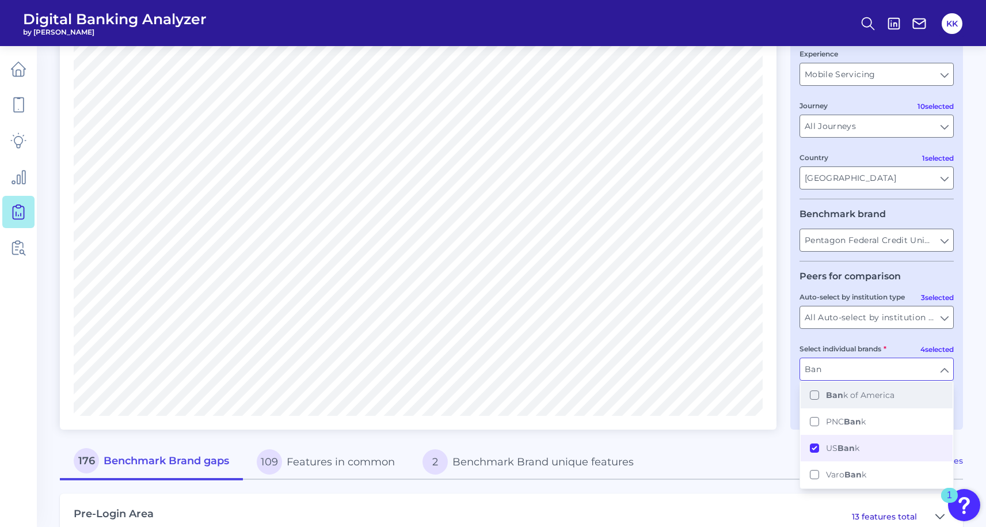
click at [813, 399] on button "Ban k of America" at bounding box center [877, 395] width 152 height 26
type input "Bax"
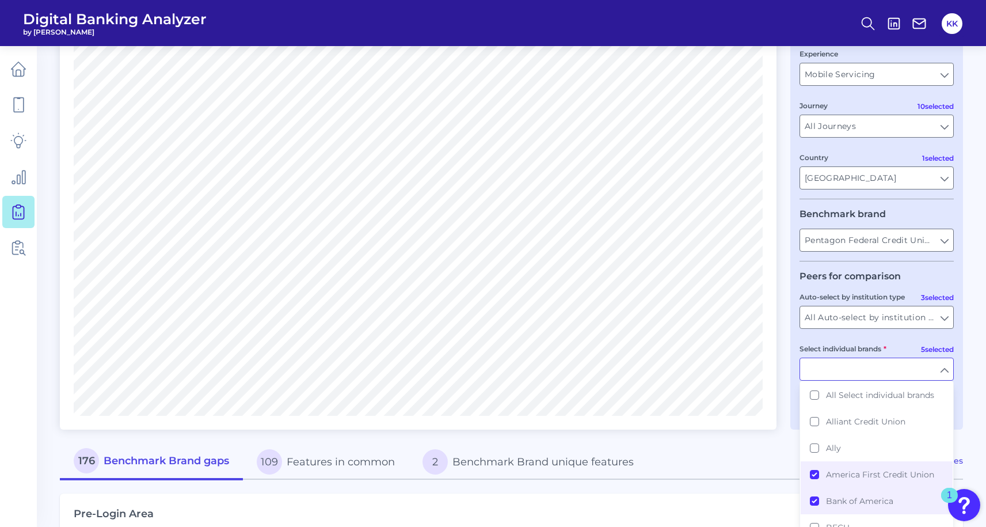
click at [843, 341] on fieldset "Peers for comparison 3 selected Auto-select by institution type All Auto-select…" at bounding box center [877, 330] width 154 height 119
type input "Revolut, US Bank, JP Morgan Chase, America First Credit Union, Bank of America"
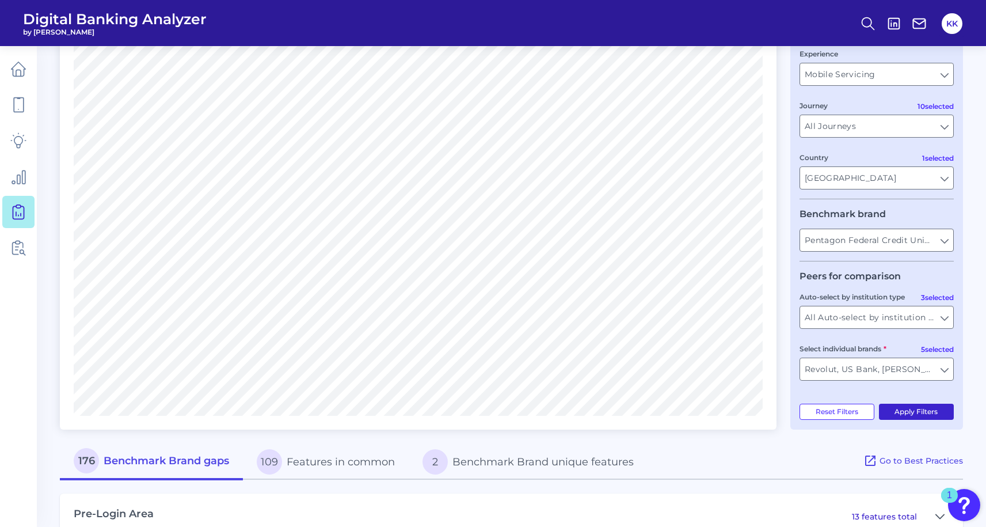
click at [919, 420] on button "Apply Filters" at bounding box center [916, 412] width 75 height 16
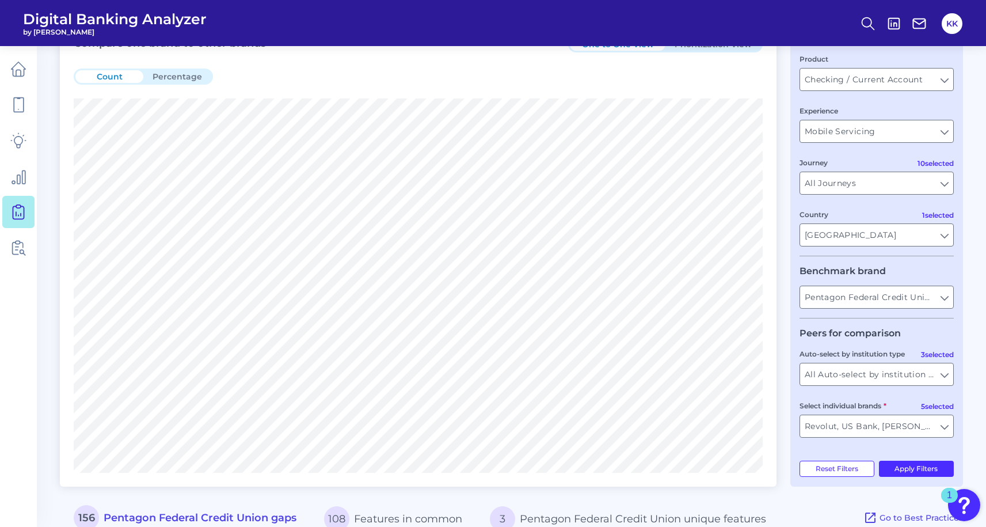
scroll to position [46, 0]
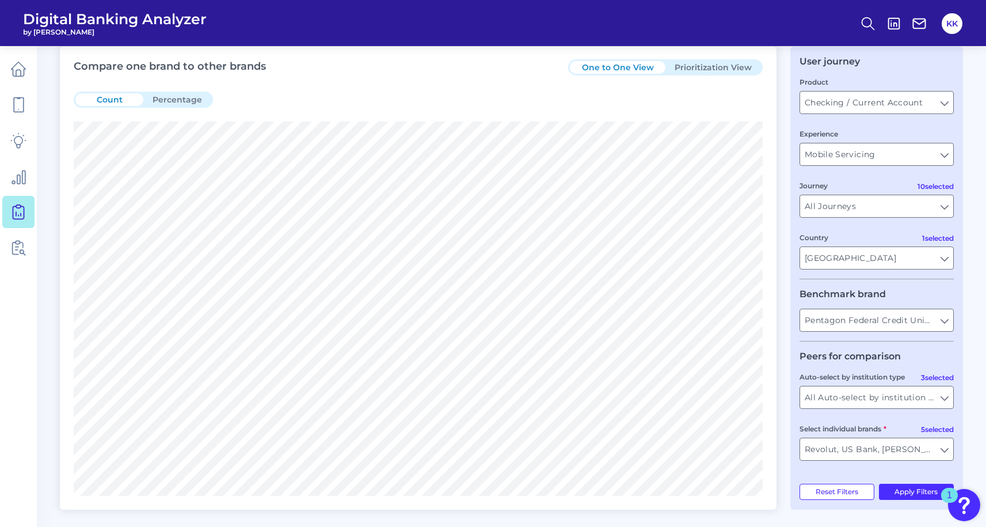
click at [195, 100] on button "Percentage" at bounding box center [177, 99] width 68 height 13
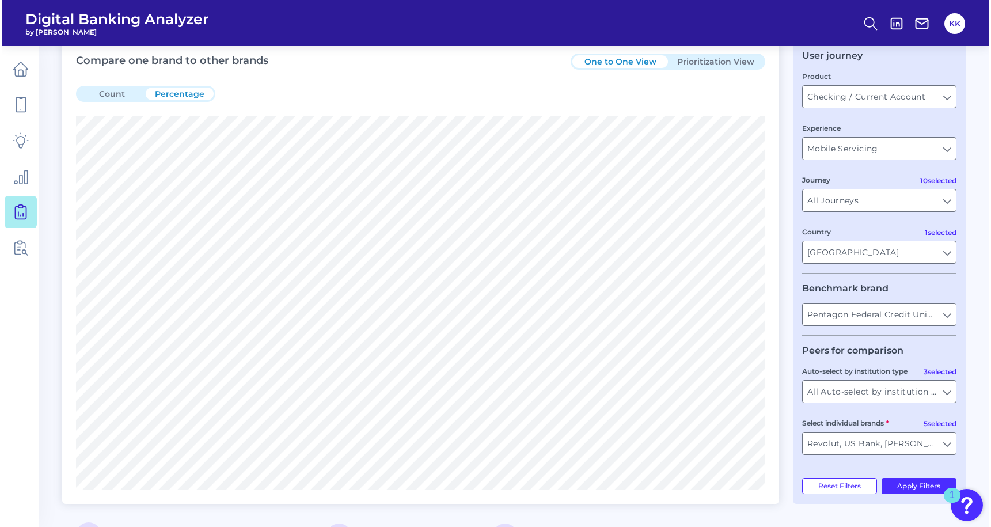
scroll to position [0, 0]
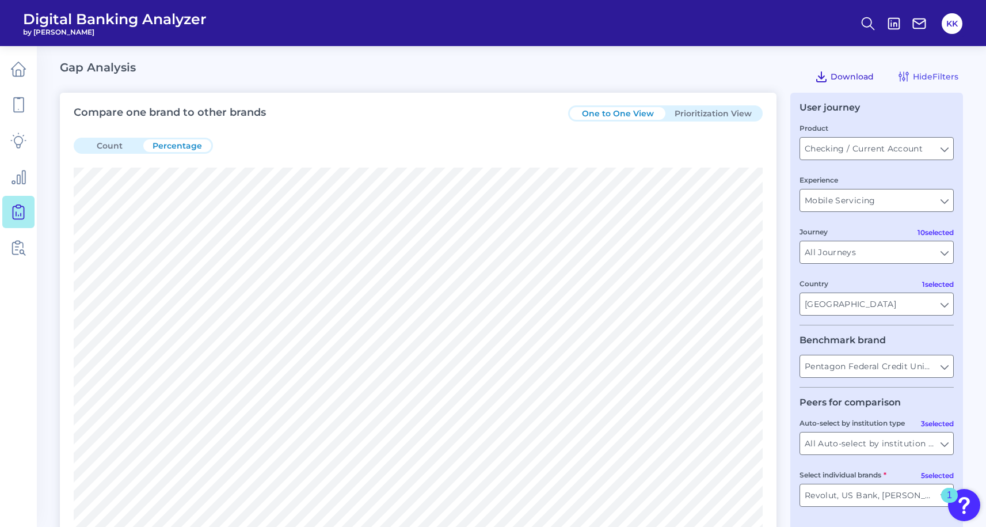
click at [858, 71] on span "Download" at bounding box center [852, 76] width 43 height 10
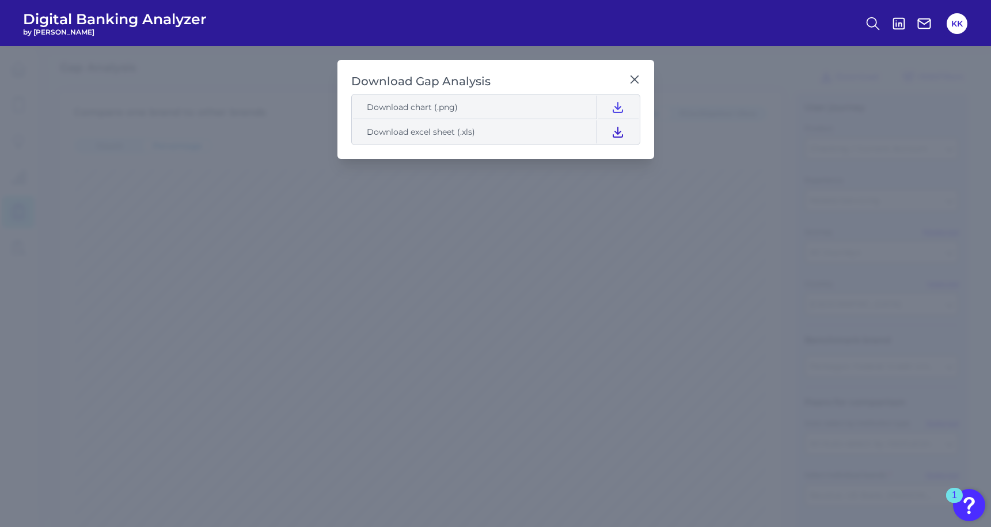
click at [617, 132] on icon at bounding box center [617, 132] width 9 height 10
